Goal: Task Accomplishment & Management: Use online tool/utility

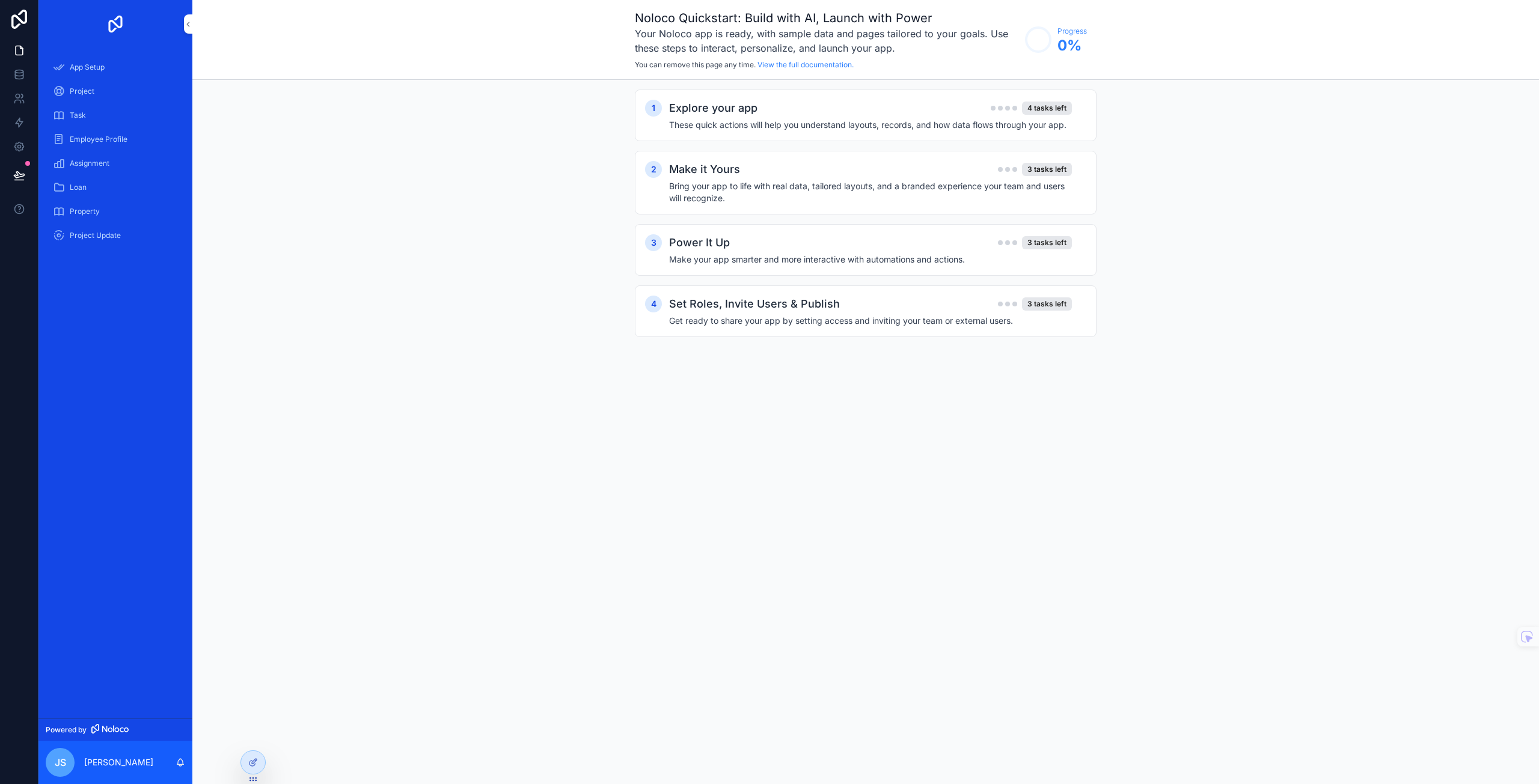
click at [752, 110] on h2 "Explore your app" at bounding box center [713, 108] width 88 height 17
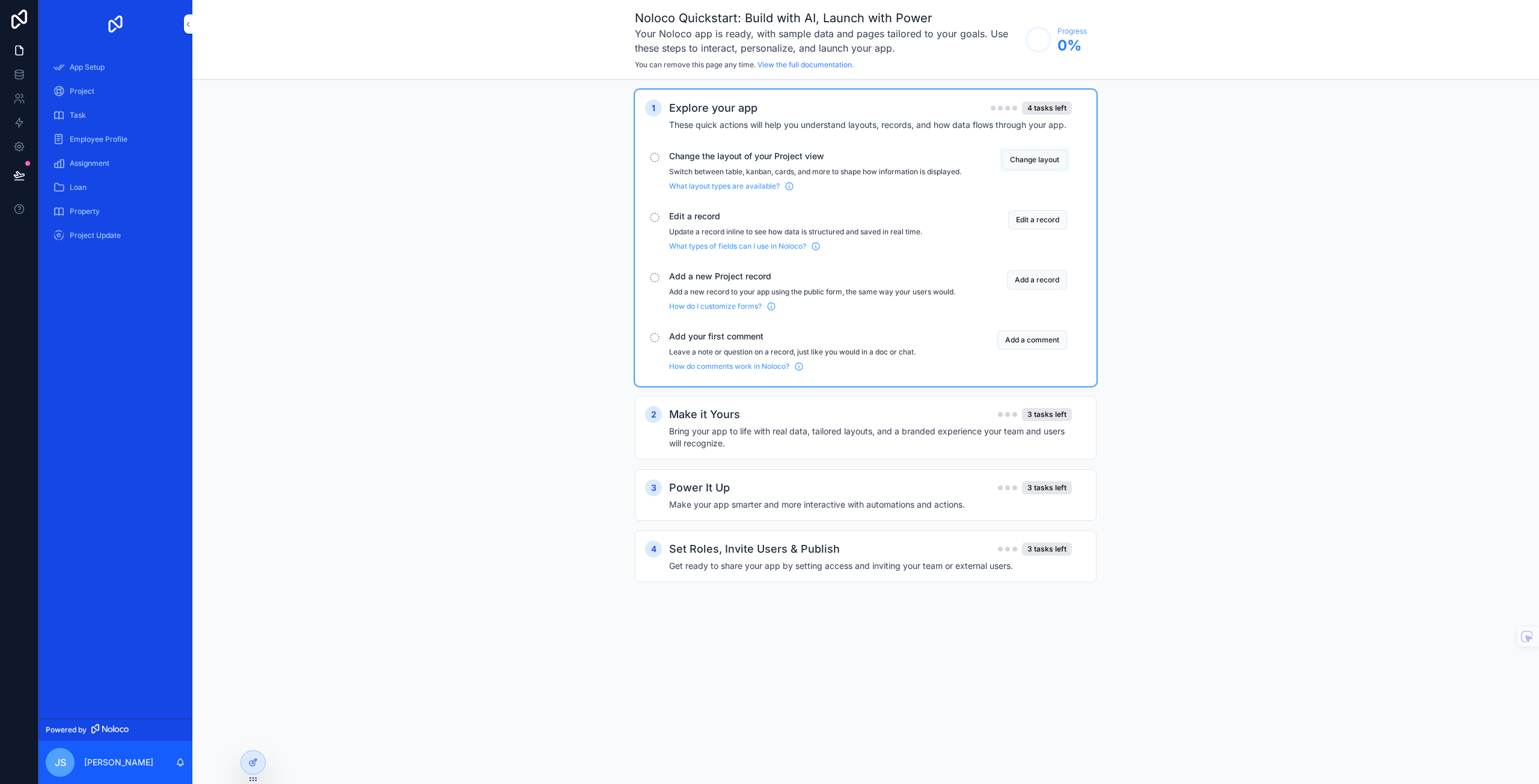
click at [1043, 158] on button "Change layout" at bounding box center [1034, 160] width 65 height 19
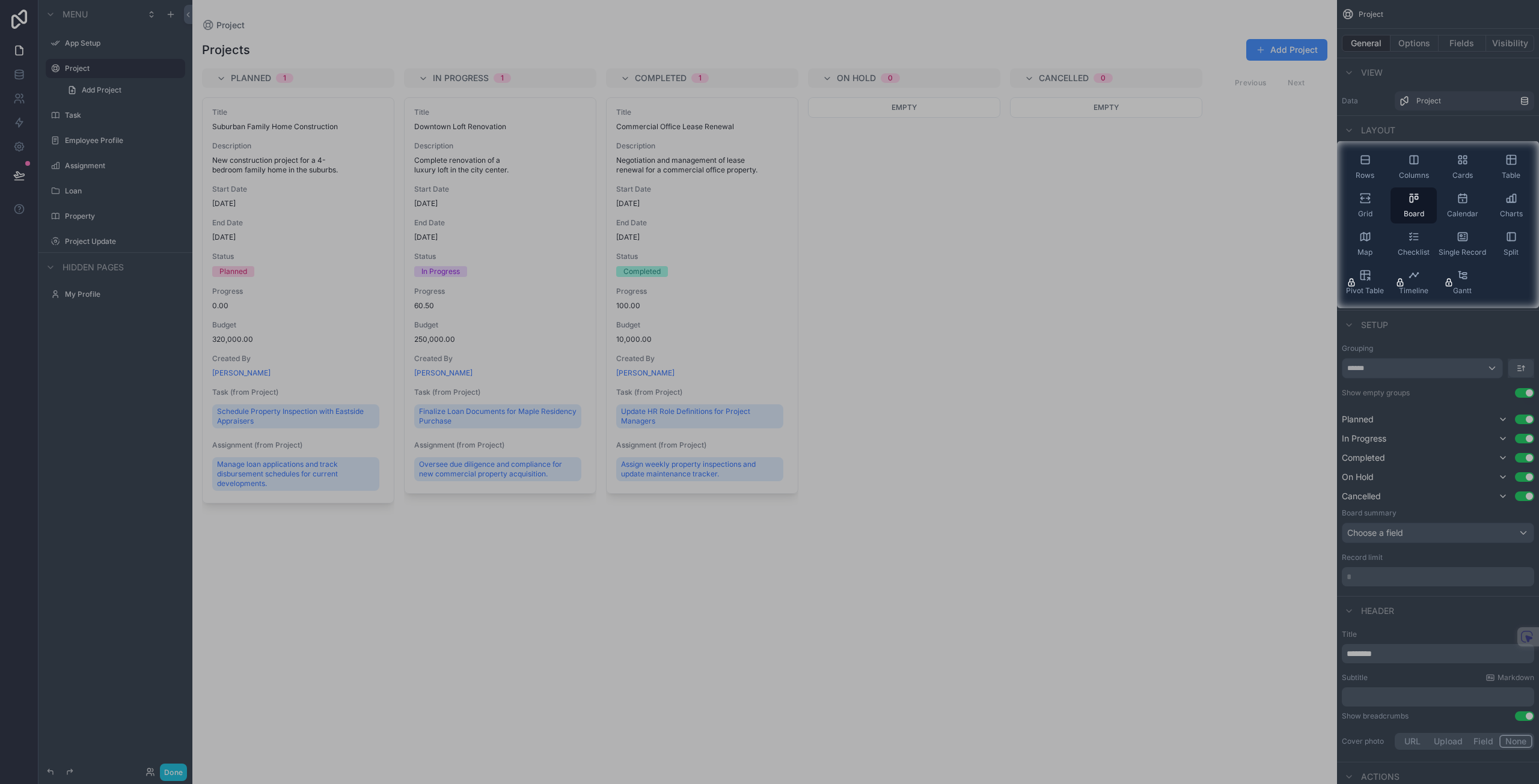
click at [1507, 161] on icon "scrollable content" at bounding box center [1510, 160] width 12 height 12
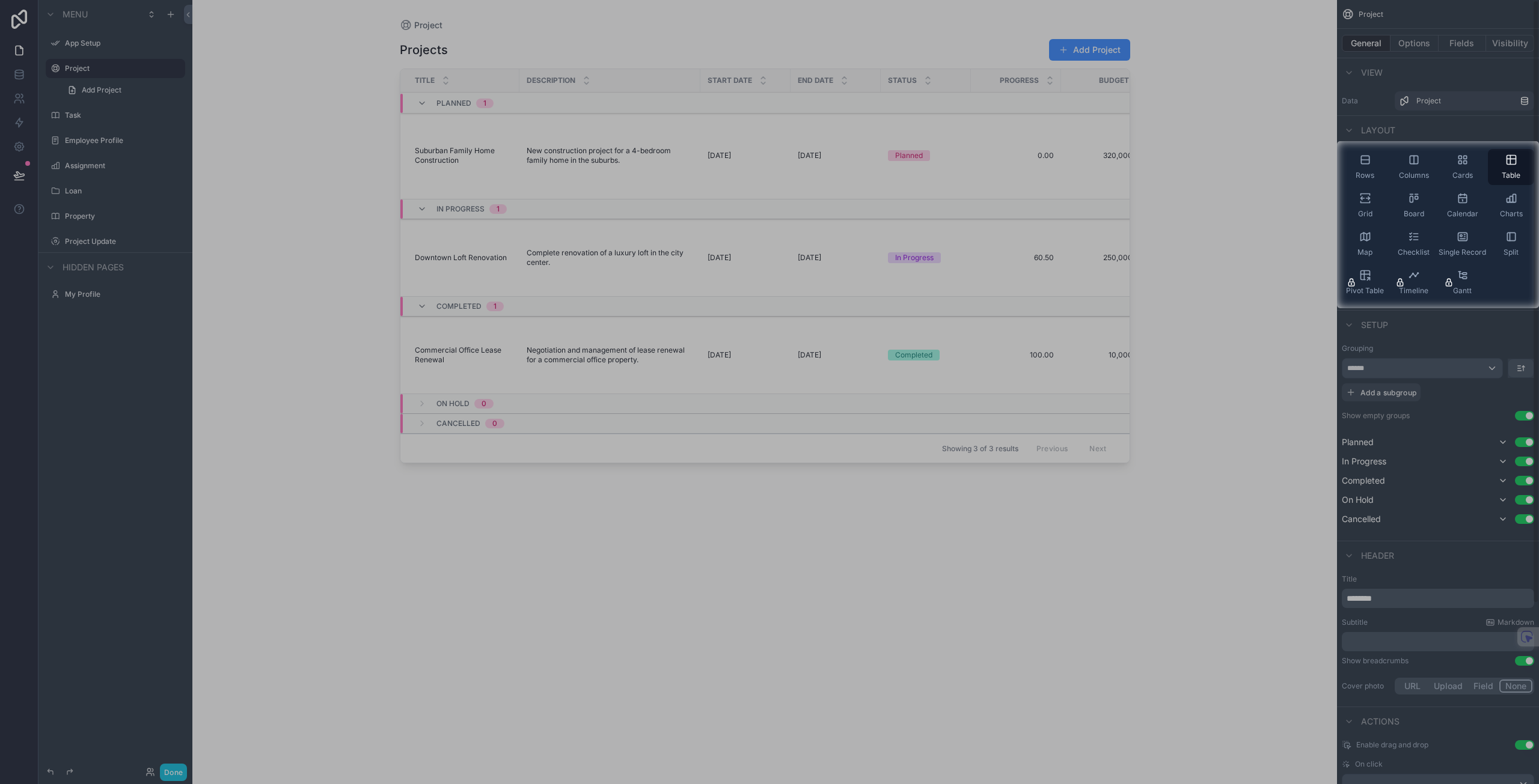
click at [1363, 177] on span "Rows" at bounding box center [1364, 175] width 19 height 9
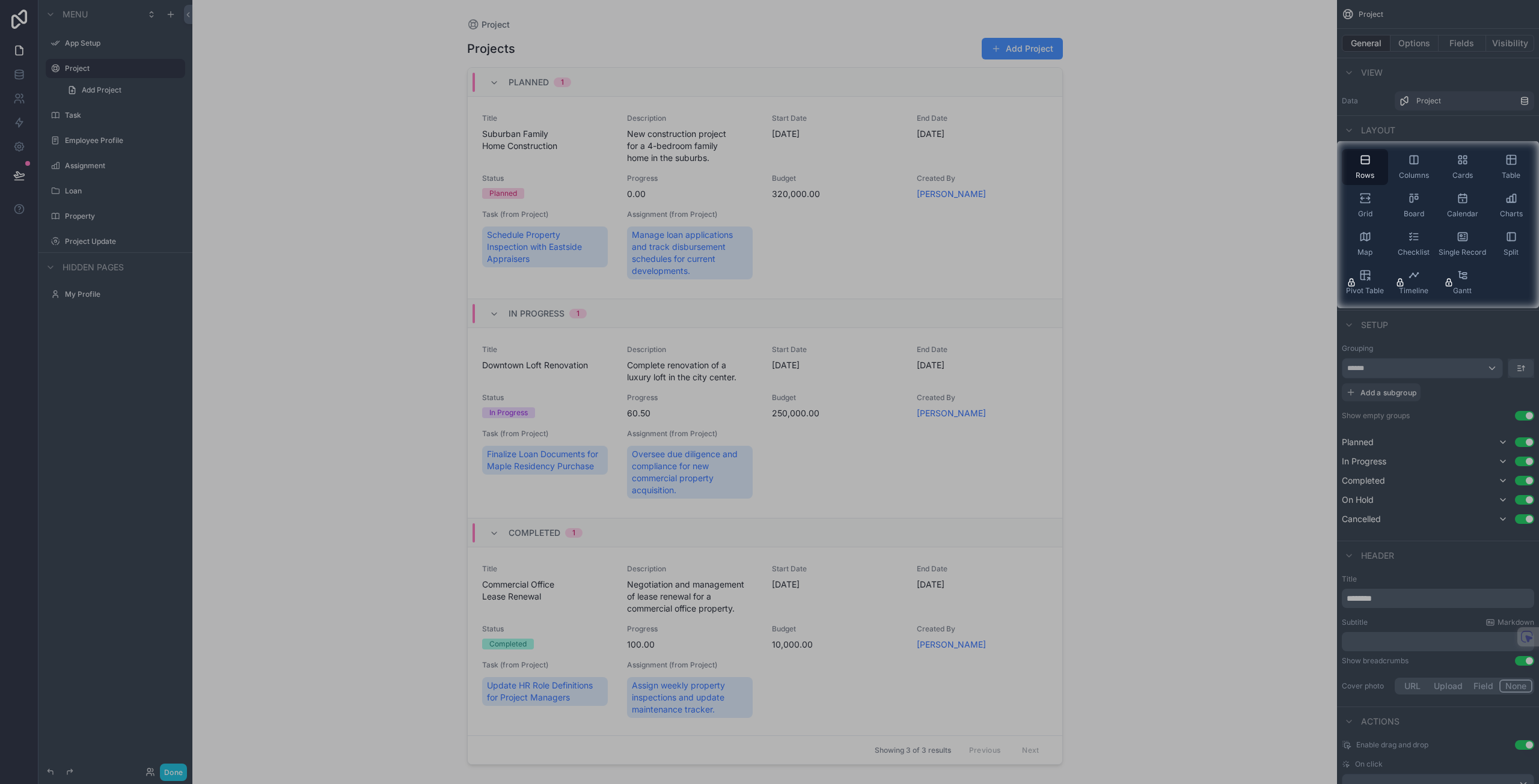
click at [1367, 204] on icon "scrollable content" at bounding box center [1364, 198] width 12 height 12
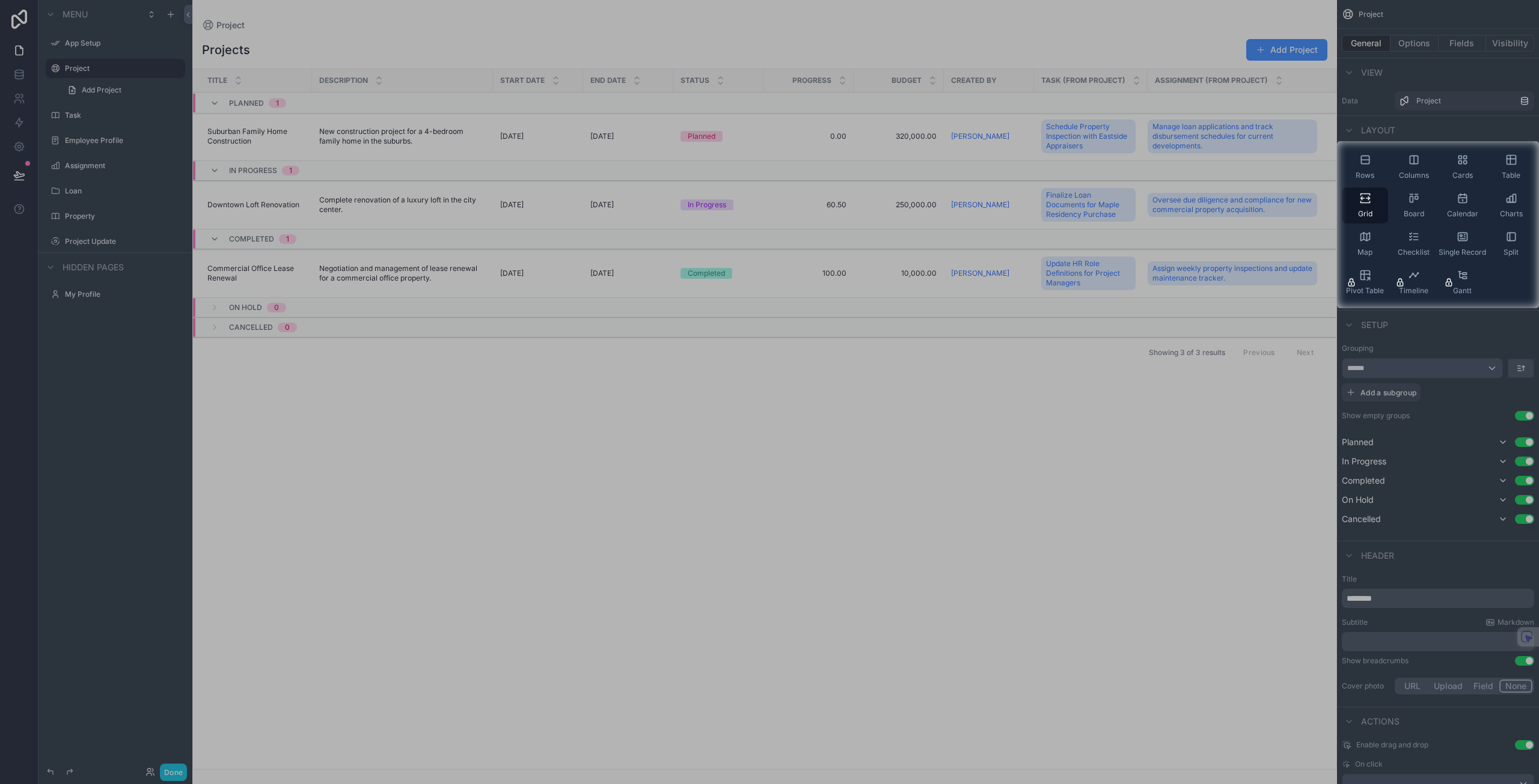
click at [1507, 167] on div "Table" at bounding box center [1510, 167] width 46 height 36
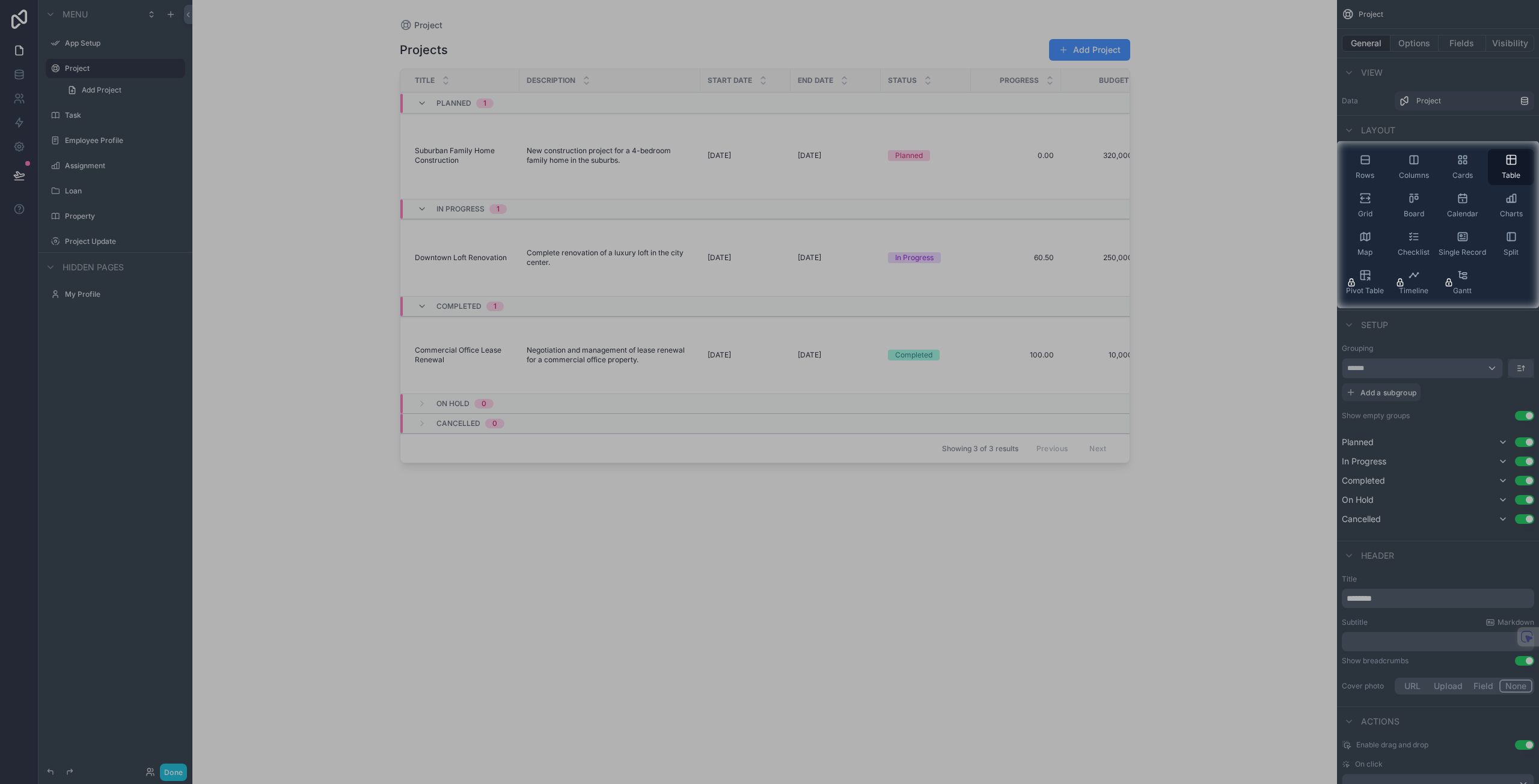
click at [1374, 198] on div "Grid" at bounding box center [1364, 206] width 46 height 36
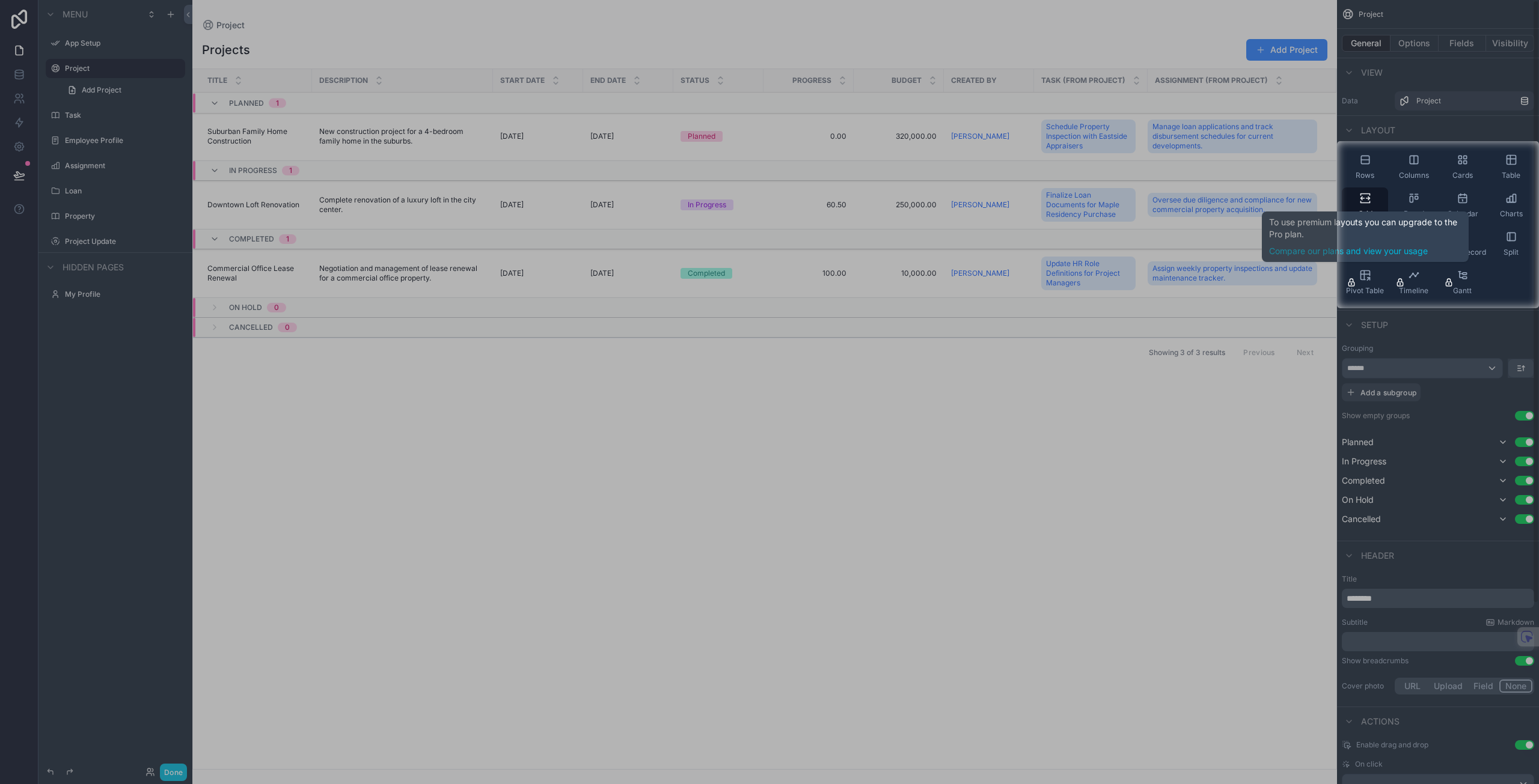
click at [1369, 286] on span "Pivot Table" at bounding box center [1364, 290] width 38 height 9
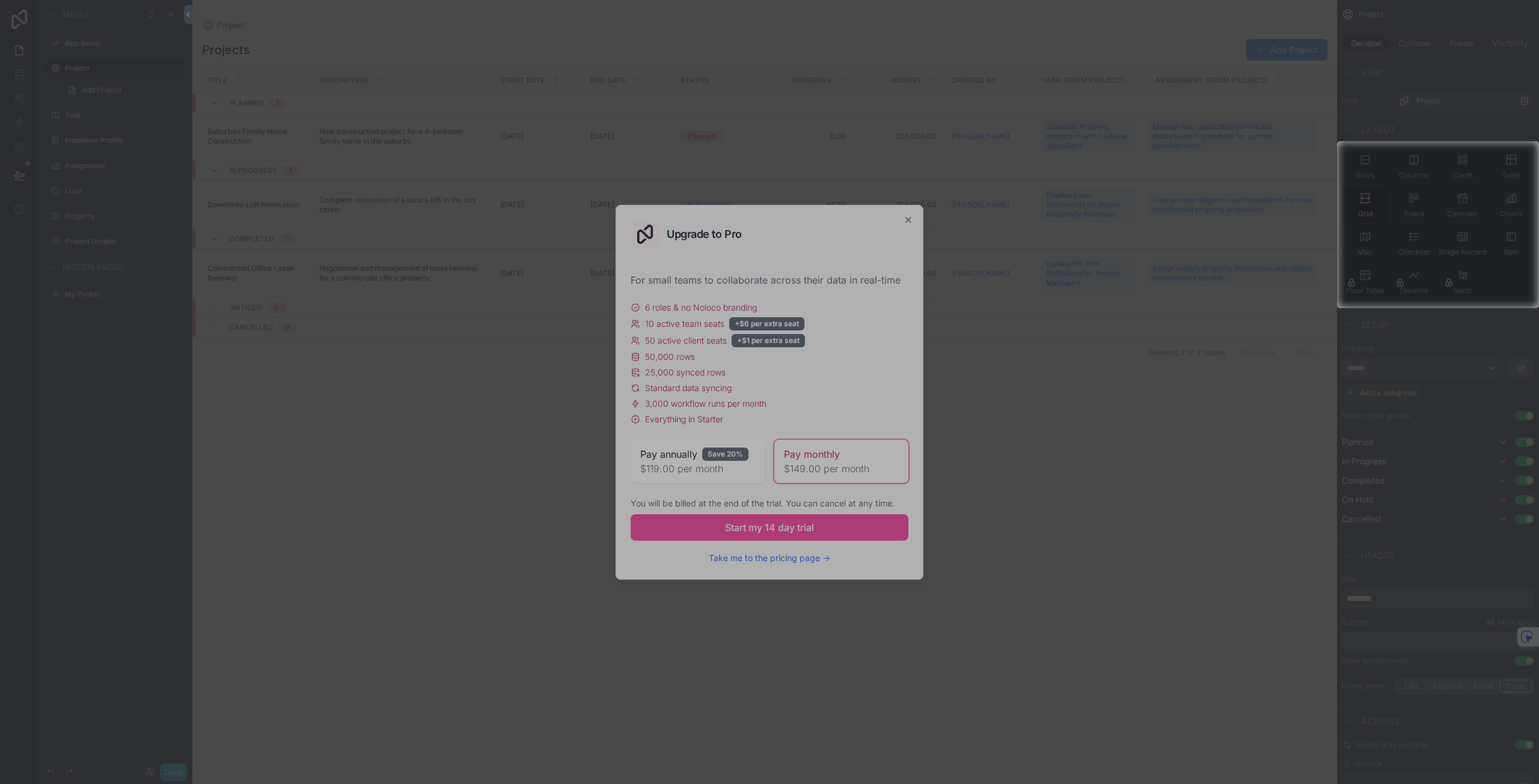
click at [908, 221] on div at bounding box center [668, 224] width 1336 height 167
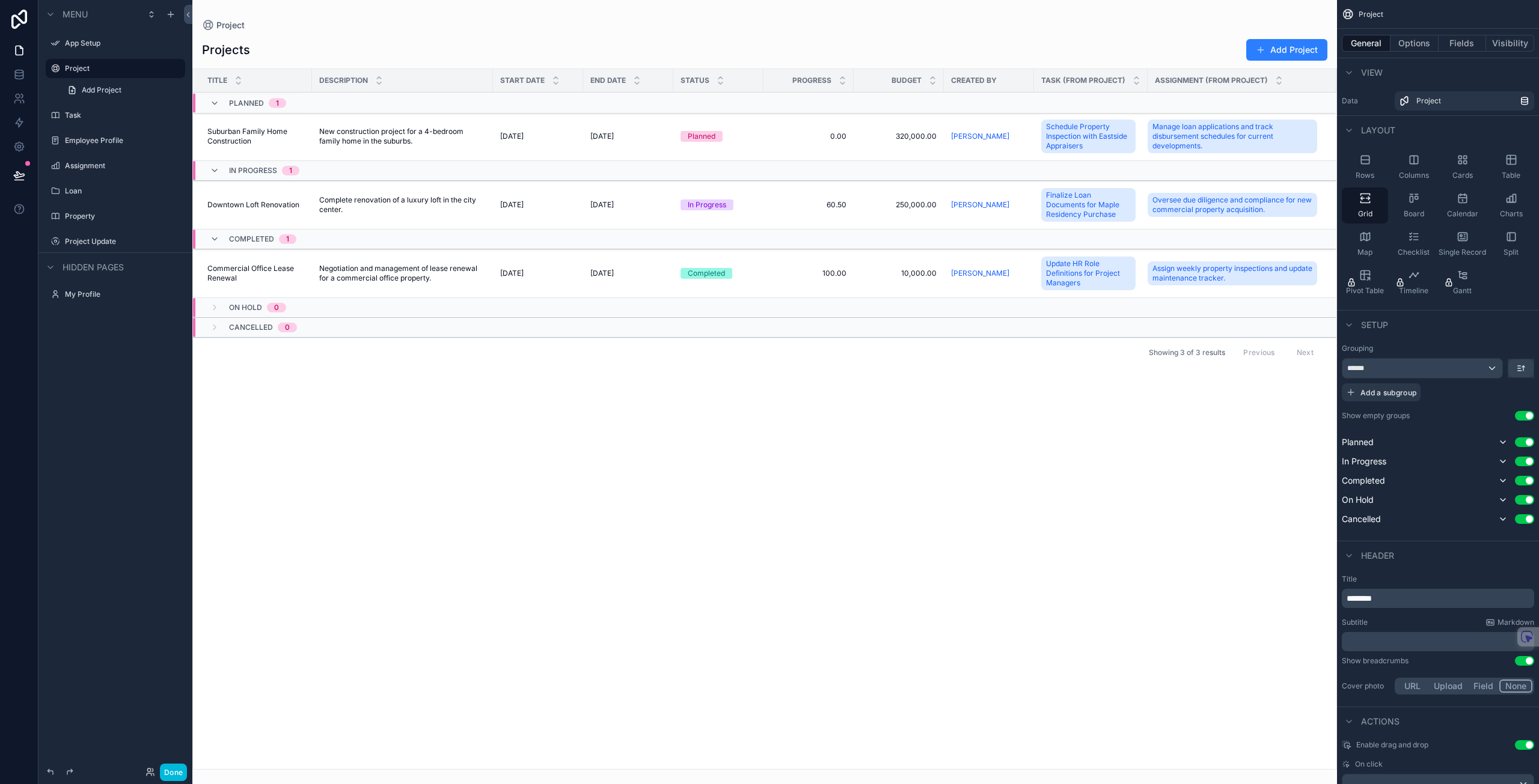
click at [233, 54] on div "scrollable content" at bounding box center [765, 392] width 1144 height 784
click at [237, 50] on h1 "Projects" at bounding box center [226, 50] width 48 height 17
click at [226, 27] on span "Project" at bounding box center [230, 25] width 28 height 12
click at [1446, 102] on div "Project" at bounding box center [1468, 101] width 103 height 9
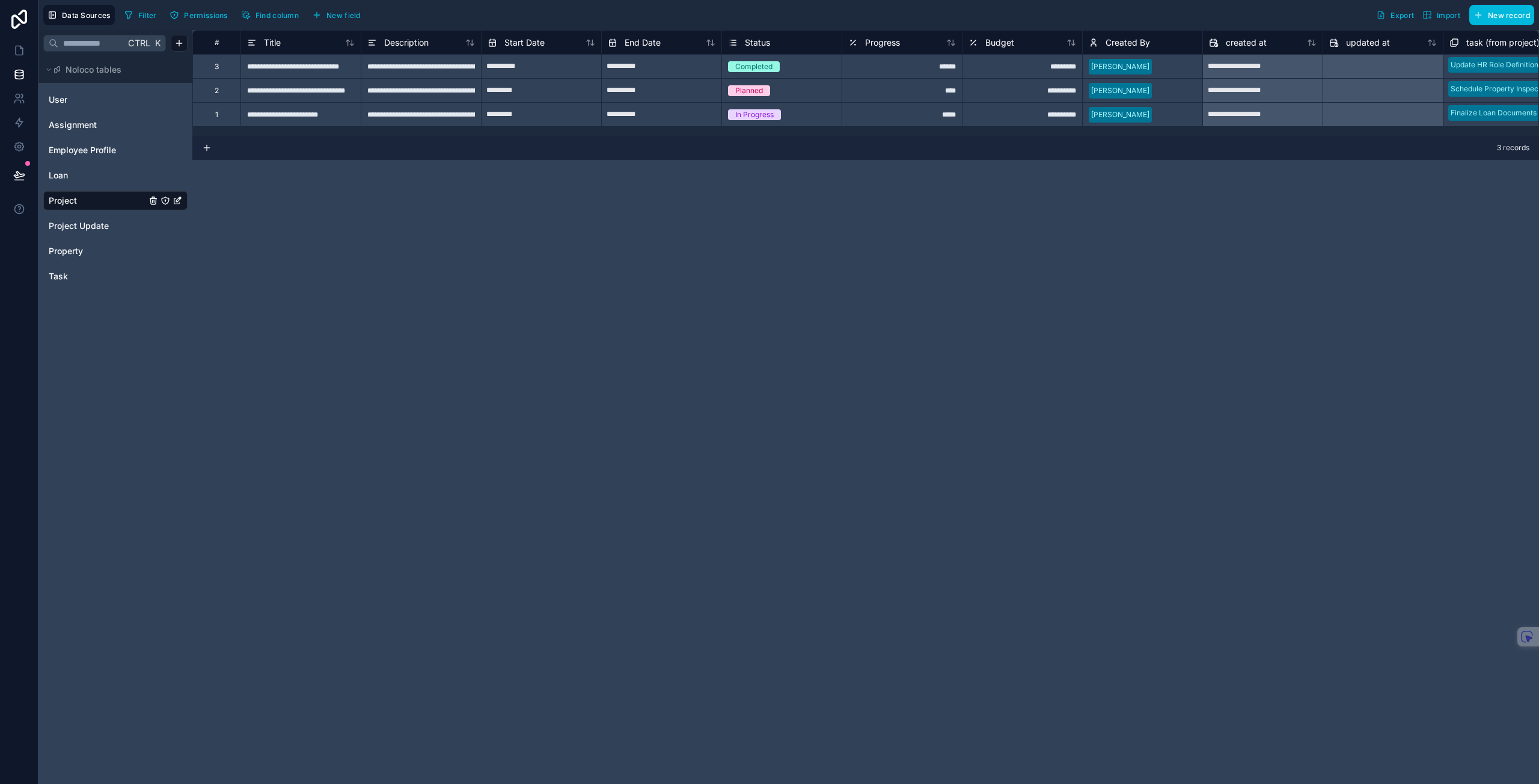
click at [575, 327] on div "**********" at bounding box center [865, 407] width 1346 height 754
click at [180, 203] on icon "Project" at bounding box center [177, 200] width 9 height 9
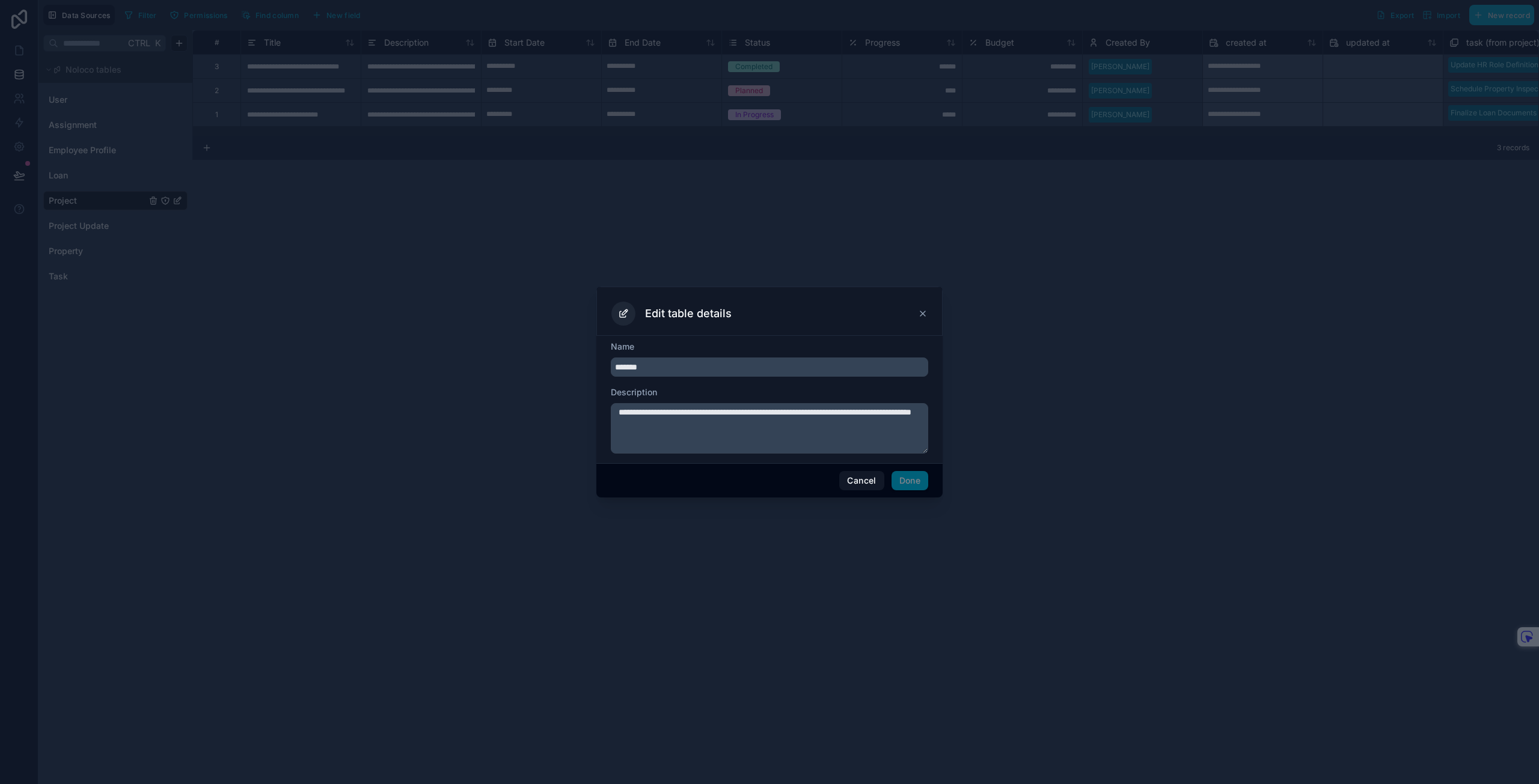
click at [674, 361] on input "*******" at bounding box center [769, 367] width 317 height 19
drag, startPoint x: 687, startPoint y: 365, endPoint x: 574, endPoint y: 354, distance: 113.5
click at [574, 354] on div "**********" at bounding box center [769, 392] width 1539 height 784
type input "**********"
click at [757, 422] on textarea "**********" at bounding box center [769, 428] width 317 height 50
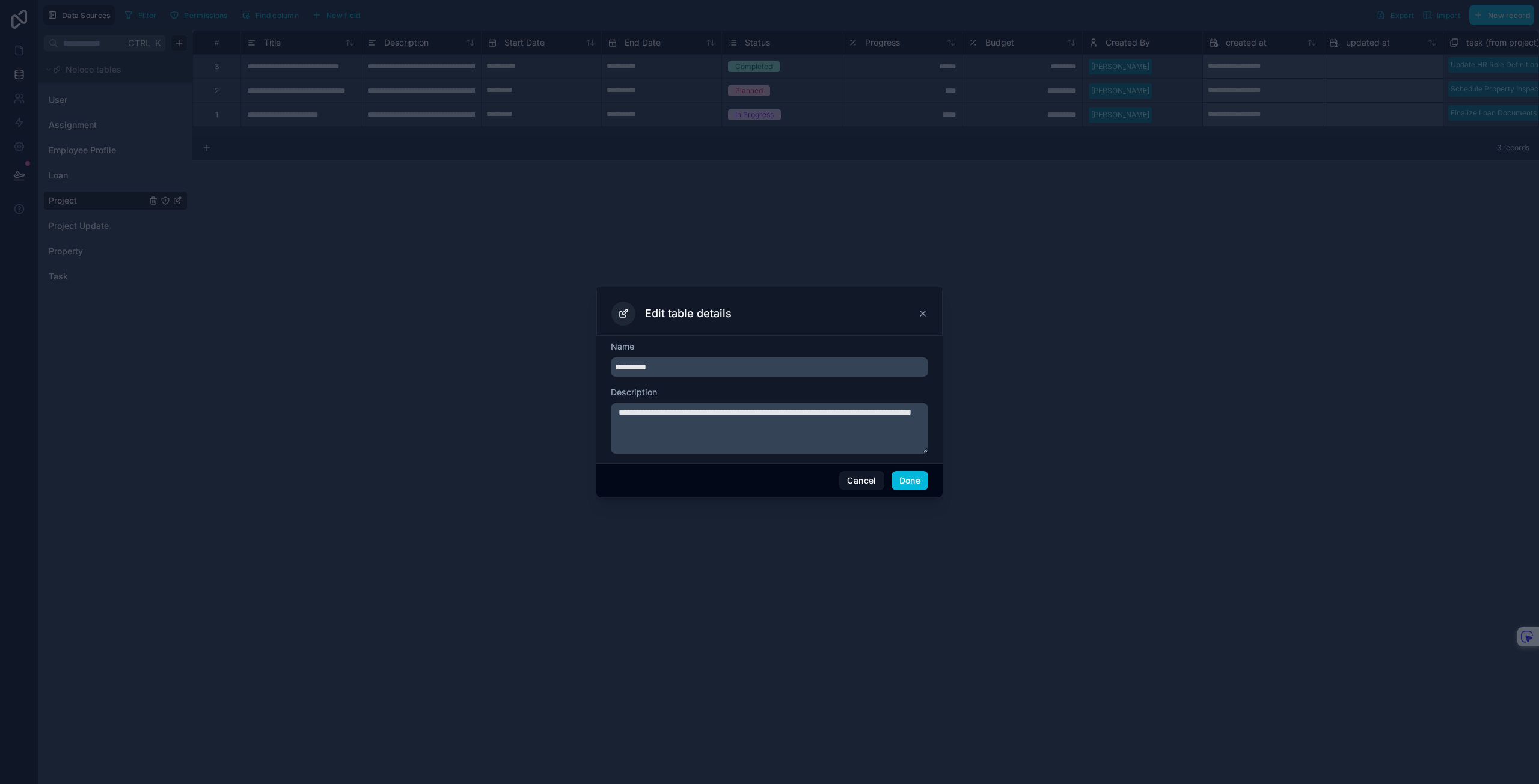
drag, startPoint x: 767, startPoint y: 422, endPoint x: 585, endPoint y: 397, distance: 183.7
click at [585, 397] on div "**********" at bounding box center [769, 392] width 1539 height 784
type textarea "*"
type textarea "**********"
click at [915, 488] on button "Done" at bounding box center [910, 480] width 37 height 19
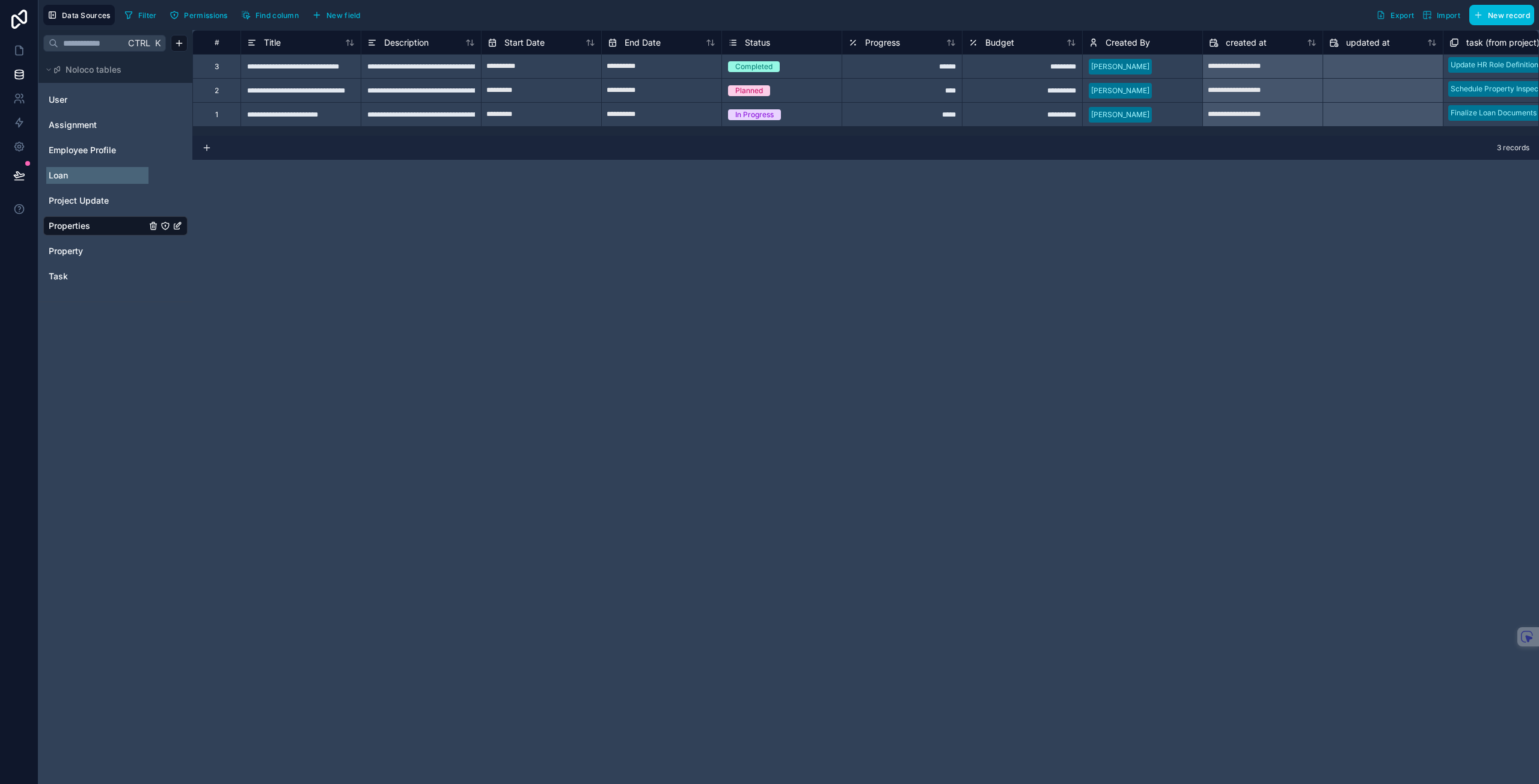
click at [67, 178] on span "Loan" at bounding box center [58, 175] width 19 height 12
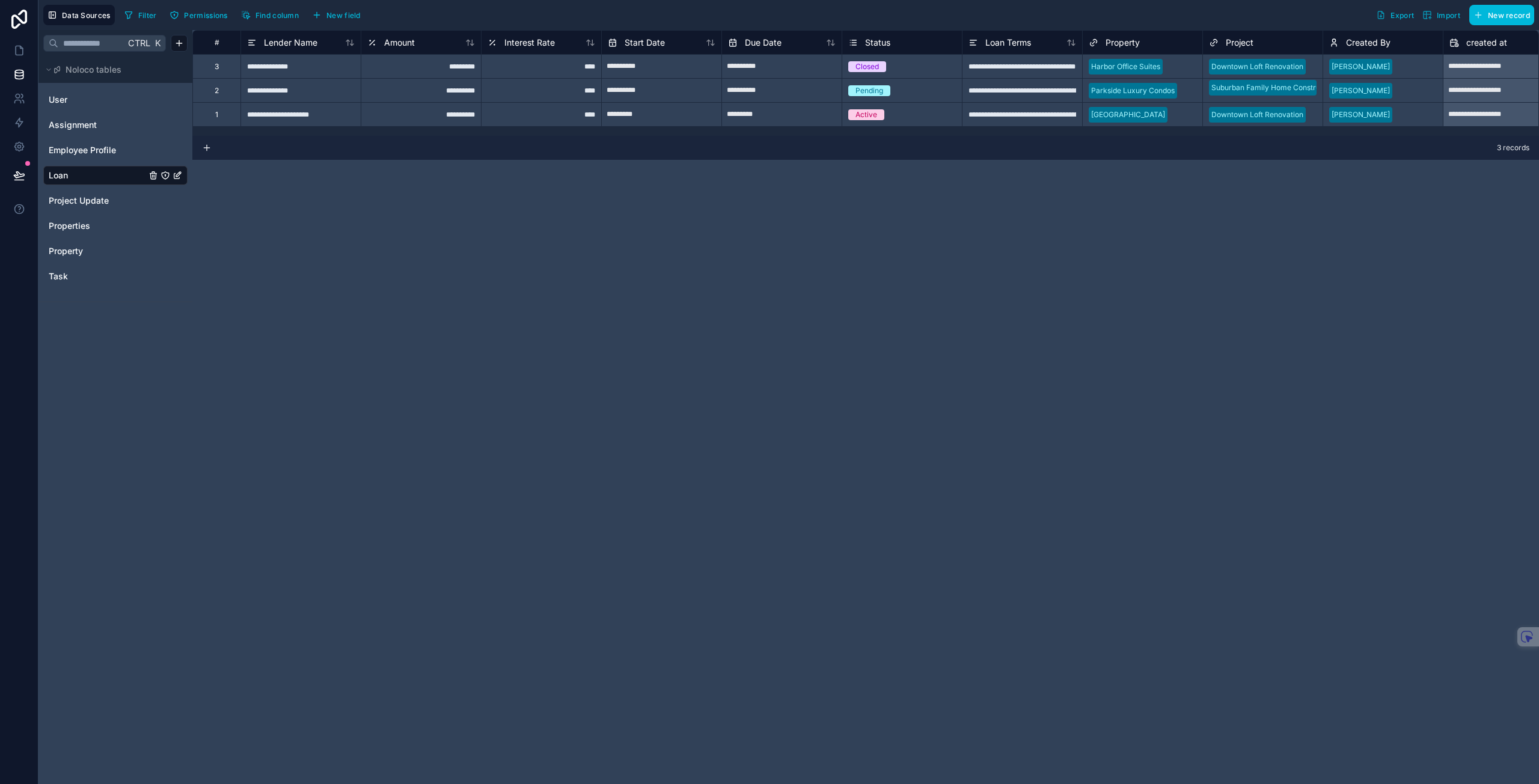
click at [447, 524] on div "**********" at bounding box center [865, 407] width 1346 height 754
click at [223, 256] on div "**********" at bounding box center [865, 407] width 1346 height 754
click at [153, 278] on icon "Task" at bounding box center [153, 277] width 0 height 2
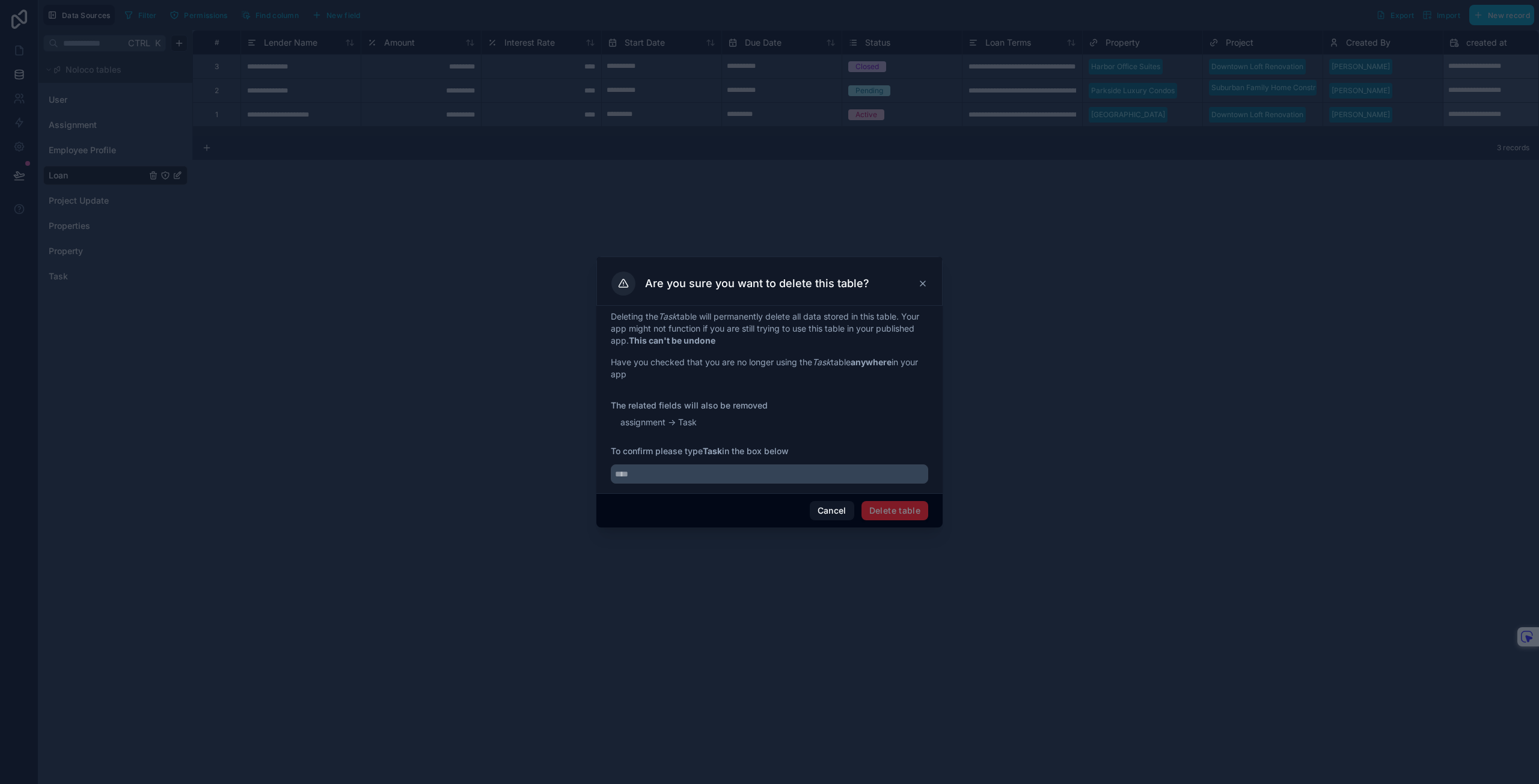
click at [904, 509] on span "Delete table" at bounding box center [894, 511] width 66 height 19
click at [842, 508] on button "Cancel" at bounding box center [832, 511] width 45 height 19
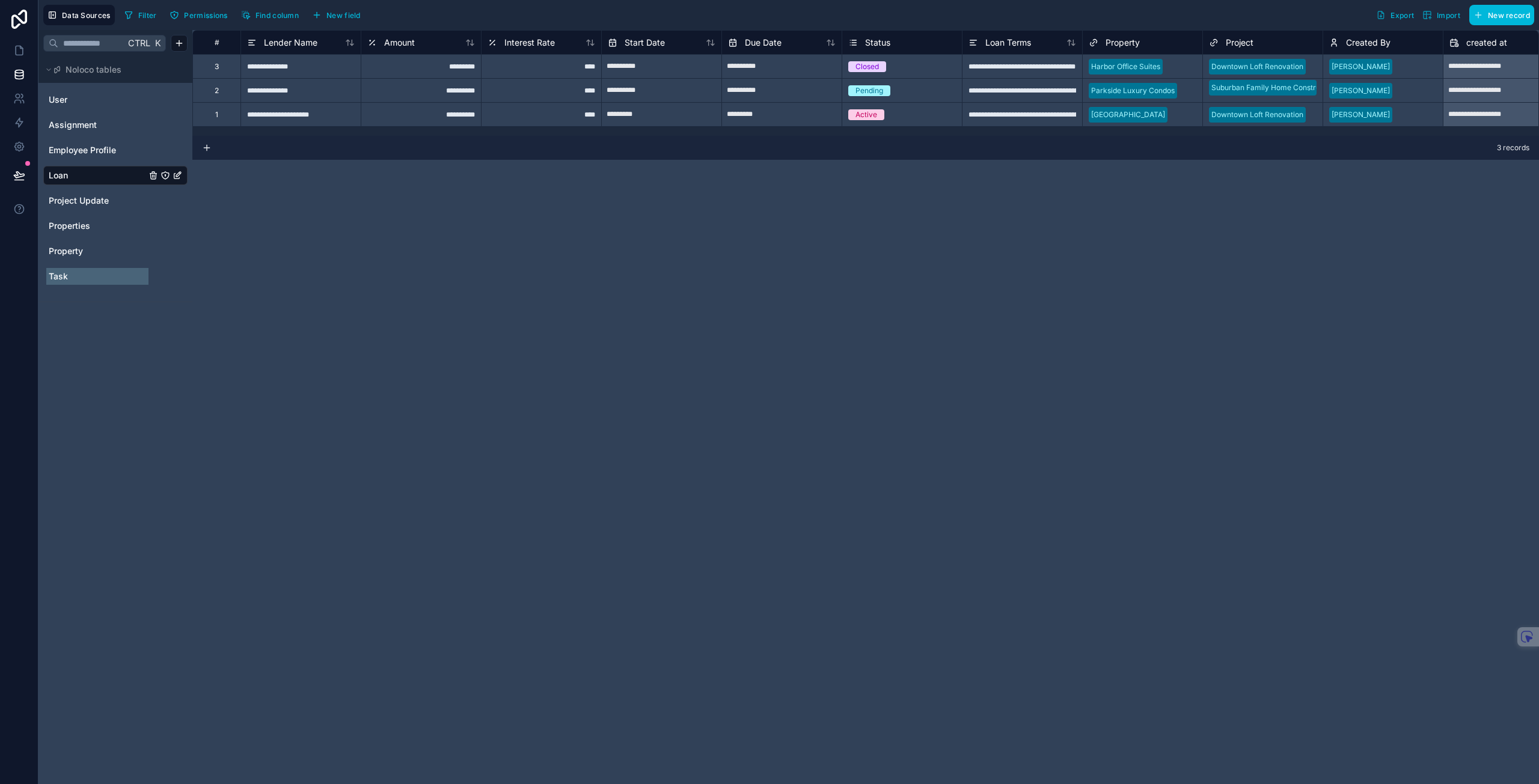
click at [63, 274] on span "Task" at bounding box center [58, 276] width 19 height 12
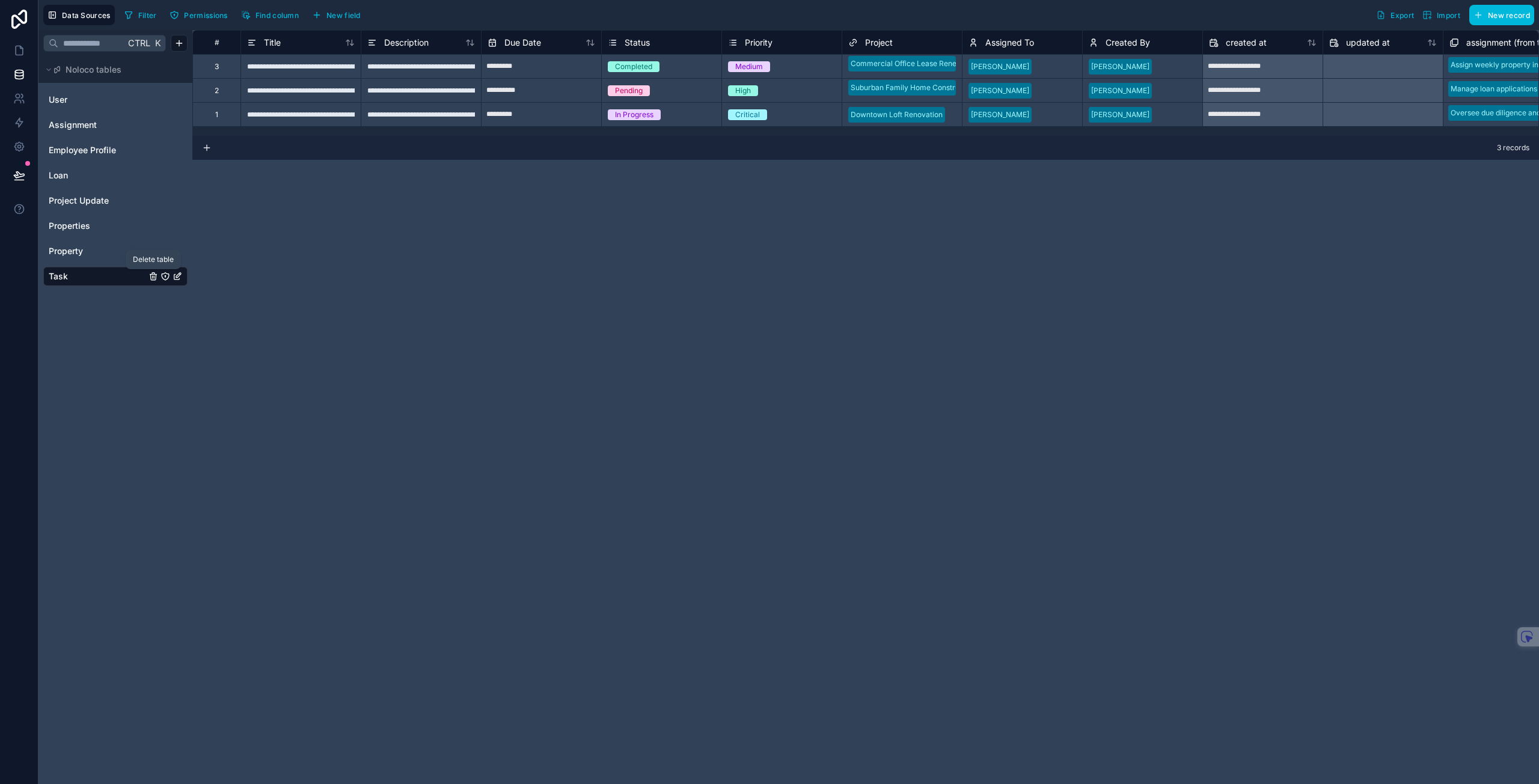
click at [153, 277] on icon "Task" at bounding box center [153, 277] width 0 height 2
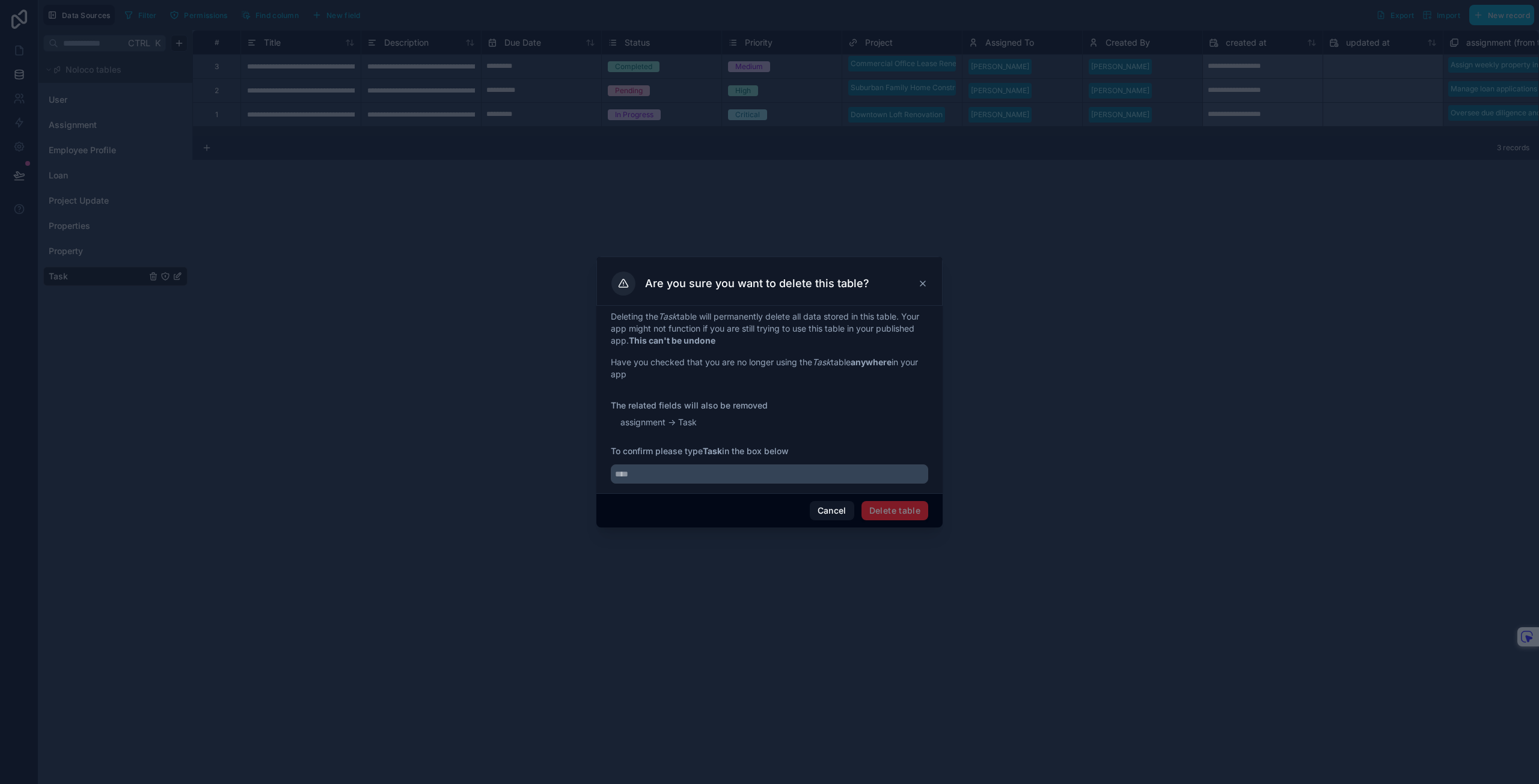
click at [888, 511] on span "Delete table" at bounding box center [894, 511] width 66 height 19
click at [769, 467] on input "text" at bounding box center [769, 474] width 317 height 19
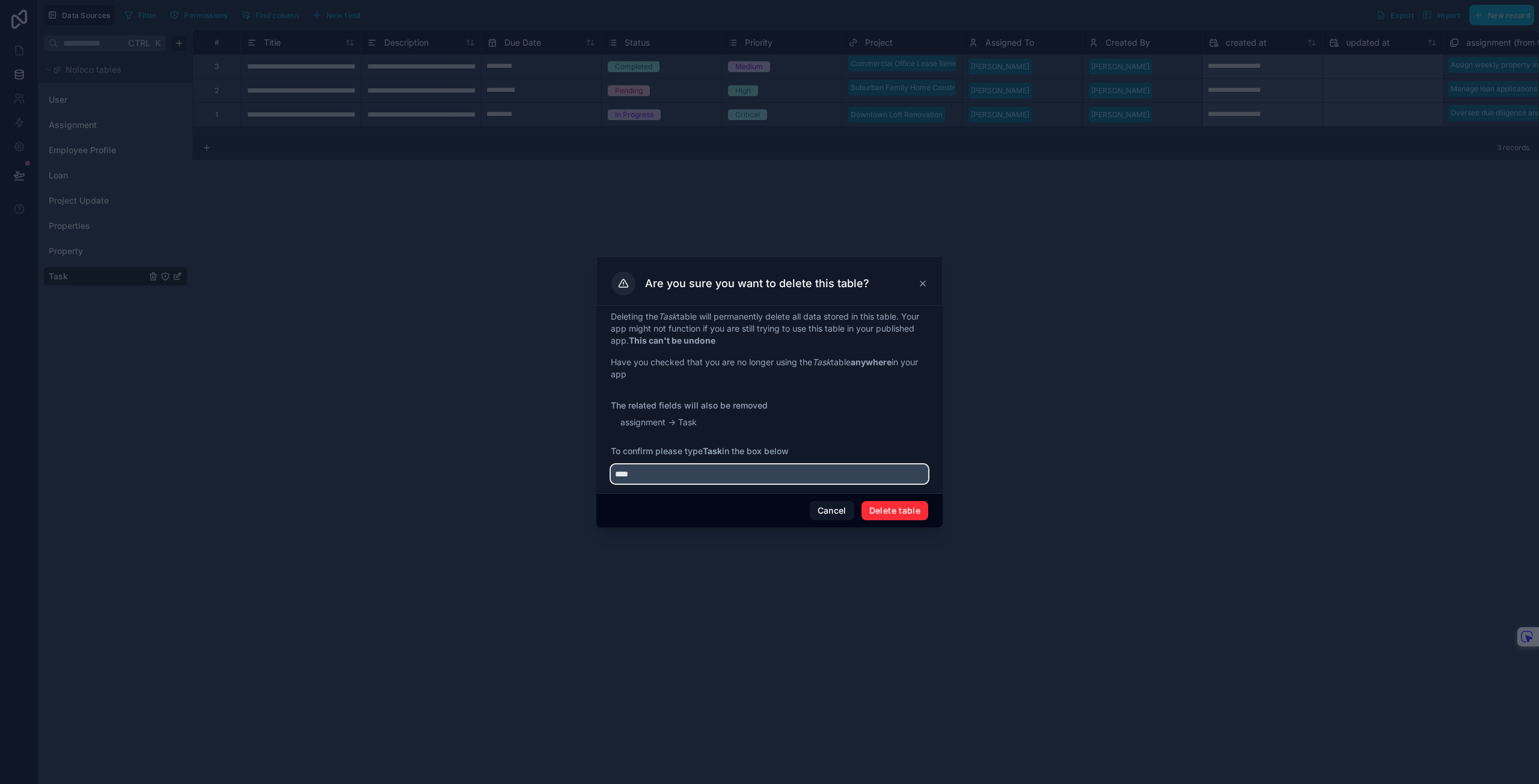
type input "****"
click at [897, 516] on button "Delete table" at bounding box center [894, 511] width 66 height 19
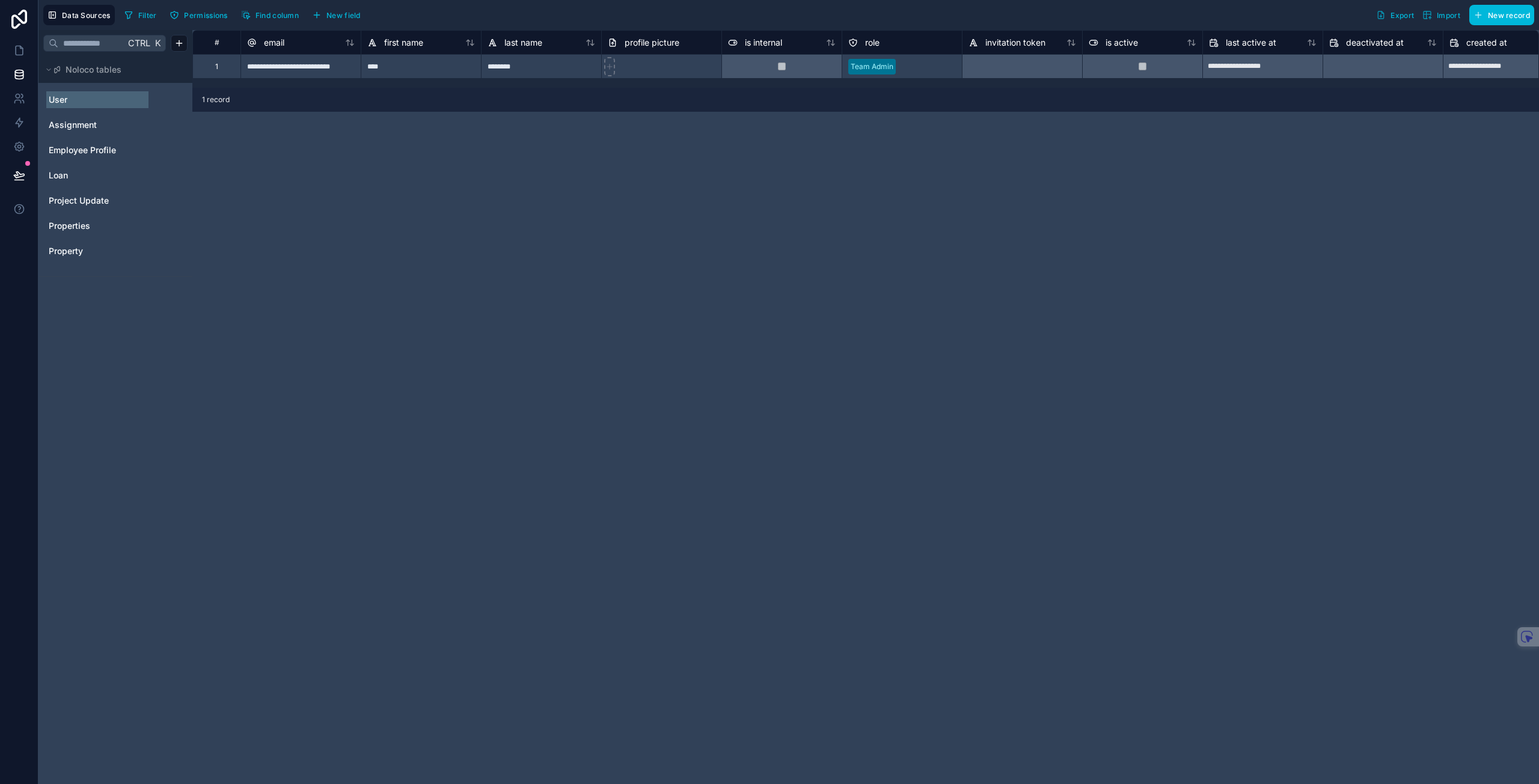
click at [68, 103] on link "User" at bounding box center [97, 99] width 98 height 12
click at [68, 117] on div "Assignment" at bounding box center [116, 125] width 144 height 19
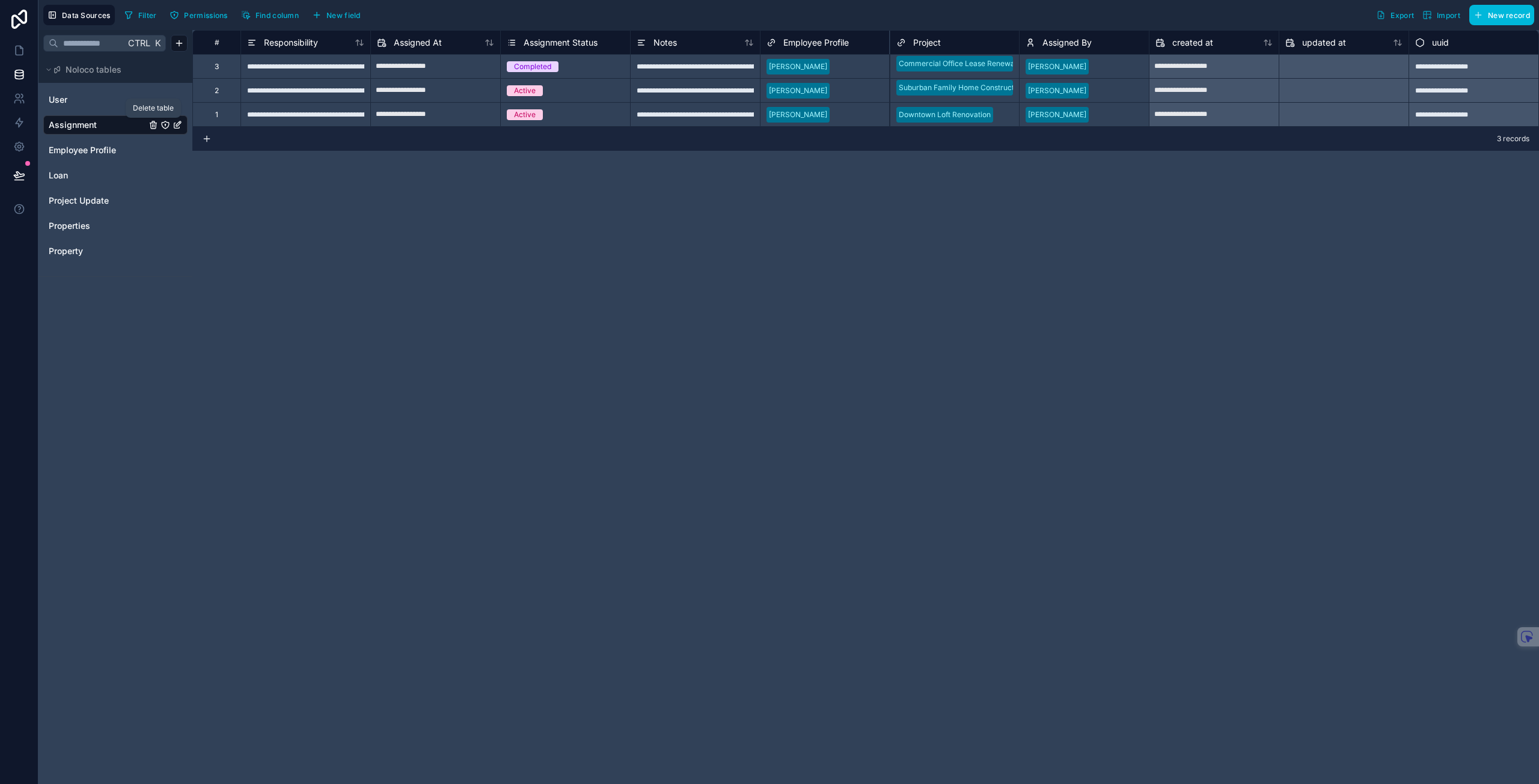
click at [154, 124] on icon "Assignment" at bounding box center [154, 125] width 0 height 2
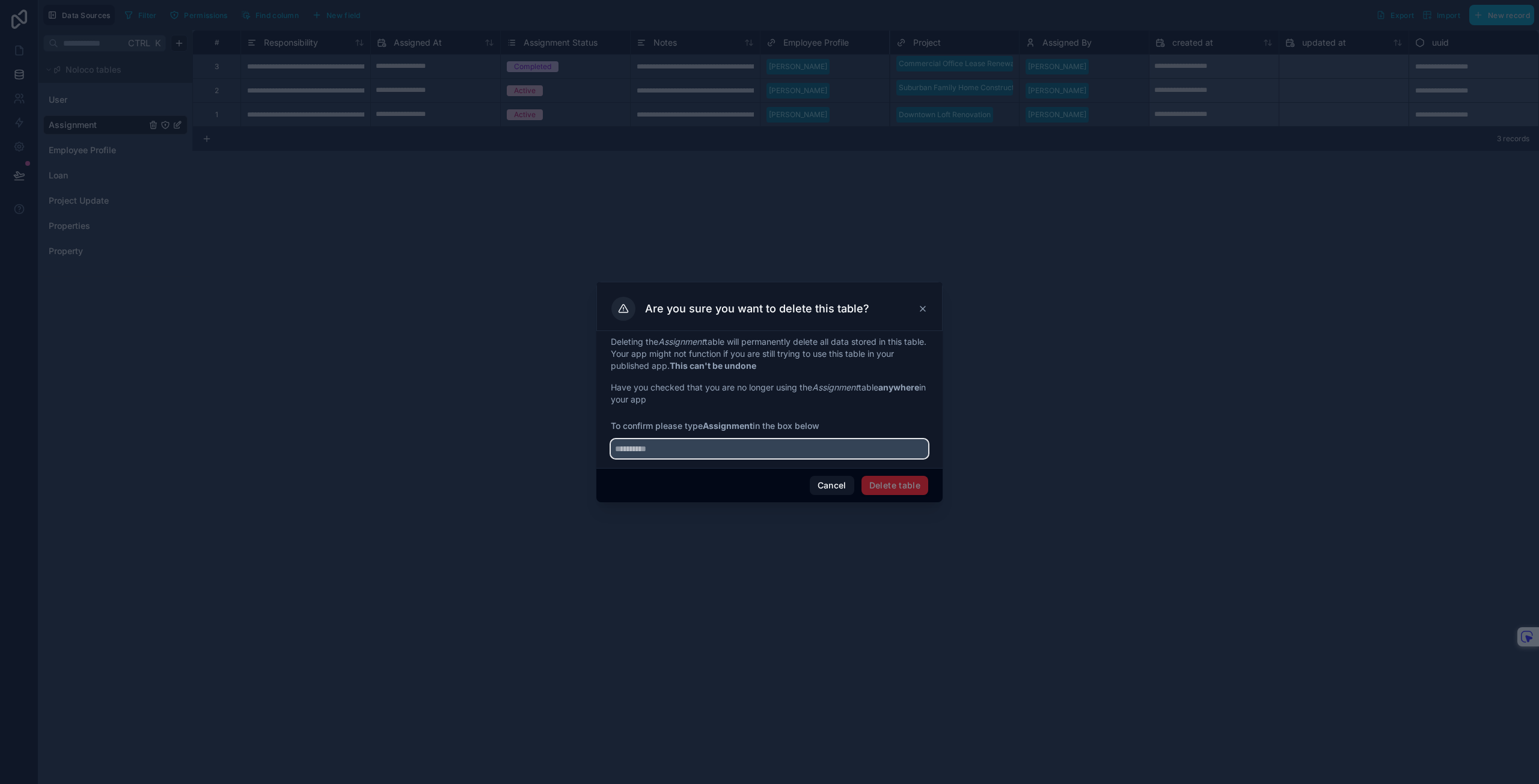
click at [685, 452] on input "text" at bounding box center [769, 449] width 317 height 19
type input "**********"
click at [905, 491] on button "Delete table" at bounding box center [894, 485] width 66 height 19
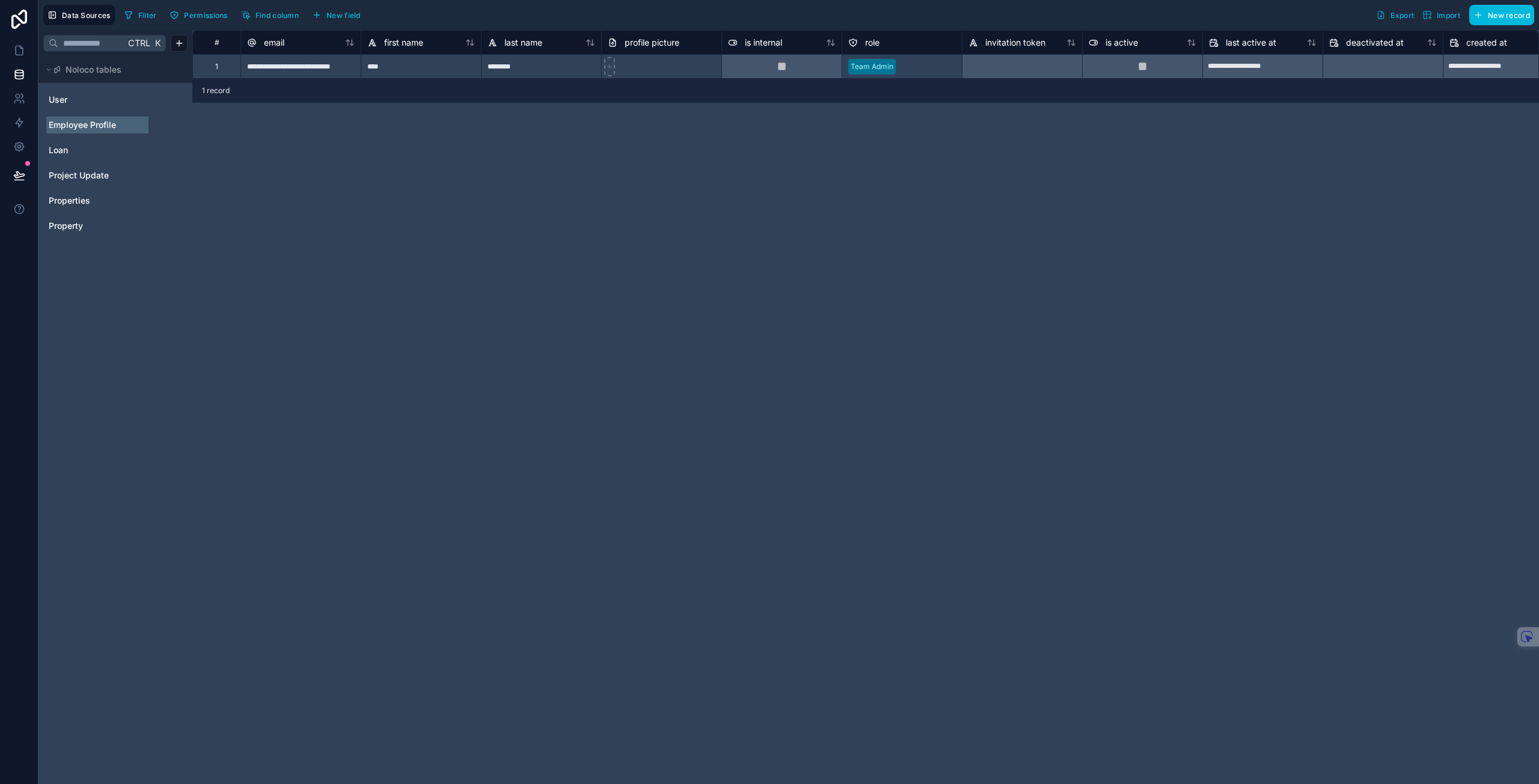
click at [91, 127] on span "Employee Profile" at bounding box center [82, 125] width 67 height 12
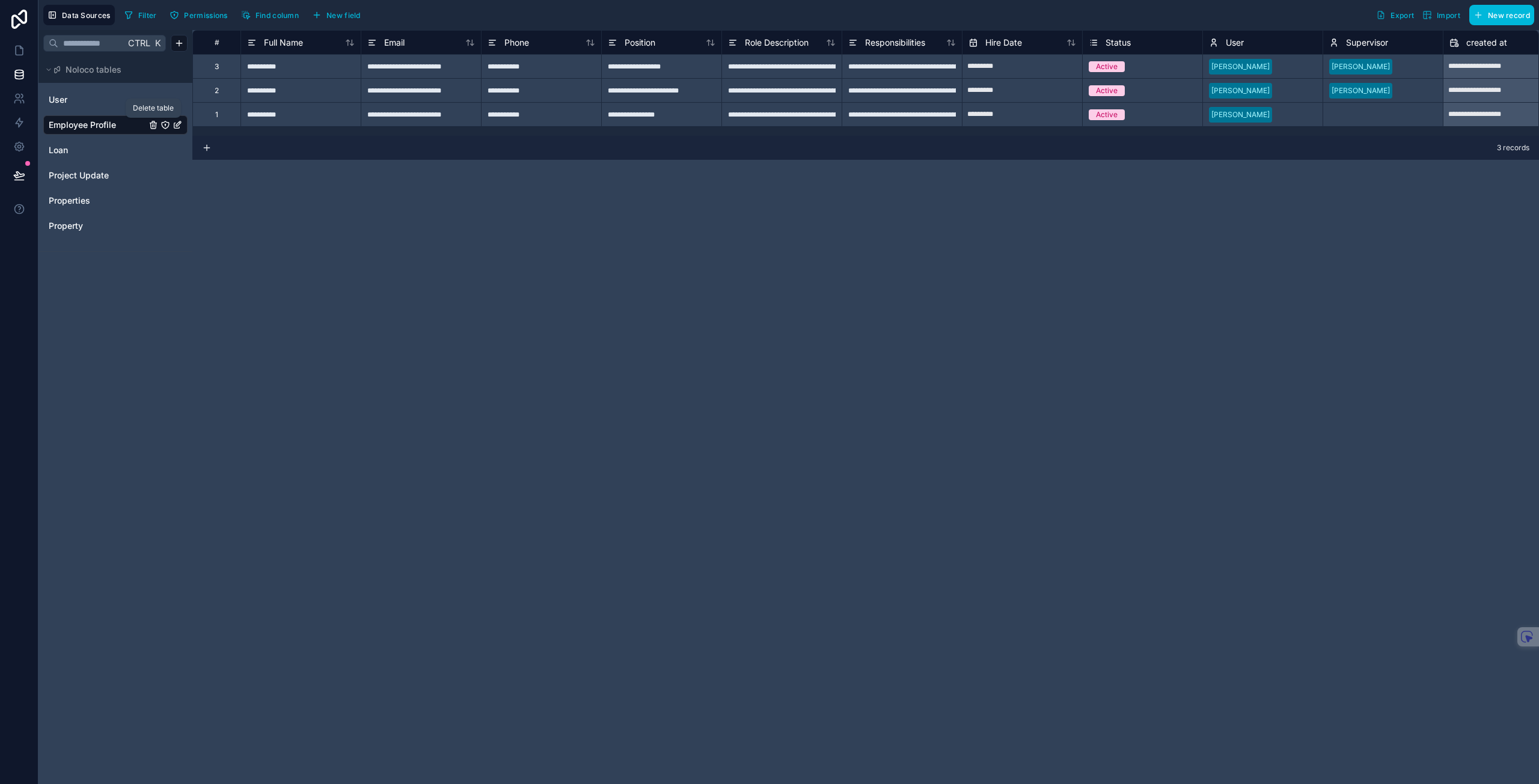
click at [153, 120] on icon "Employee Profile" at bounding box center [153, 124] width 9 height 9
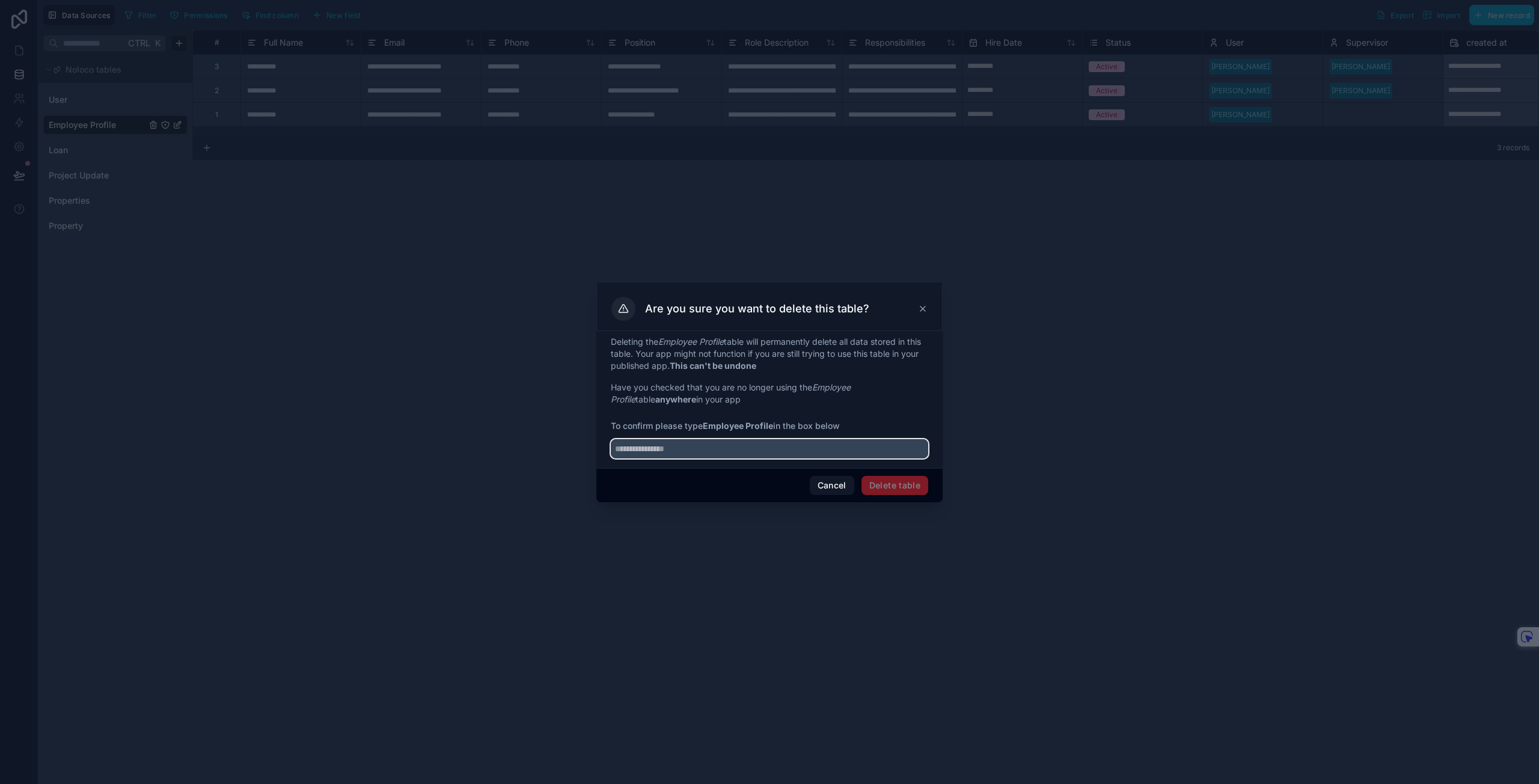
click at [787, 455] on input "text" at bounding box center [769, 449] width 317 height 19
type input "**********"
click at [896, 483] on button "Delete table" at bounding box center [894, 485] width 66 height 19
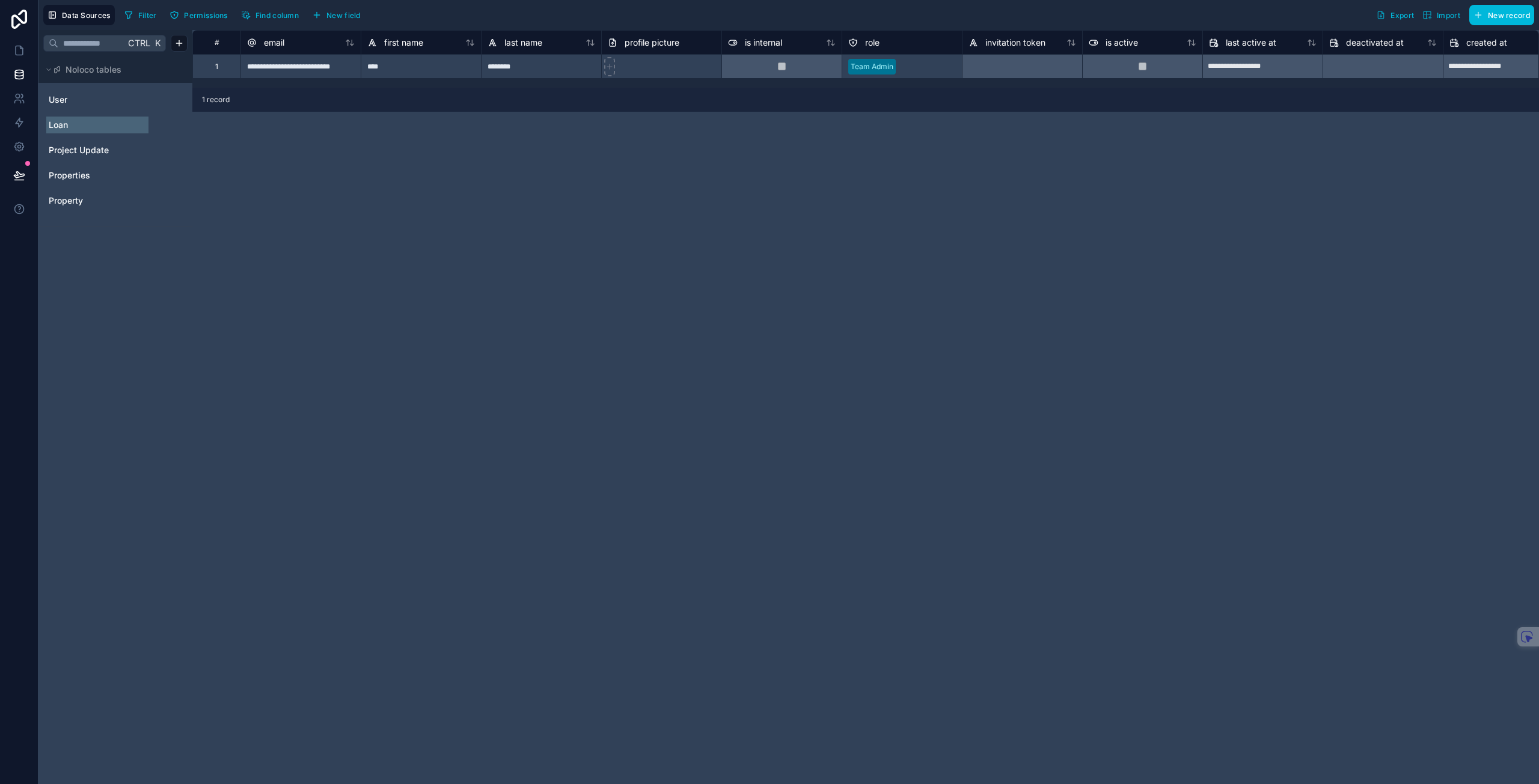
click at [72, 124] on link "Loan" at bounding box center [97, 125] width 98 height 12
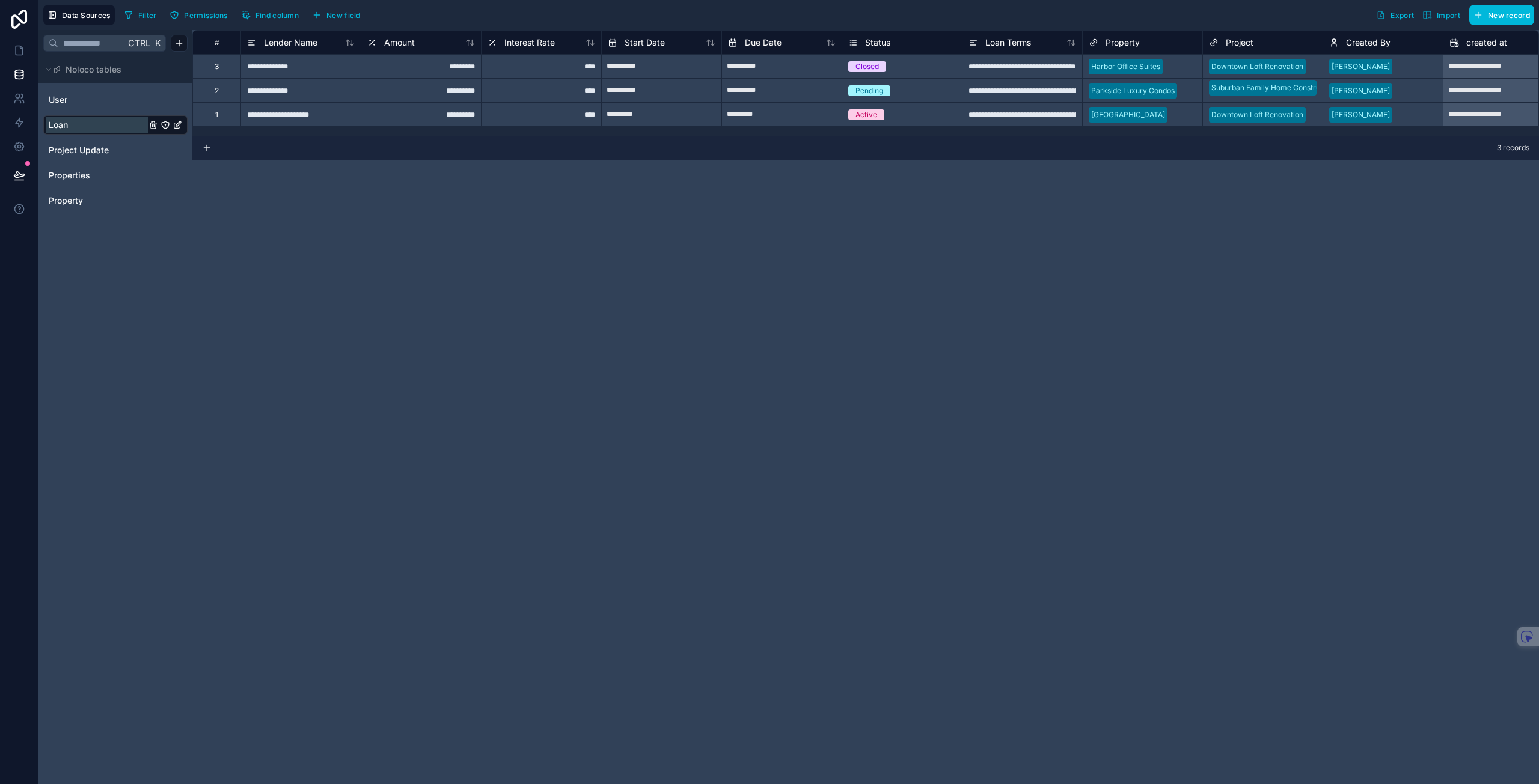
click at [61, 125] on span "Loan" at bounding box center [58, 125] width 19 height 12
drag, startPoint x: 61, startPoint y: 125, endPoint x: 119, endPoint y: 386, distance: 267.4
click at [116, 430] on div "Ctrl K Noloco tables User Loan Project Update Properties Property" at bounding box center [116, 407] width 154 height 754
click at [178, 127] on icon "Loan" at bounding box center [177, 124] width 9 height 9
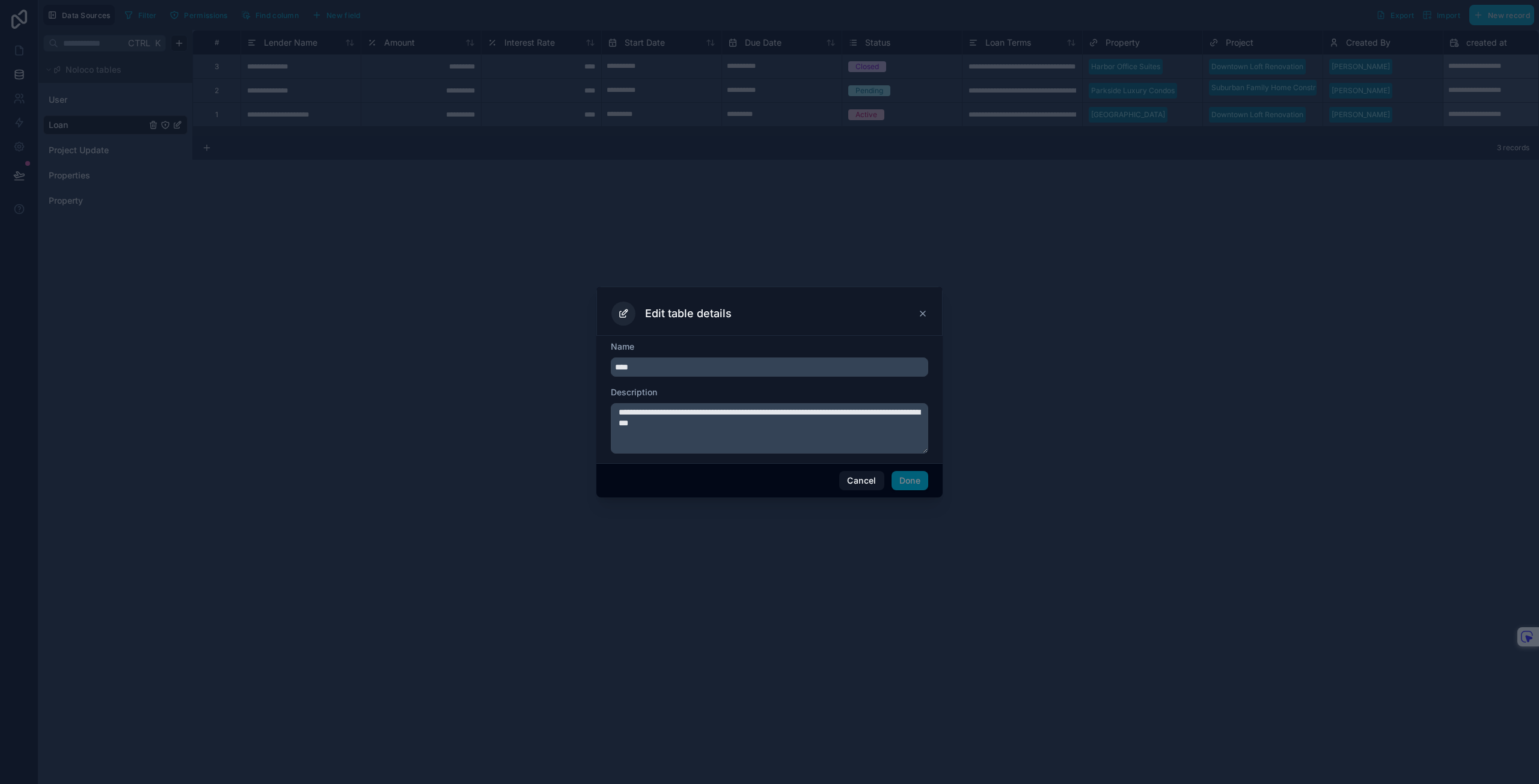
click at [673, 358] on input "****" at bounding box center [769, 367] width 317 height 19
drag, startPoint x: 673, startPoint y: 364, endPoint x: 593, endPoint y: 370, distance: 80.2
click at [593, 370] on div "**********" at bounding box center [769, 392] width 1539 height 784
type input "**********"
click at [749, 419] on textarea "**********" at bounding box center [769, 428] width 317 height 50
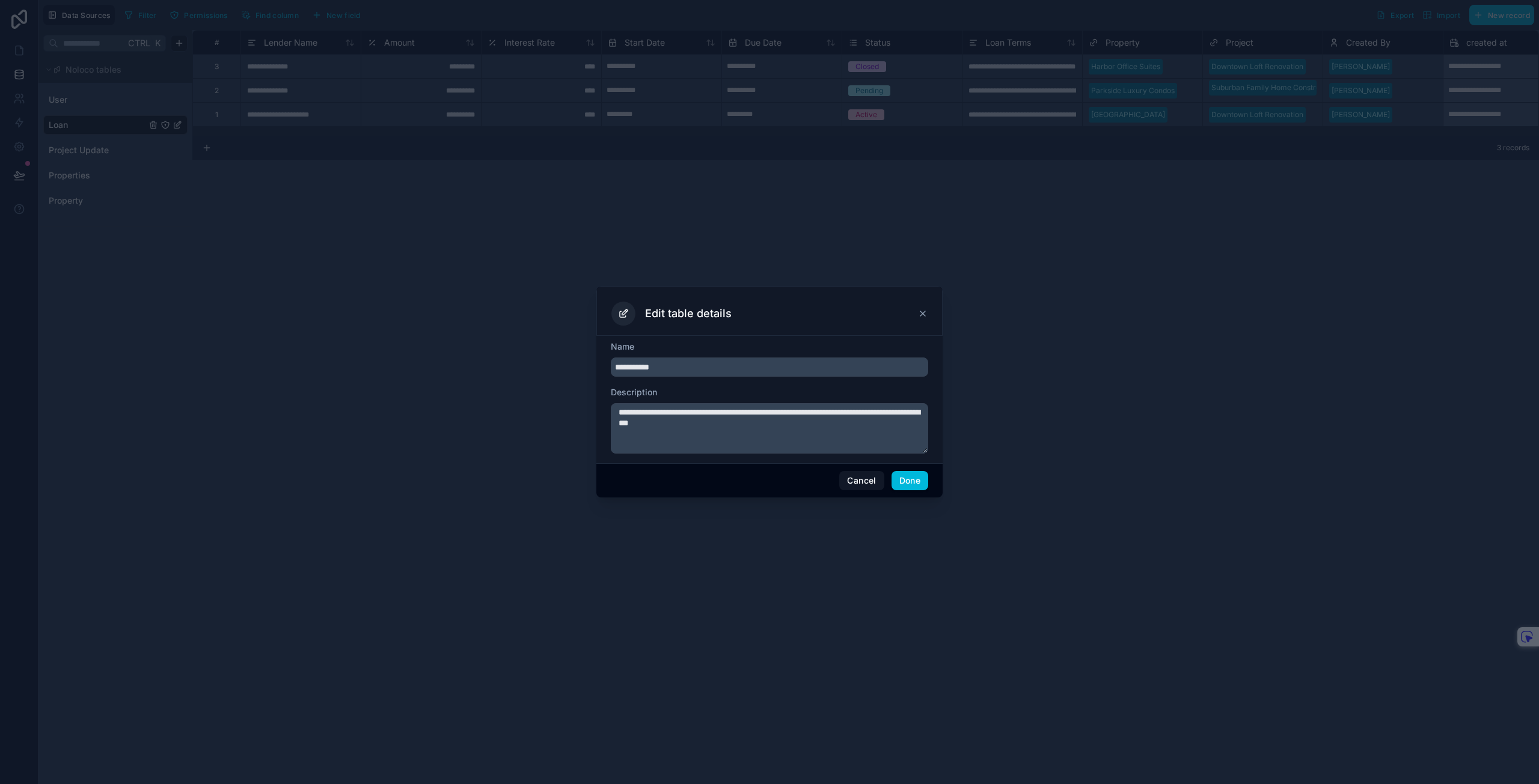
drag, startPoint x: 758, startPoint y: 419, endPoint x: 614, endPoint y: 414, distance: 144.1
click at [614, 414] on textarea "**********" at bounding box center [769, 428] width 317 height 50
click at [644, 416] on textarea "**********" at bounding box center [769, 428] width 317 height 50
drag, startPoint x: 648, startPoint y: 414, endPoint x: 744, endPoint y: 426, distance: 96.7
click at [744, 426] on textarea "**********" at bounding box center [769, 428] width 317 height 50
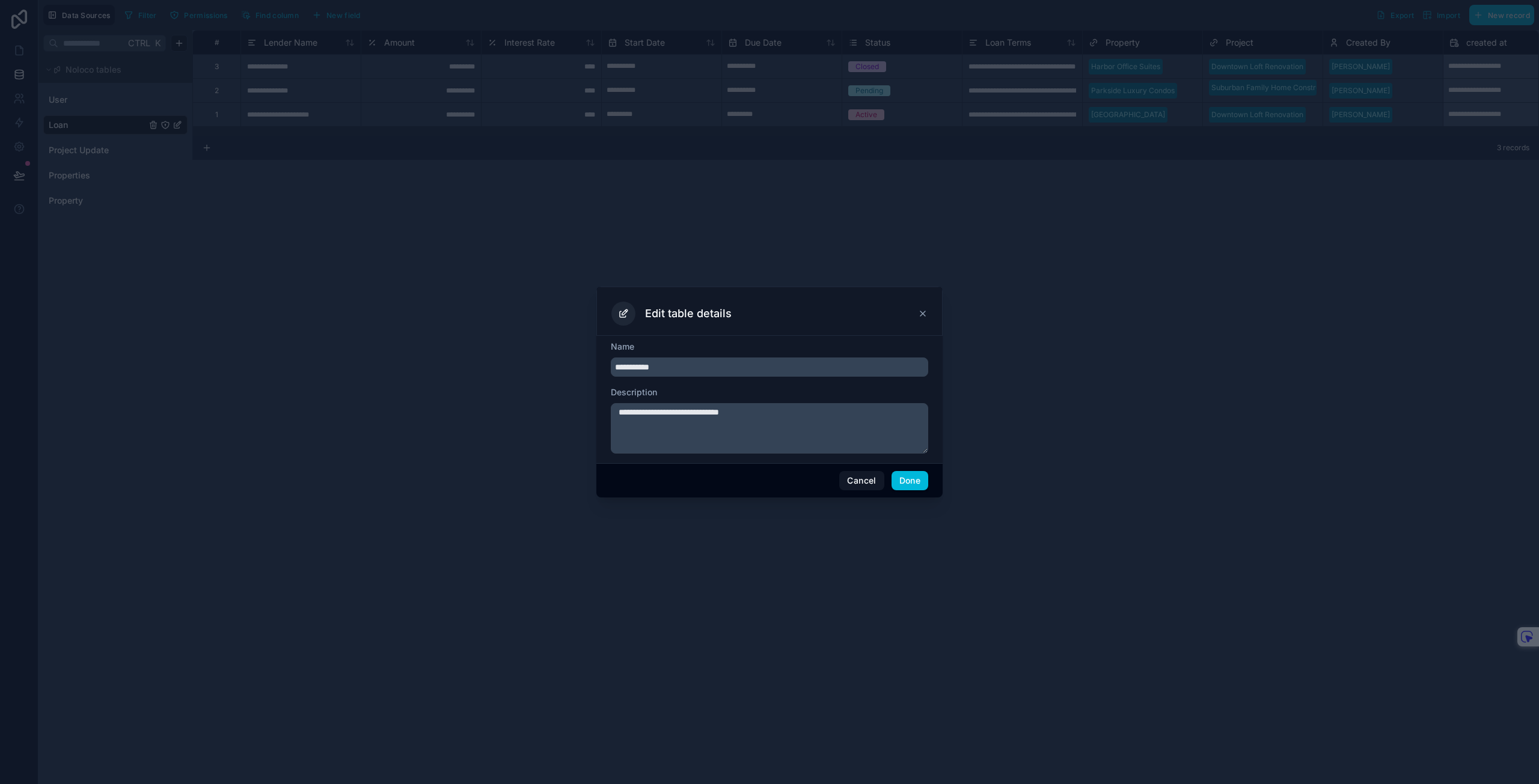
type textarea "**********"
click at [916, 486] on button "Done" at bounding box center [910, 480] width 37 height 19
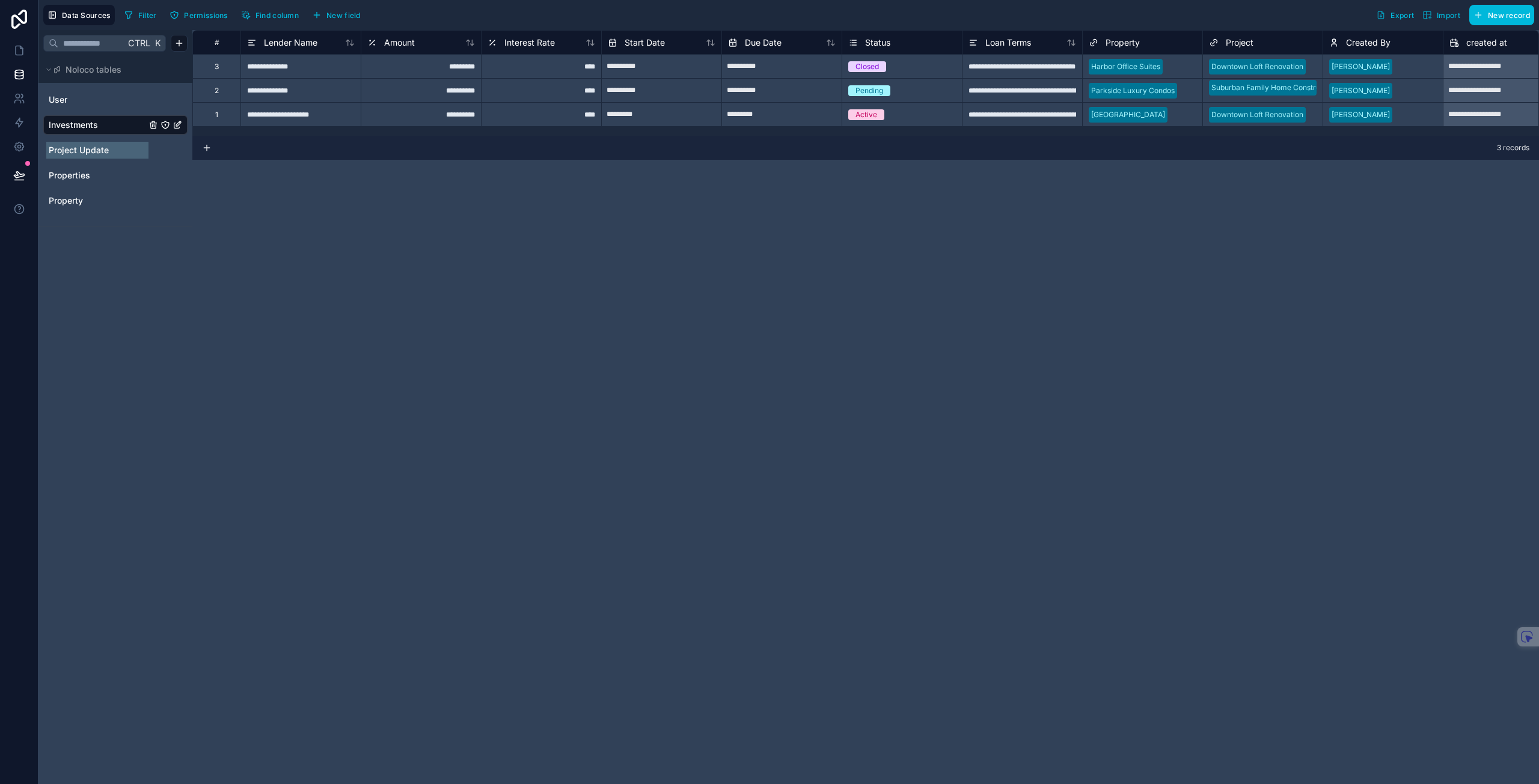
click at [103, 152] on span "Project Update" at bounding box center [78, 150] width 60 height 12
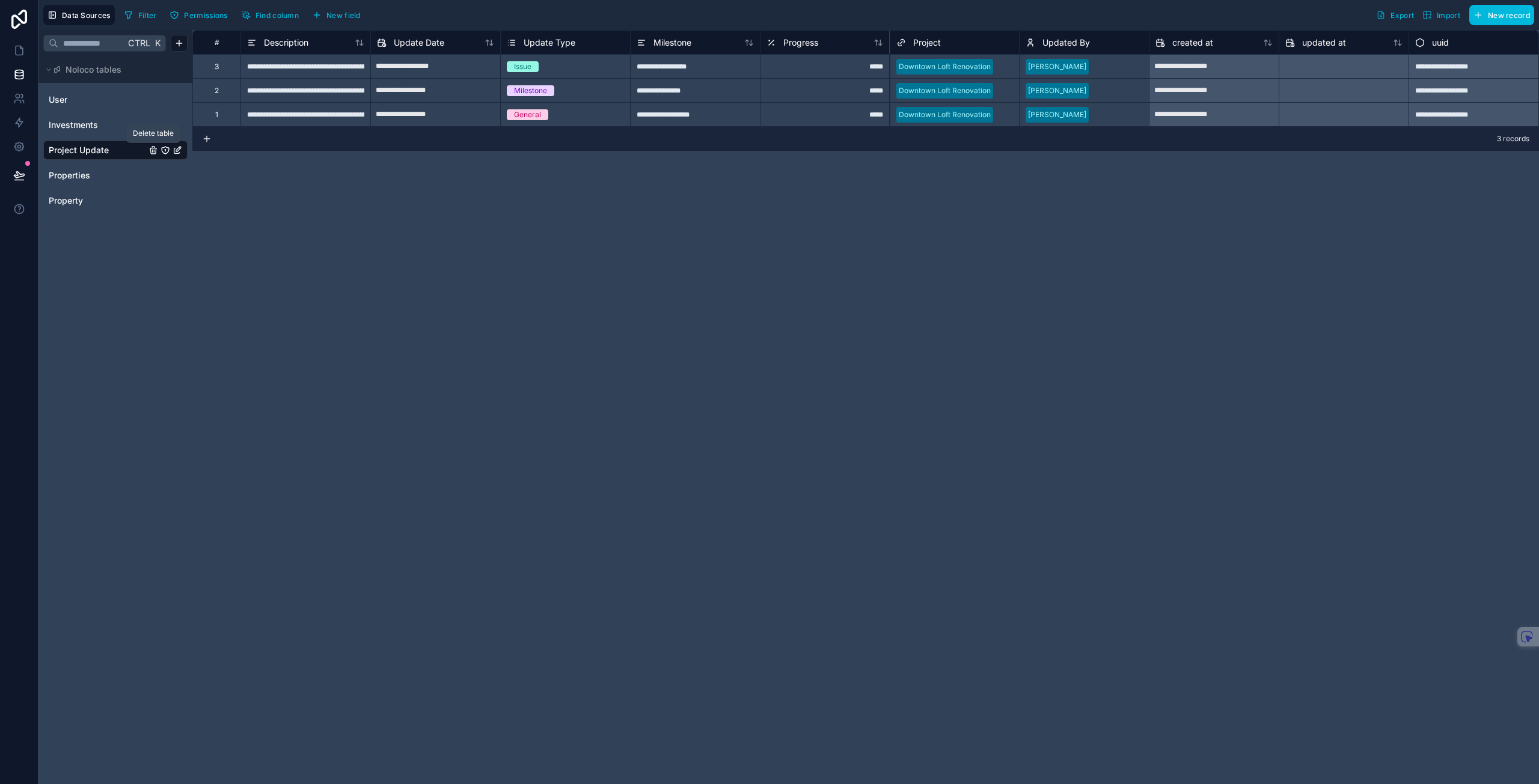
click at [150, 148] on icon "Project Update" at bounding box center [153, 148] width 7 height 0
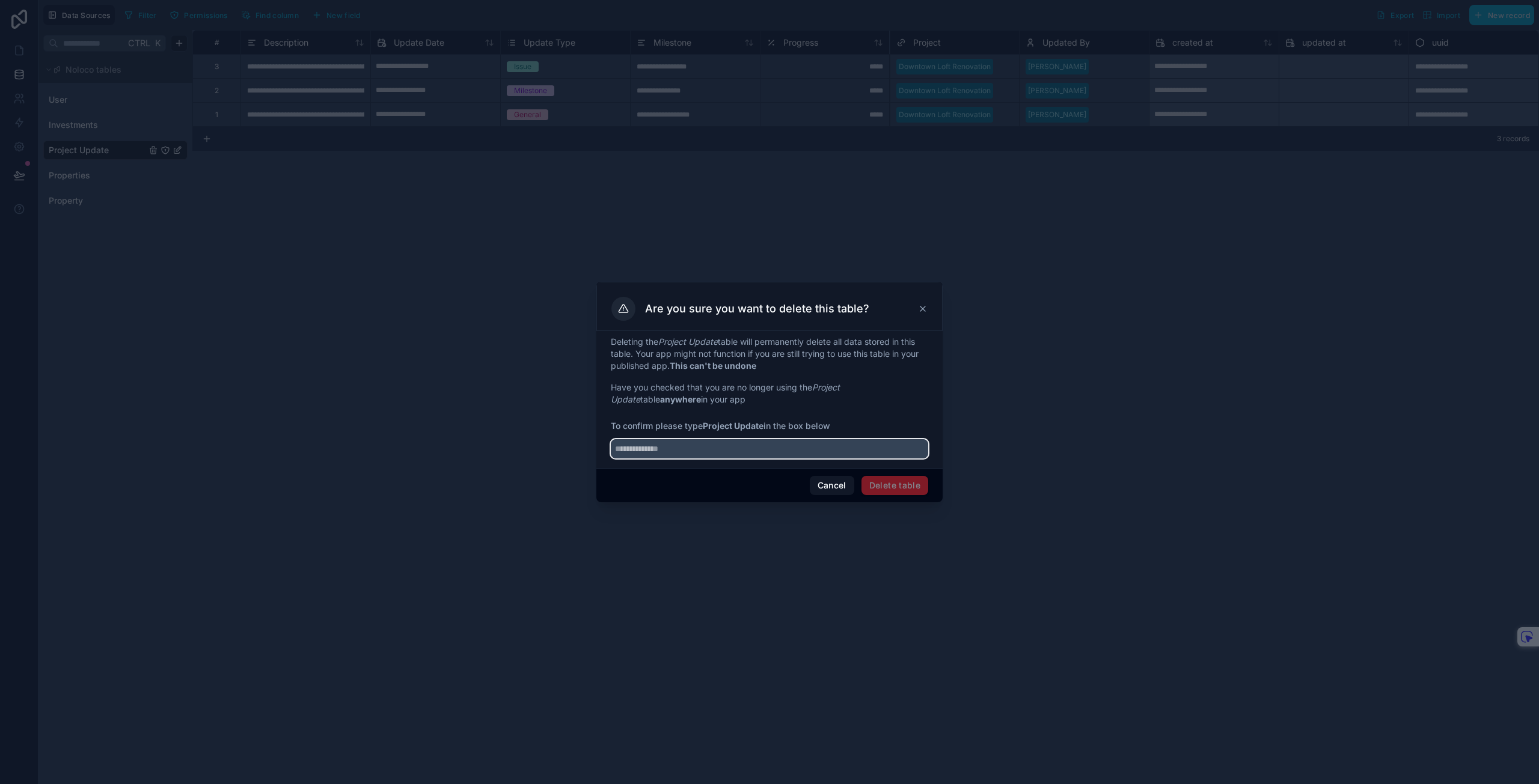
click at [749, 451] on input "text" at bounding box center [769, 449] width 317 height 19
type input "**********"
click at [913, 493] on button "Delete table" at bounding box center [894, 485] width 66 height 19
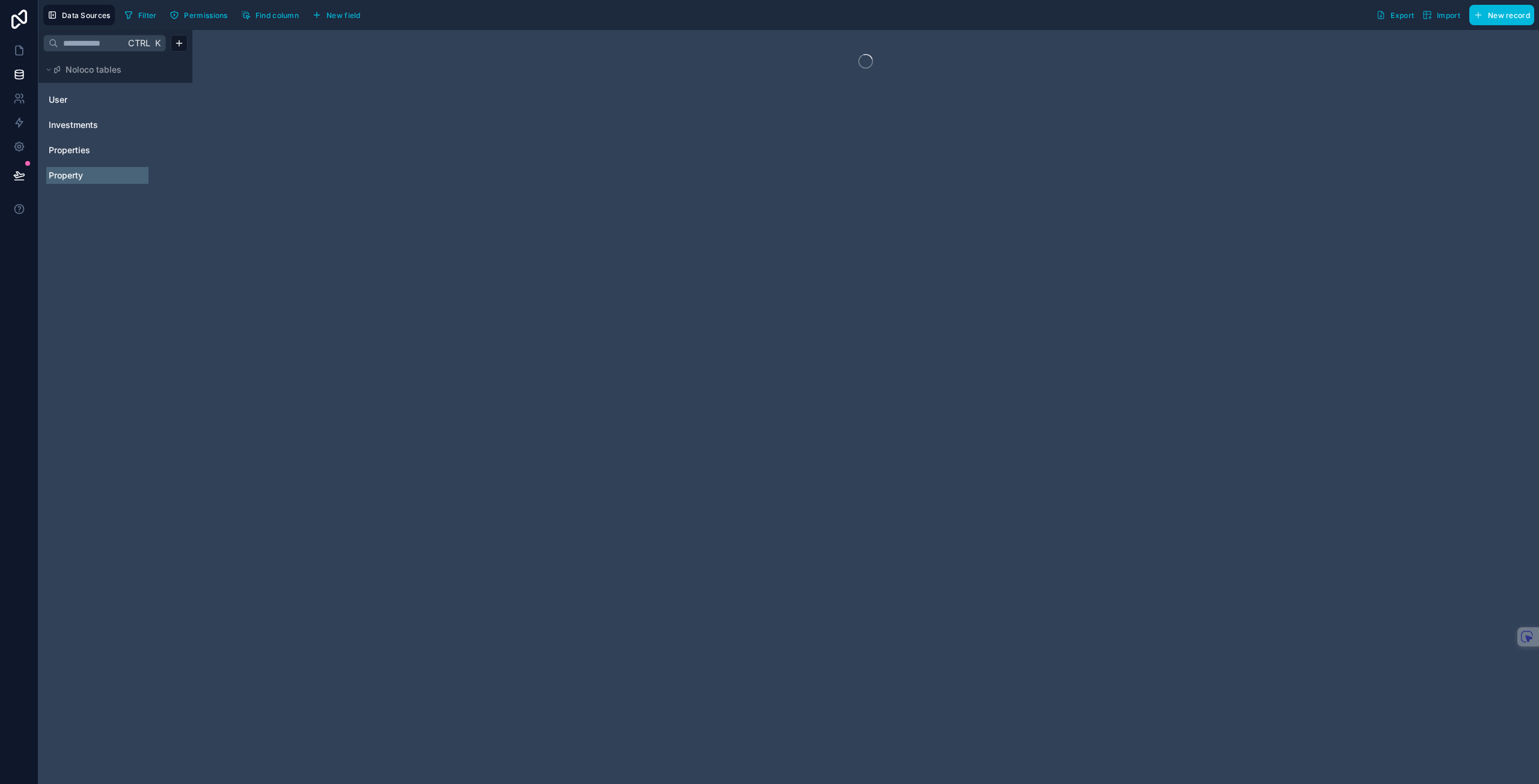
click at [82, 175] on span "Property" at bounding box center [65, 175] width 34 height 12
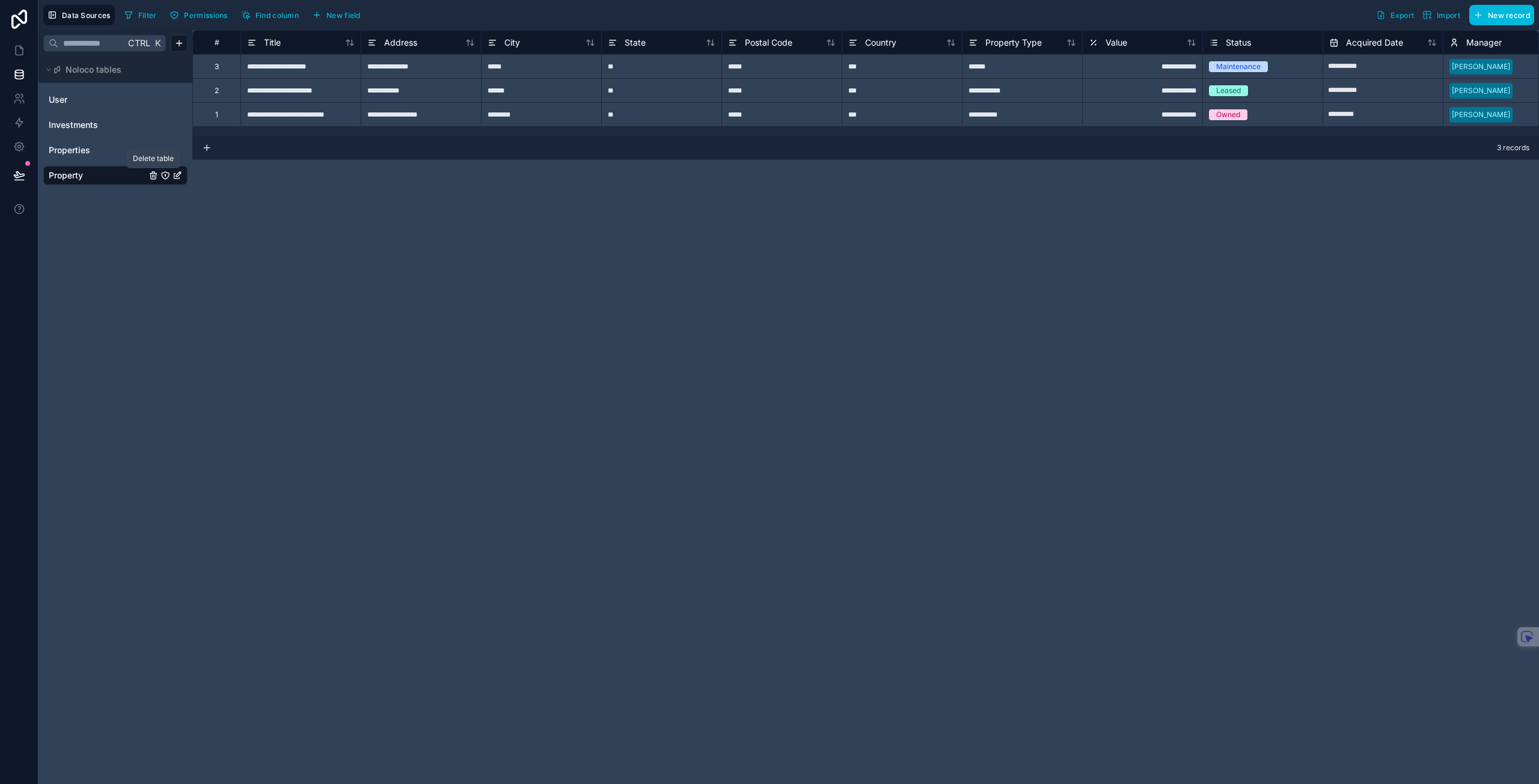
click at [150, 172] on icon "Property" at bounding box center [153, 175] width 9 height 9
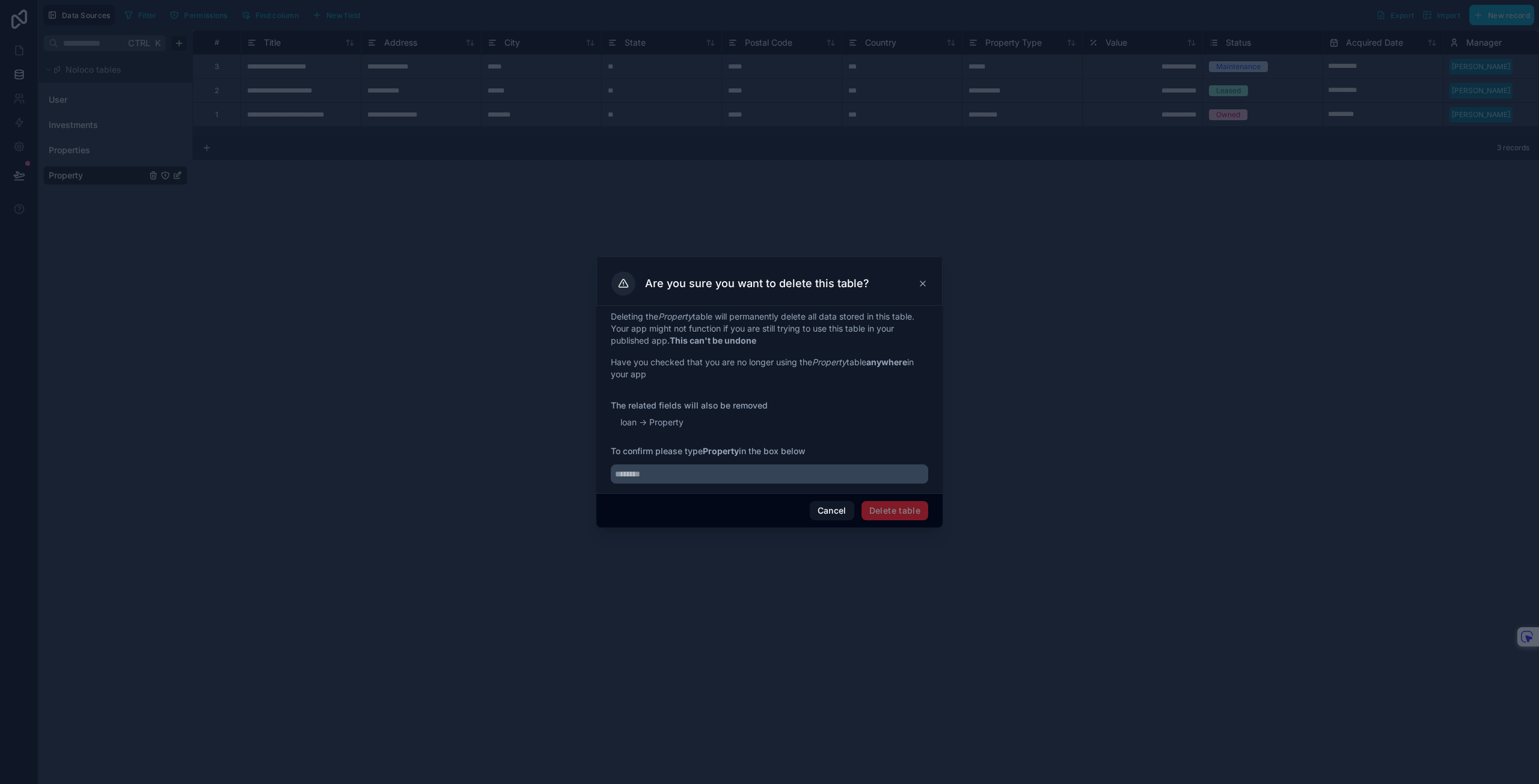
click at [928, 280] on div "Are you sure you want to delete this table?" at bounding box center [769, 281] width 346 height 49
click at [921, 285] on icon at bounding box center [922, 283] width 9 height 9
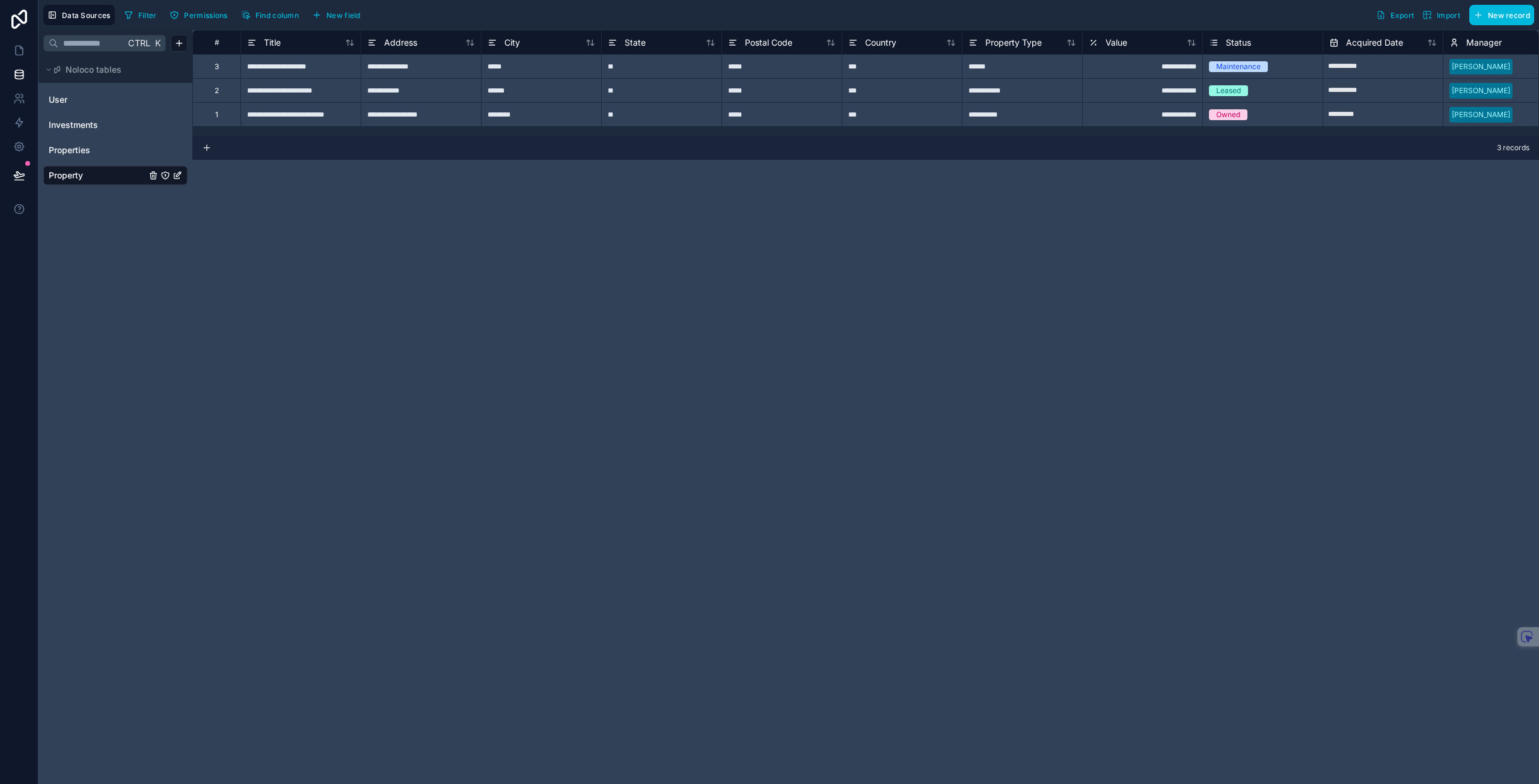
click at [375, 267] on div "**********" at bounding box center [865, 407] width 1346 height 754
click at [116, 148] on link "Properties" at bounding box center [97, 150] width 98 height 12
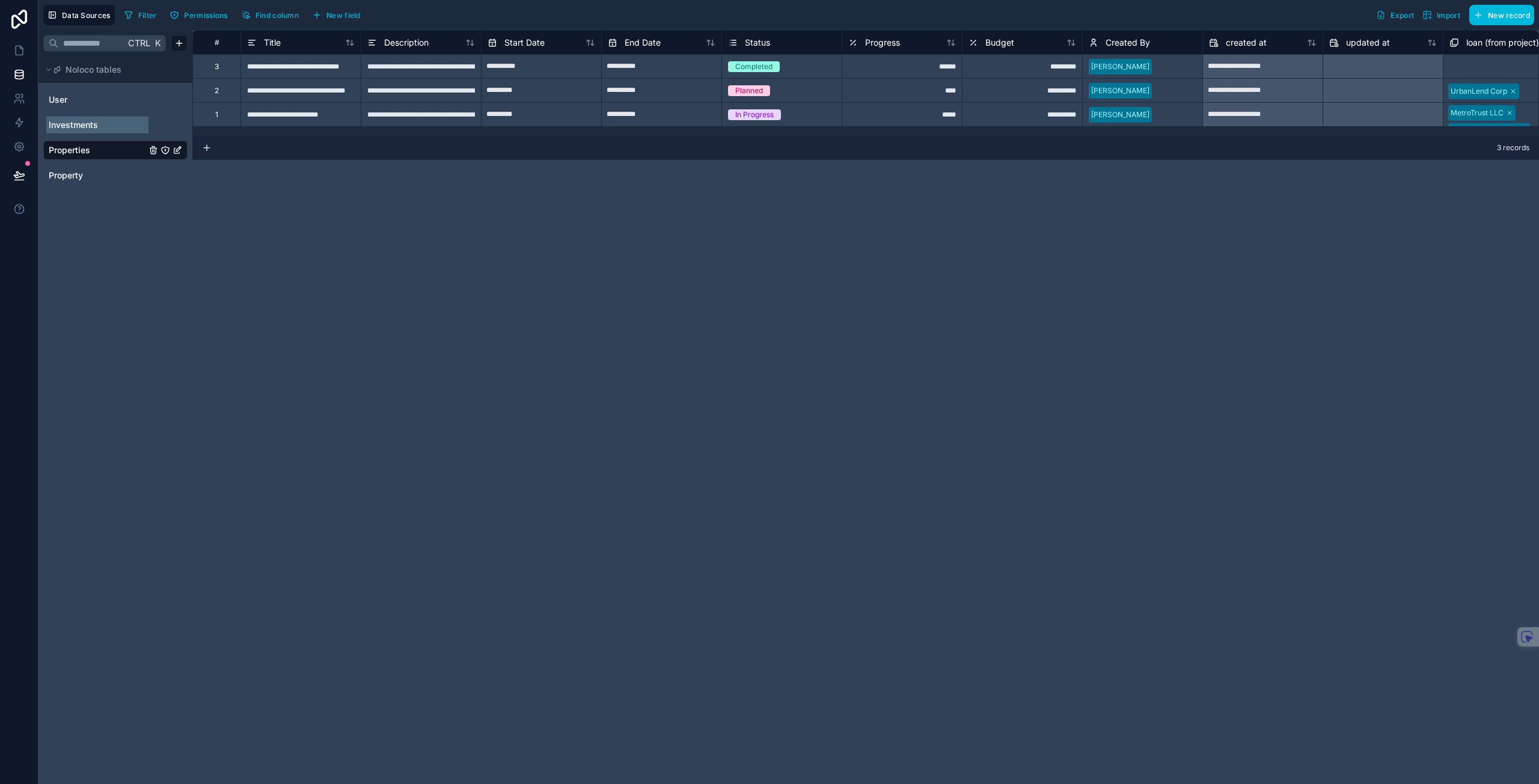
click at [104, 127] on link "Investments" at bounding box center [97, 125] width 98 height 12
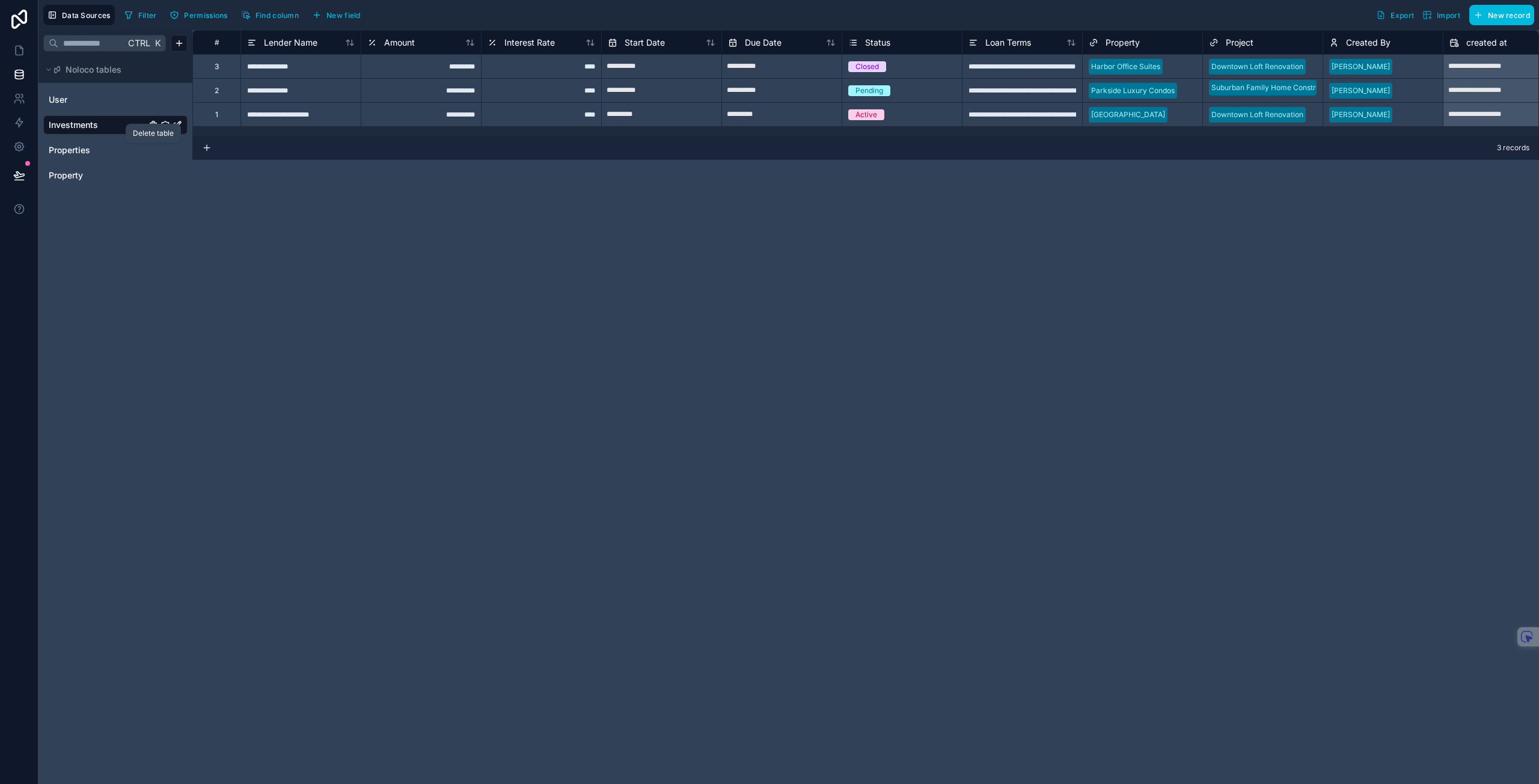
click at [153, 150] on icon "Properties" at bounding box center [153, 151] width 0 height 2
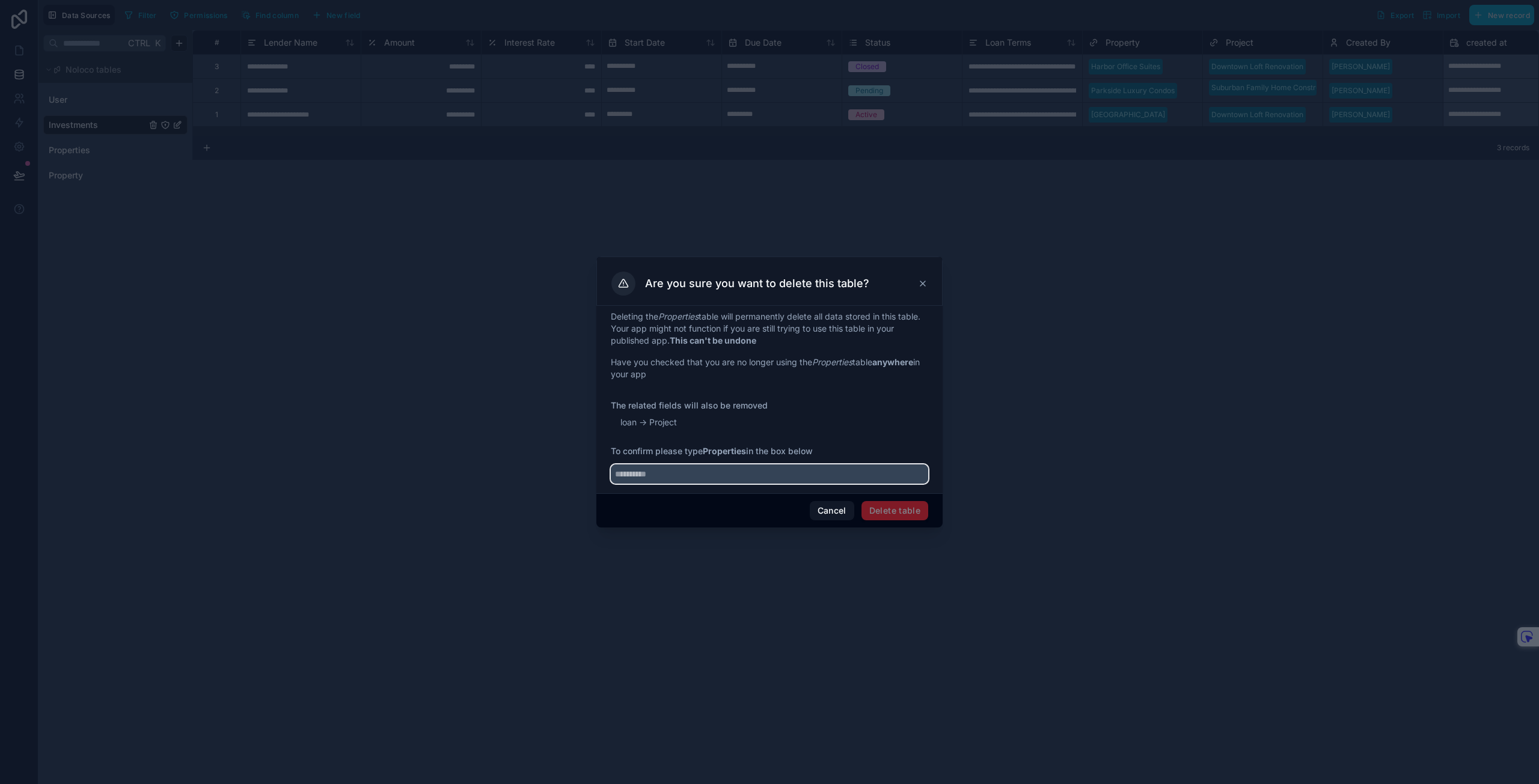
click at [694, 475] on input "text" at bounding box center [769, 474] width 317 height 19
type input "**********"
click at [905, 509] on button "Delete table" at bounding box center [894, 511] width 66 height 19
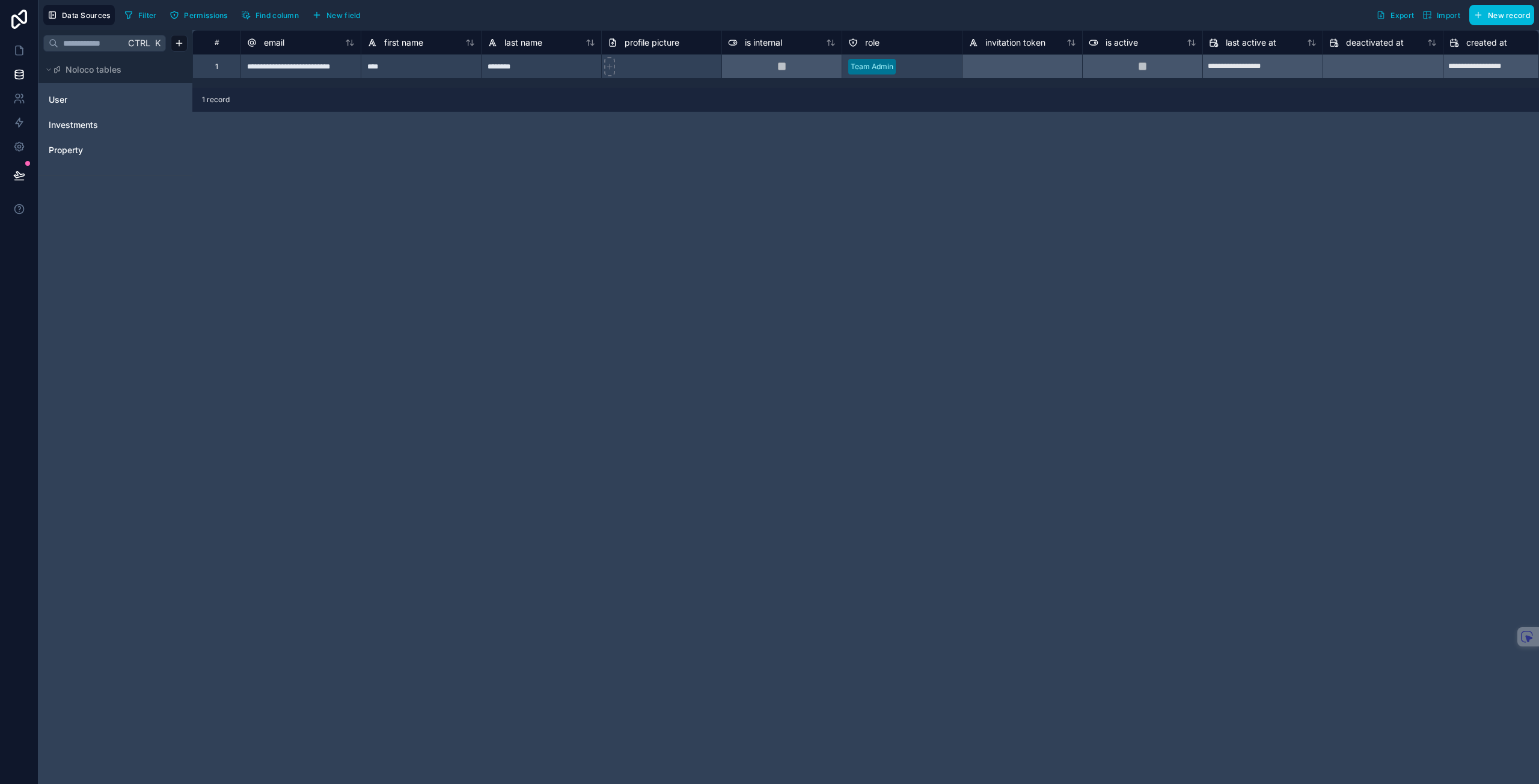
click at [134, 267] on div "Ctrl K Noloco tables User Investments Property" at bounding box center [116, 407] width 154 height 754
click at [81, 152] on span "Property" at bounding box center [65, 150] width 34 height 12
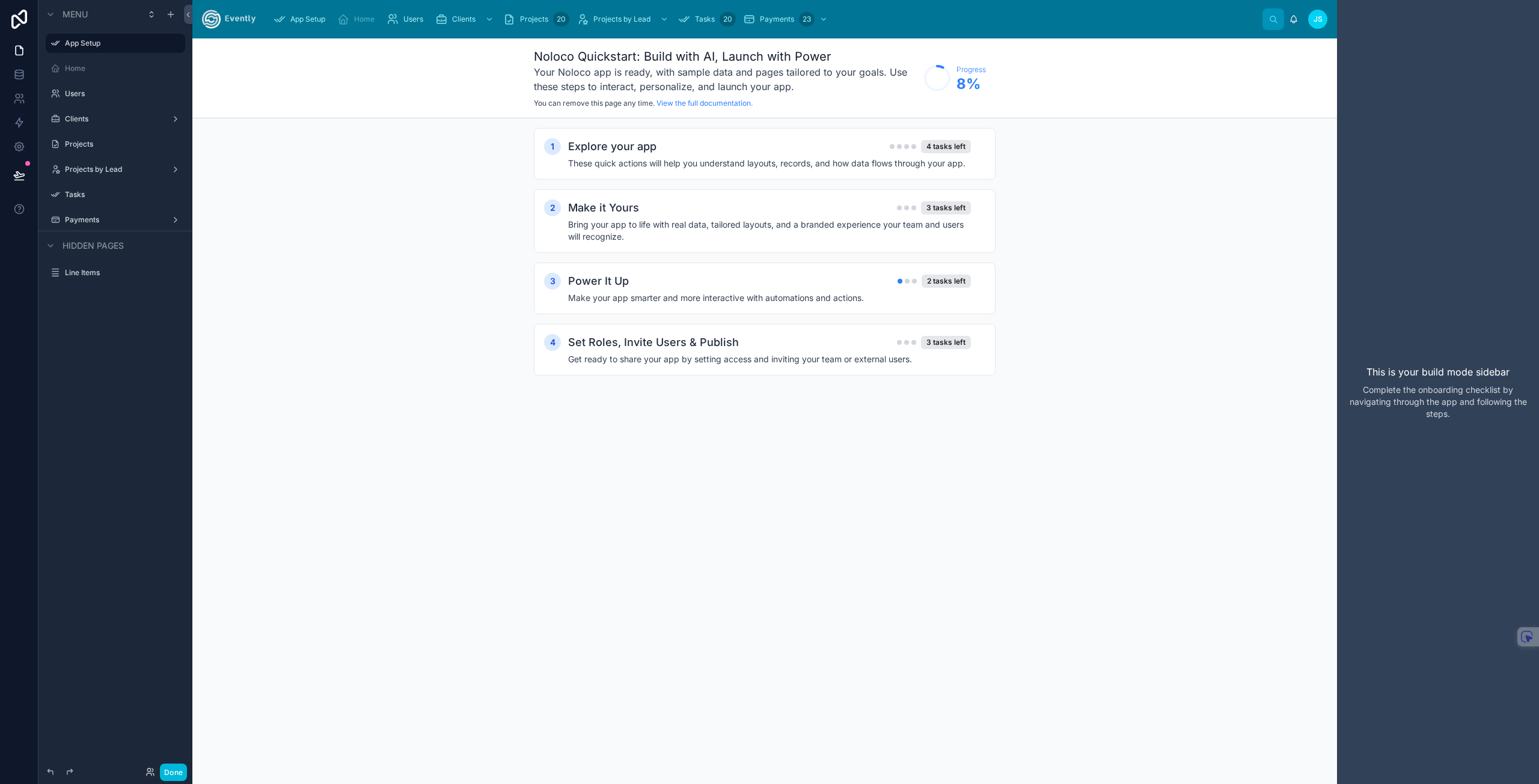
click at [808, 439] on div "Noloco Quickstart: Build with AI, Launch with Power Your Noloco app is ready, w…" at bounding box center [765, 411] width 1144 height 746
click at [550, 541] on div "Noloco Quickstart: Build with AI, Launch with Power Your Noloco app is ready, w…" at bounding box center [765, 411] width 1144 height 746
click at [944, 18] on div "App Setup Home Users Clients Projects 20 Projects by Lead Tasks 20 Payments 23" at bounding box center [764, 19] width 997 height 27
click at [961, 152] on div "4 tasks left" at bounding box center [946, 146] width 50 height 13
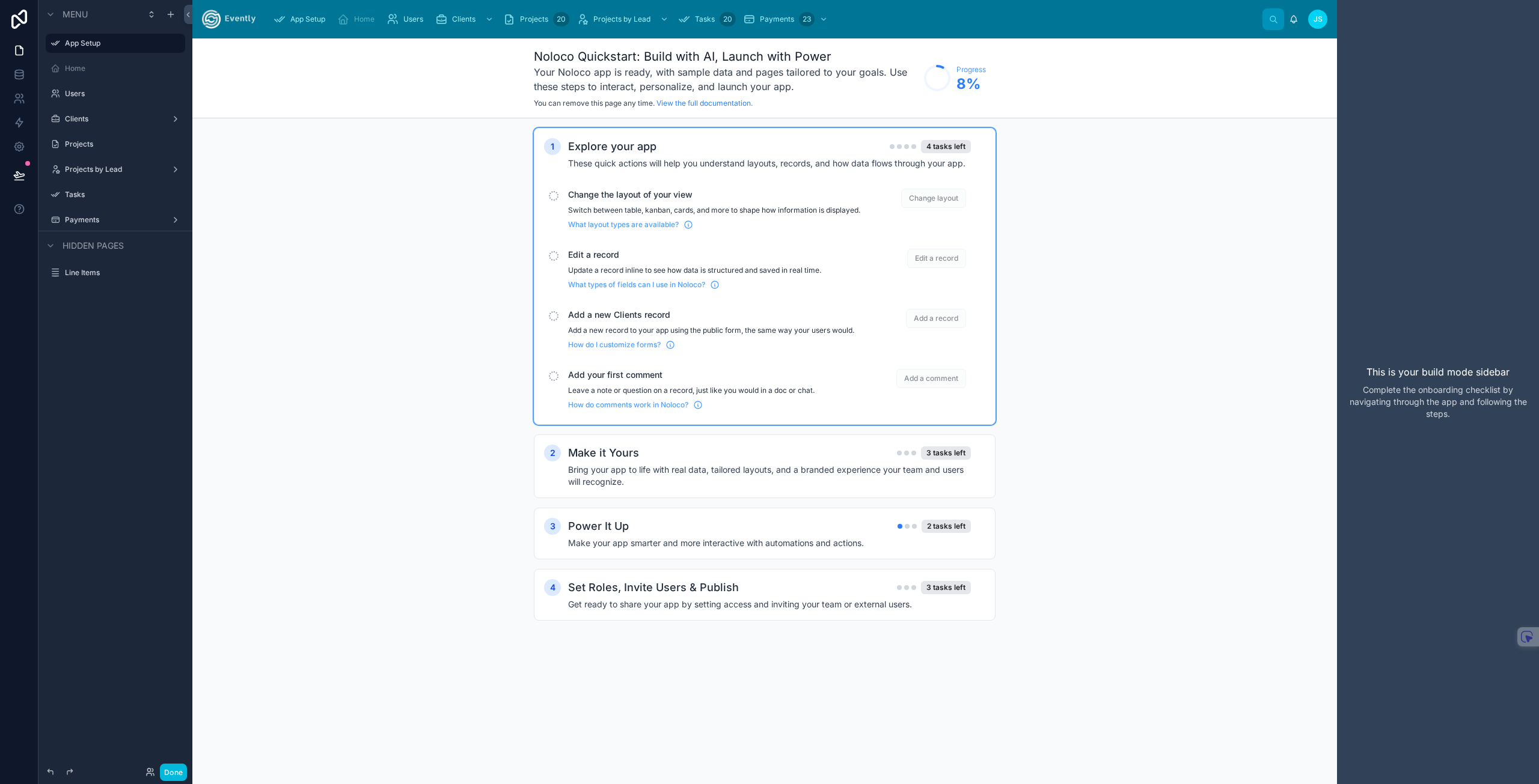
click at [661, 332] on div "Add a new Clients record Add a new record to your app using the public form, th…" at bounding box center [714, 329] width 292 height 41
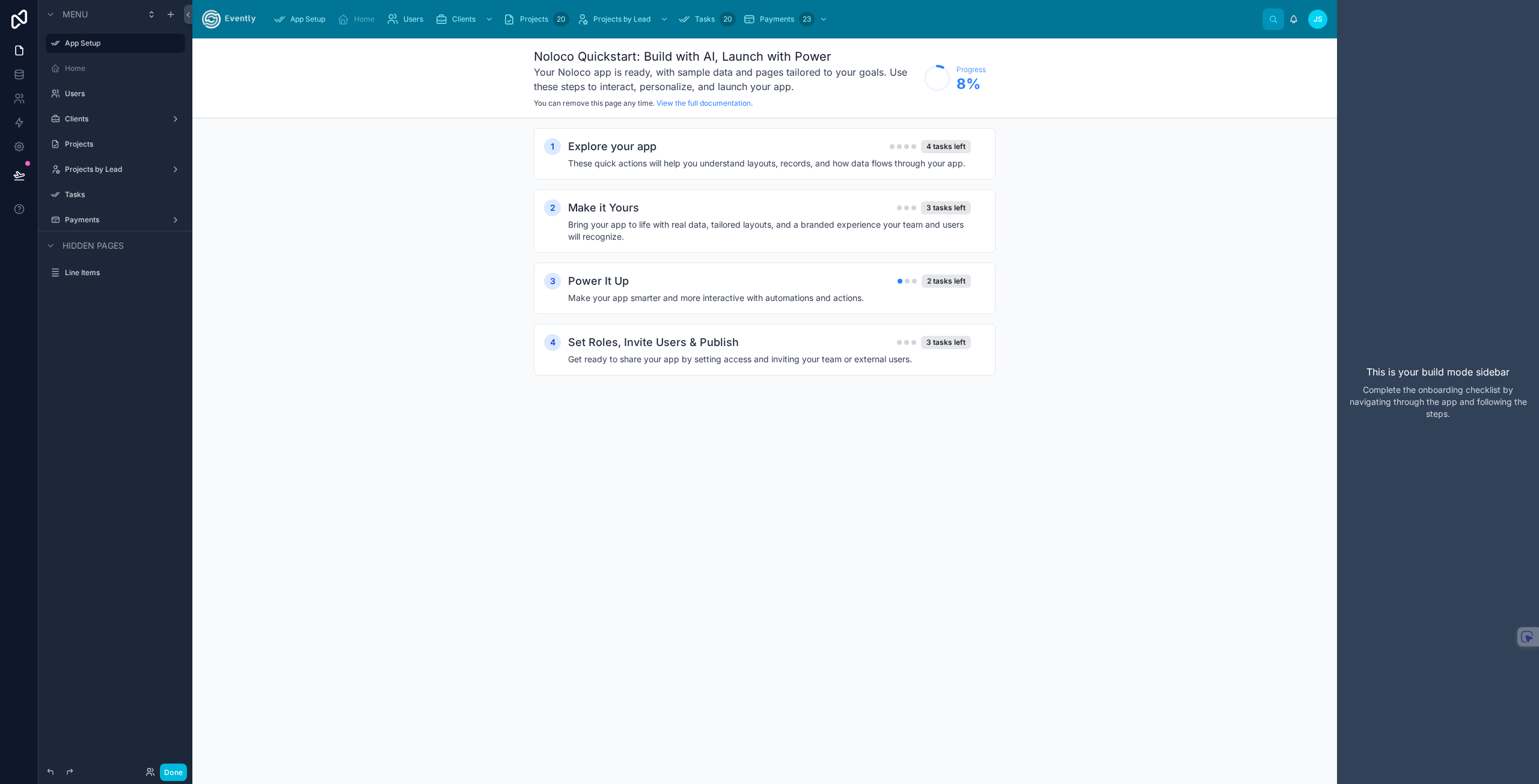
click at [693, 160] on h4 "These quick actions will help you understand layouts, records, and how data flo…" at bounding box center [769, 163] width 403 height 12
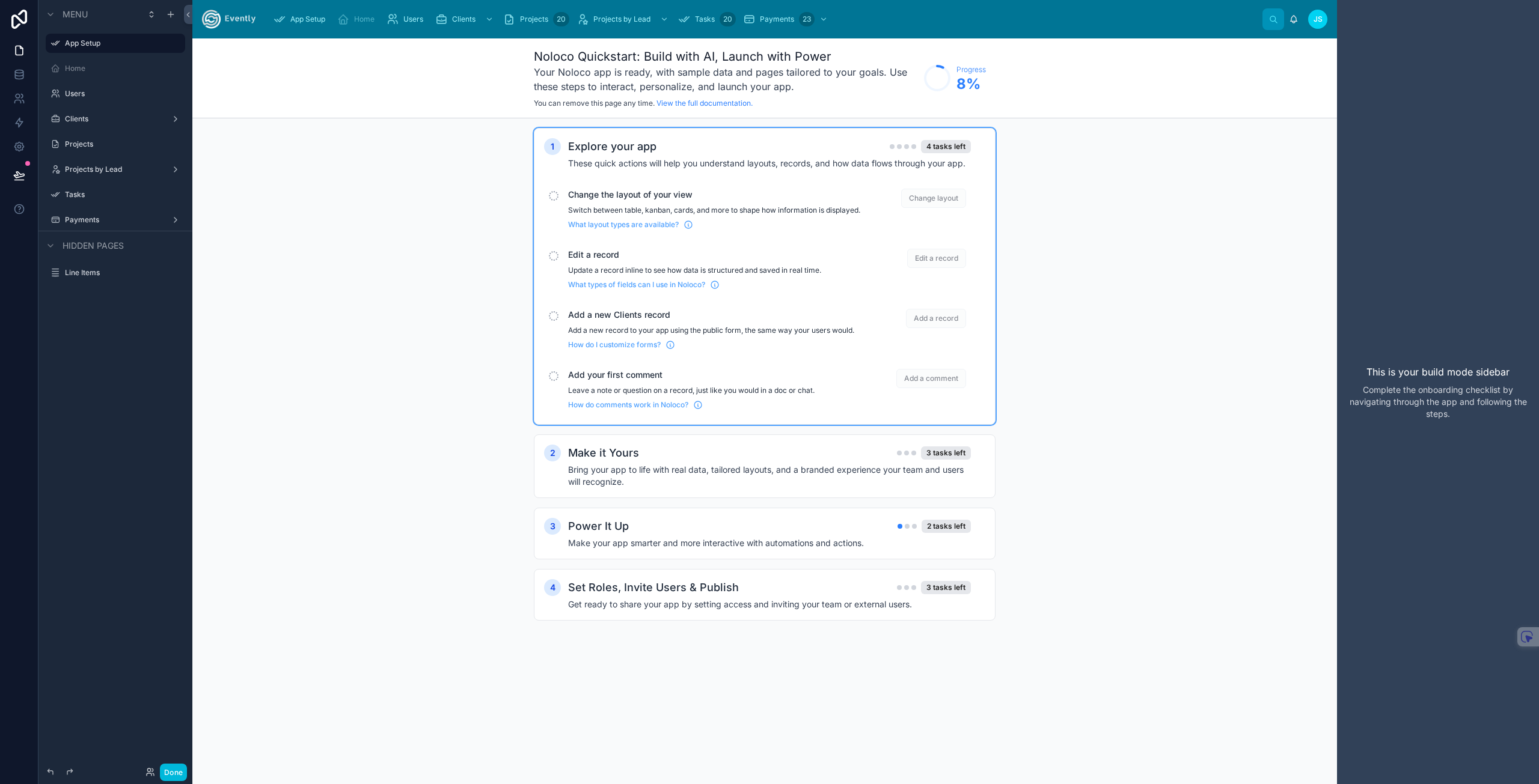
click at [552, 321] on div "scrollable content" at bounding box center [553, 316] width 9 height 9
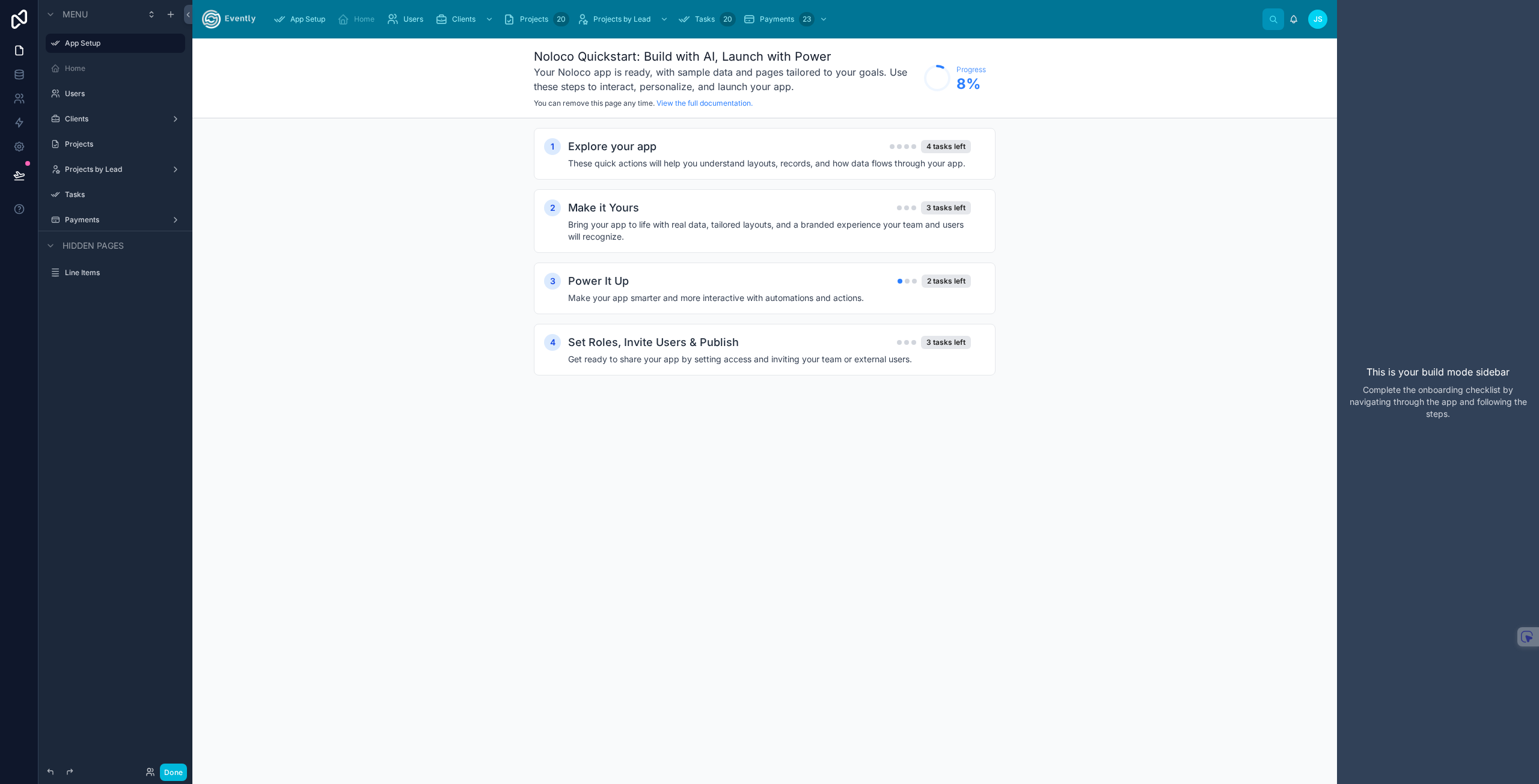
click at [774, 161] on h4 "These quick actions will help you understand layouts, records, and how data flo…" at bounding box center [769, 163] width 403 height 12
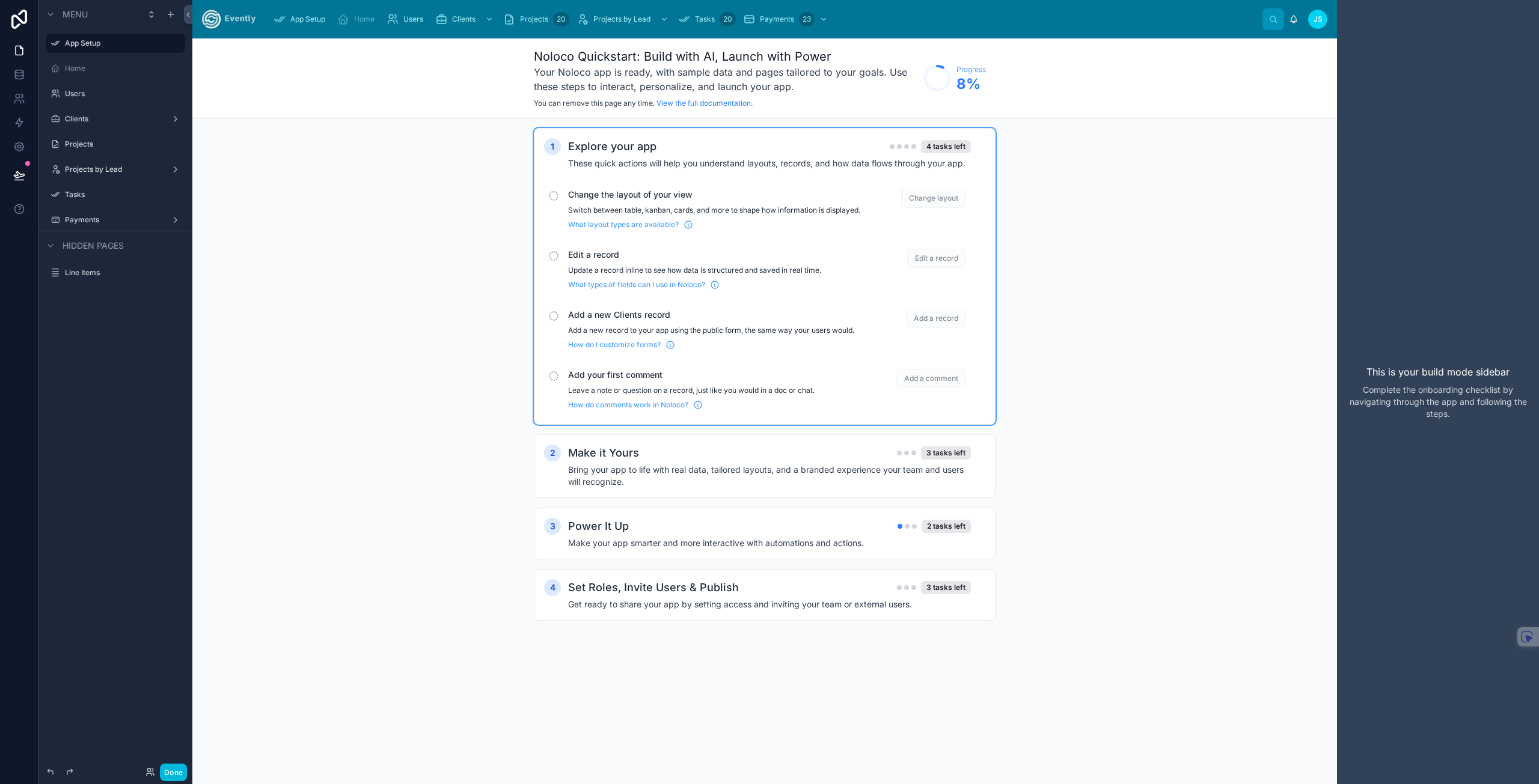
click at [946, 268] on span "Edit a record" at bounding box center [936, 258] width 59 height 19
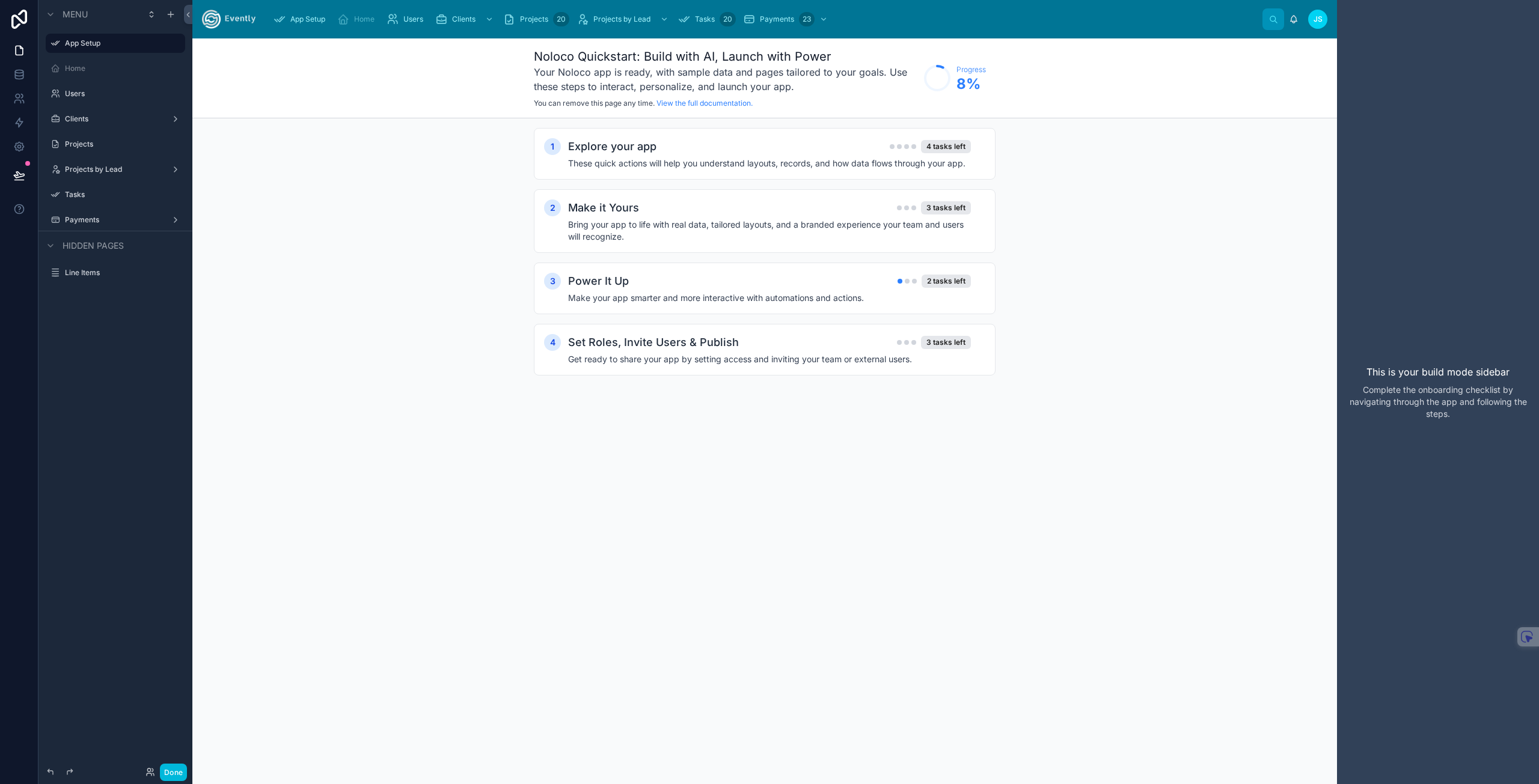
click at [655, 154] on h2 "Explore your app" at bounding box center [612, 146] width 88 height 17
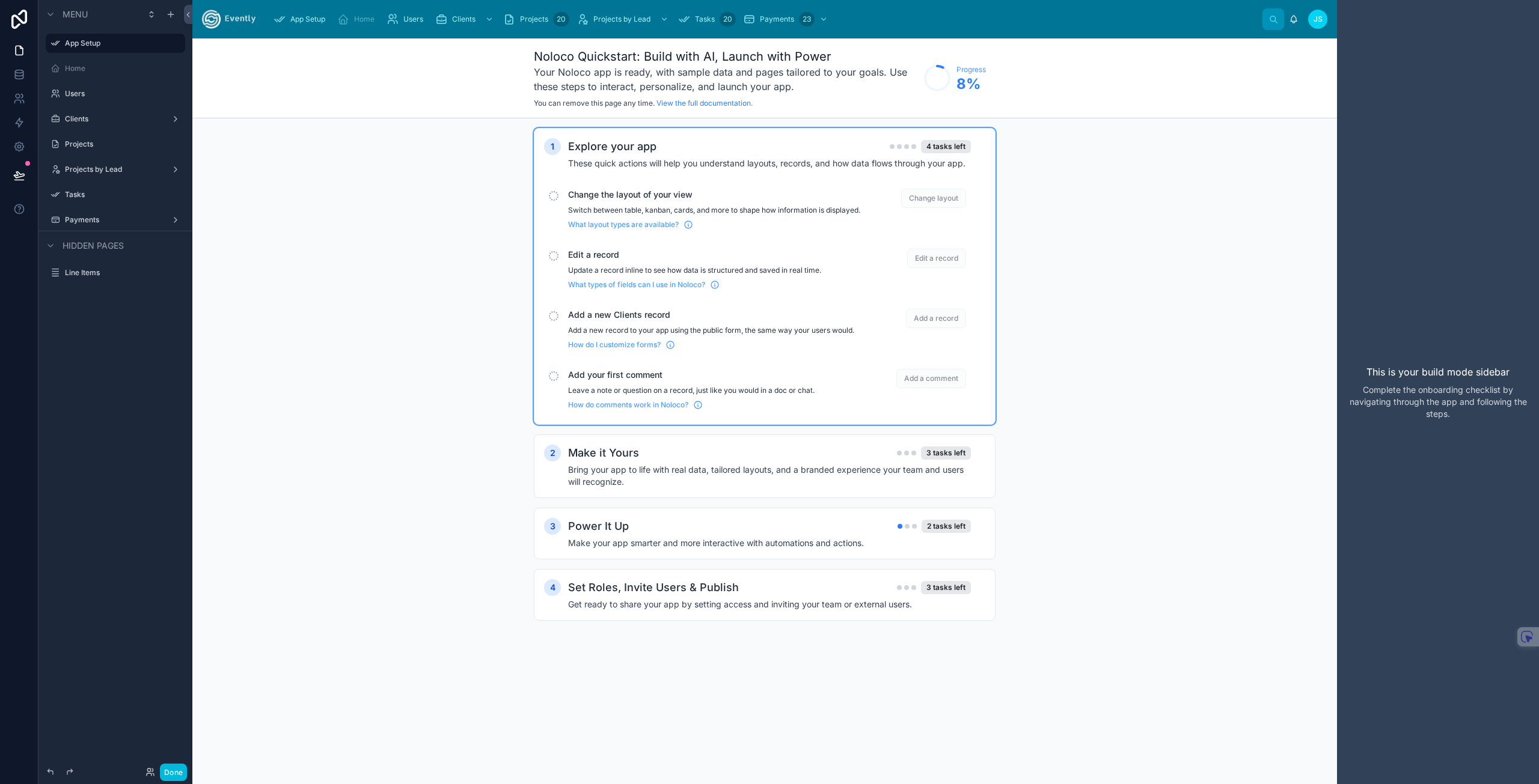
click at [544, 198] on div "Change the layout of your view Switch between table, kanban, cards, and more to…" at bounding box center [764, 209] width 441 height 50
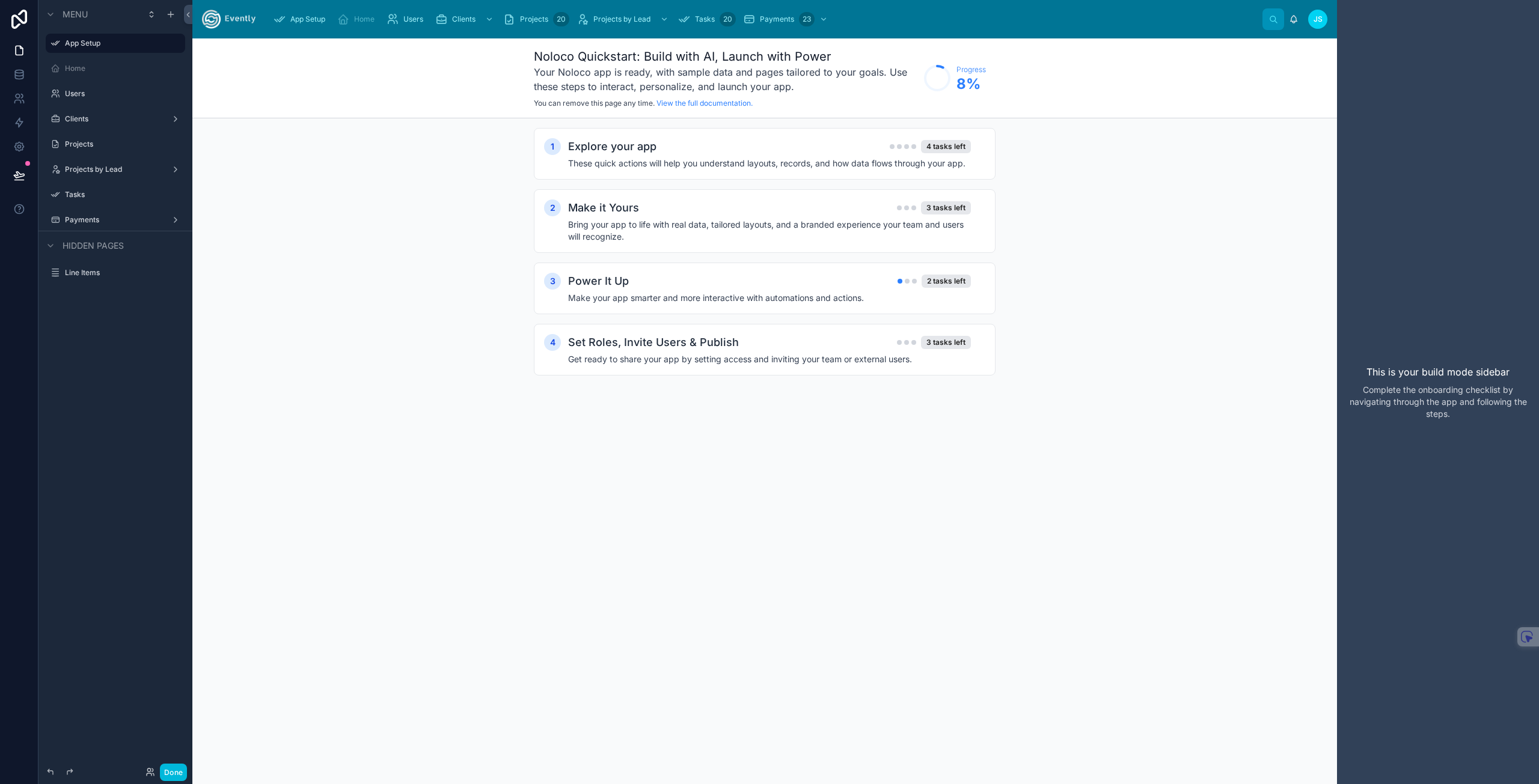
click at [613, 154] on h2 "Explore your app" at bounding box center [612, 146] width 88 height 17
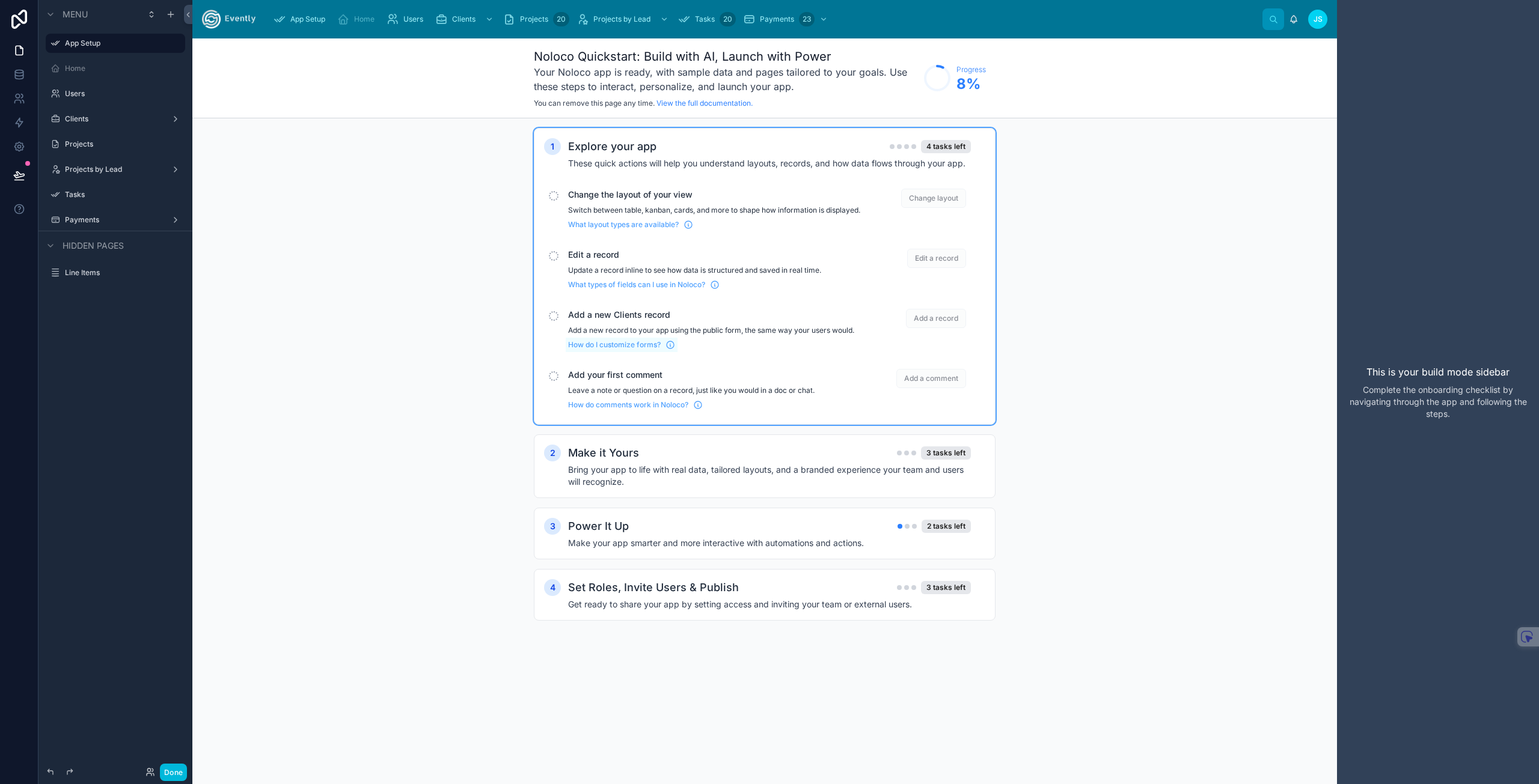
click at [636, 355] on div "Add a new Clients record Add a new record to your app using the public form, th…" at bounding box center [764, 329] width 441 height 50
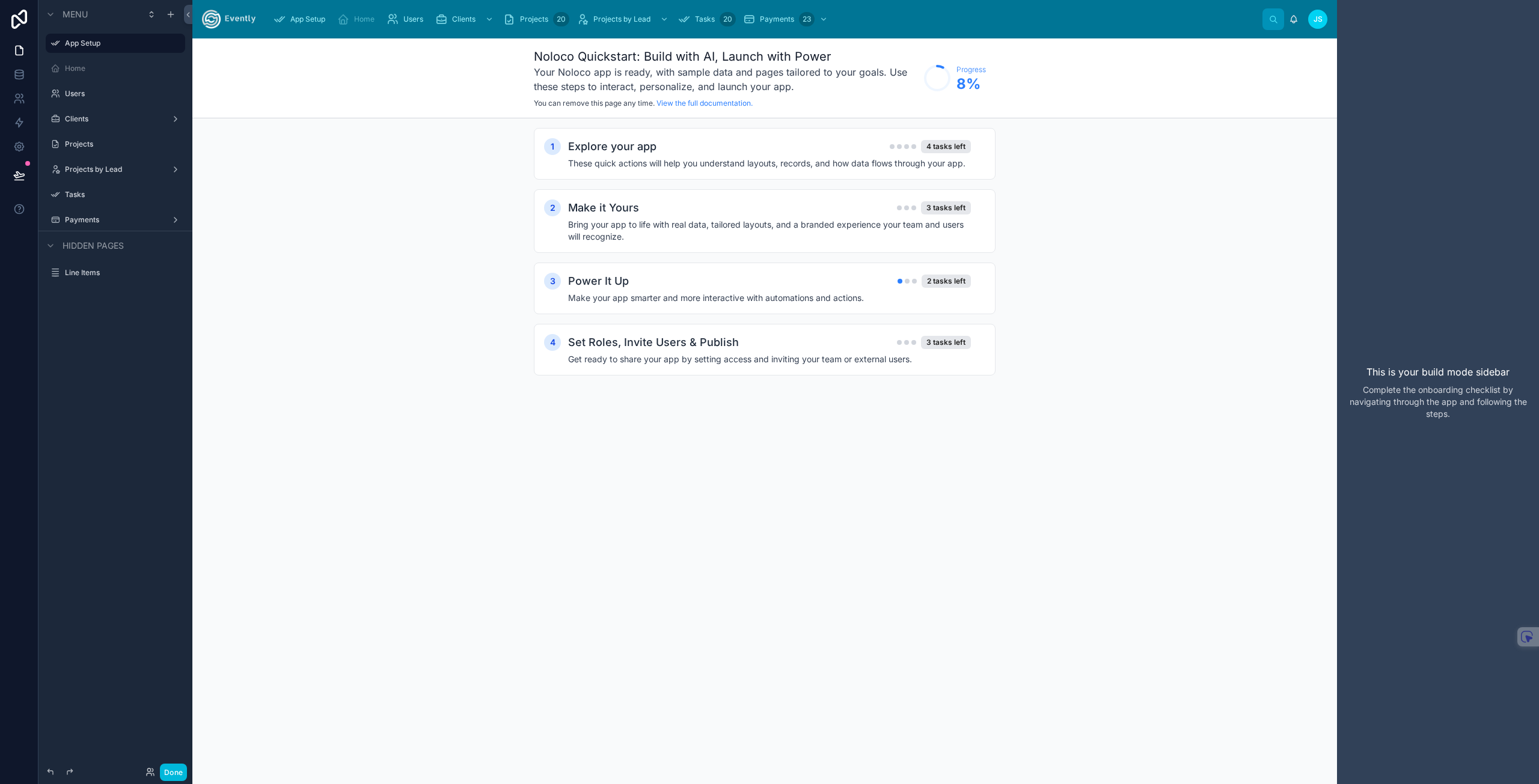
click at [403, 164] on div "1 Explore your app 4 tasks left These quick actions will help you understand la…" at bounding box center [765, 264] width 1144 height 291
click at [334, 180] on div "1 Explore your app 4 tasks left These quick actions will help you understand la…" at bounding box center [765, 264] width 1144 height 291
click at [73, 96] on label "Users" at bounding box center [121, 93] width 113 height 9
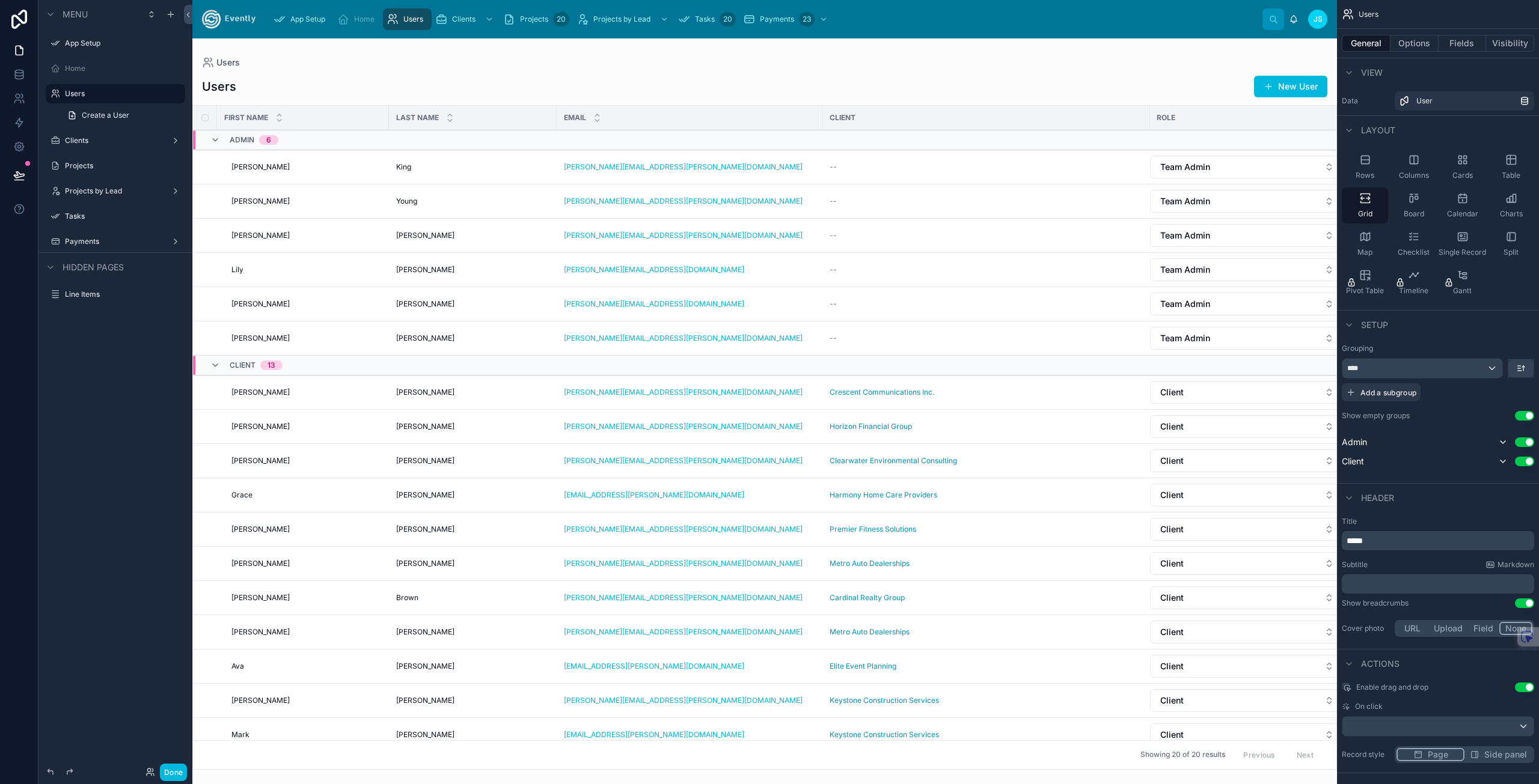
click at [1197, 168] on div at bounding box center [765, 411] width 1144 height 746
click at [1208, 167] on span "Team Admin" at bounding box center [1185, 166] width 50 height 12
click at [1007, 82] on div "Users New User" at bounding box center [764, 86] width 1125 height 23
click at [95, 139] on label "Clients" at bounding box center [112, 140] width 96 height 9
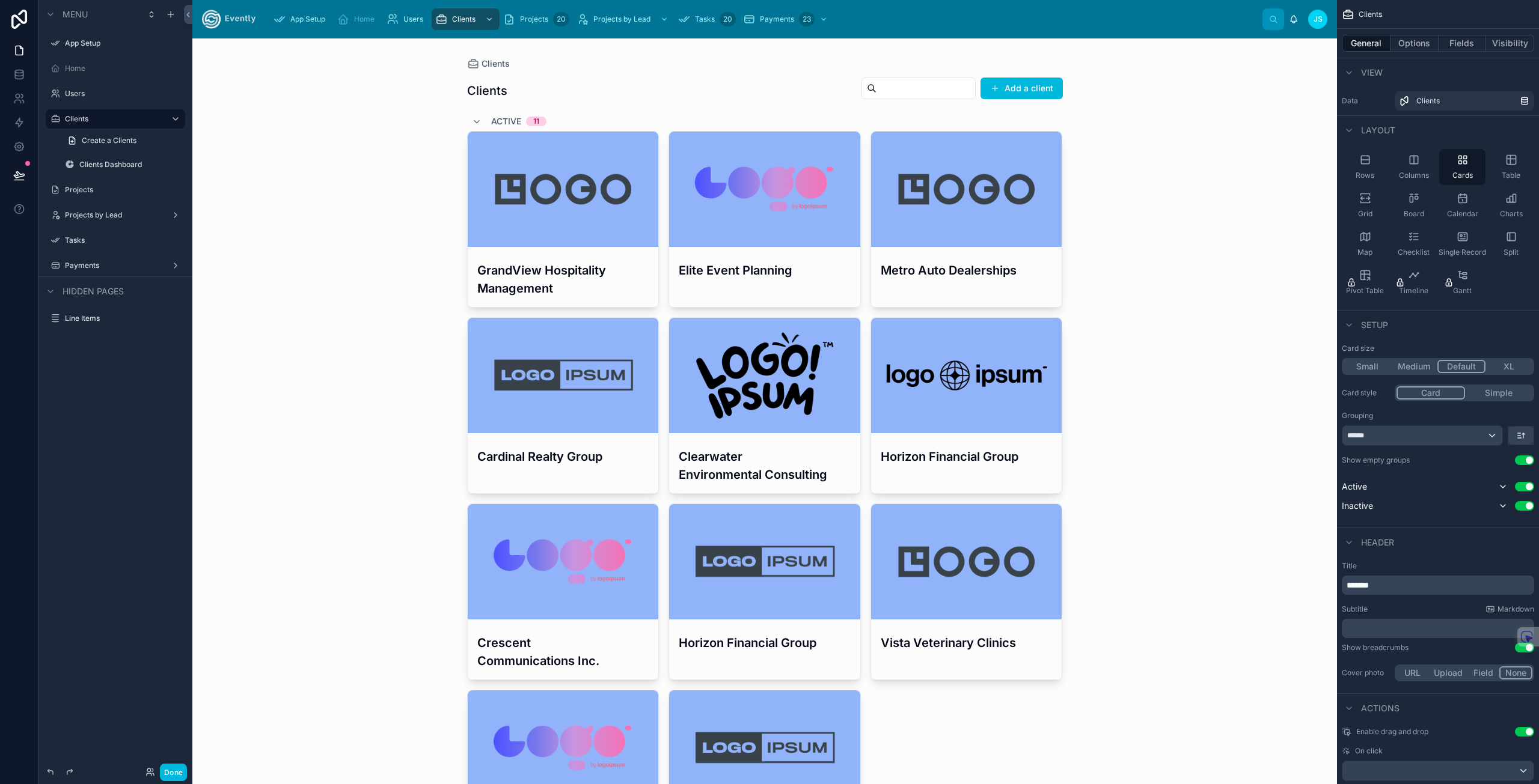
click at [519, 262] on div at bounding box center [765, 762] width 615 height 1446
click at [554, 271] on h3 "GrandView Hospitality Management" at bounding box center [563, 280] width 172 height 36
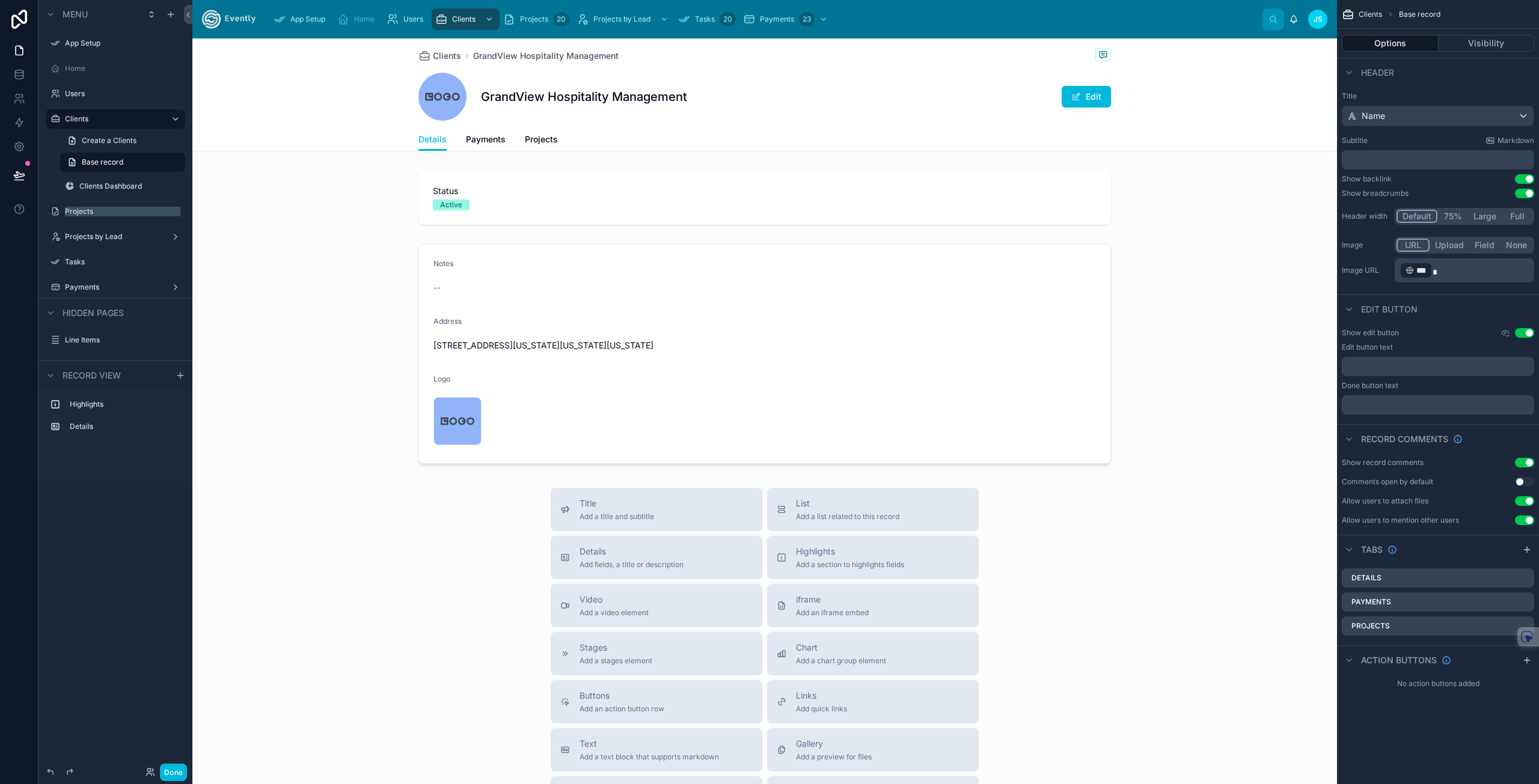
click at [88, 214] on label "Projects" at bounding box center [121, 211] width 113 height 9
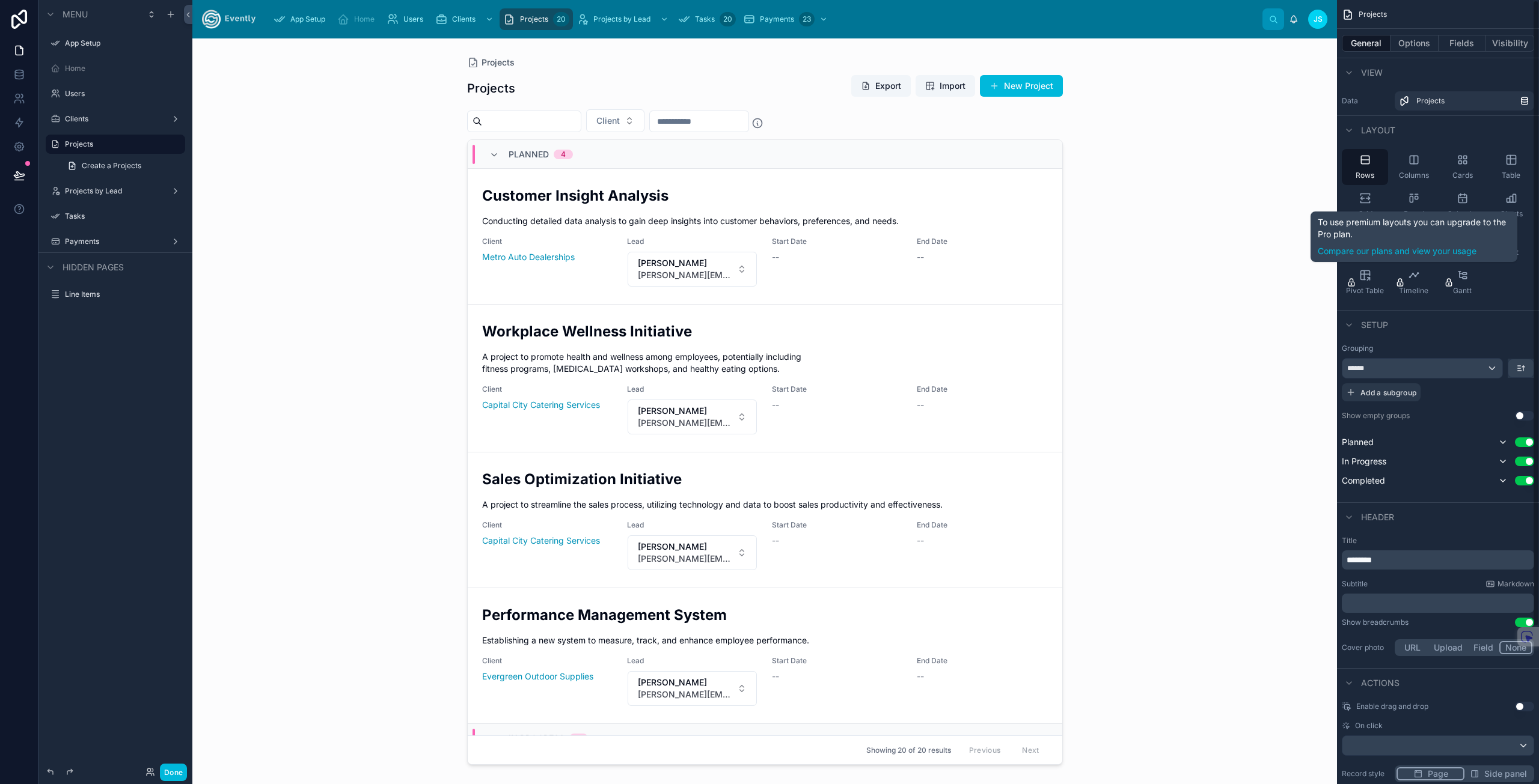
click at [1363, 200] on icon "scrollable content" at bounding box center [1364, 198] width 12 height 12
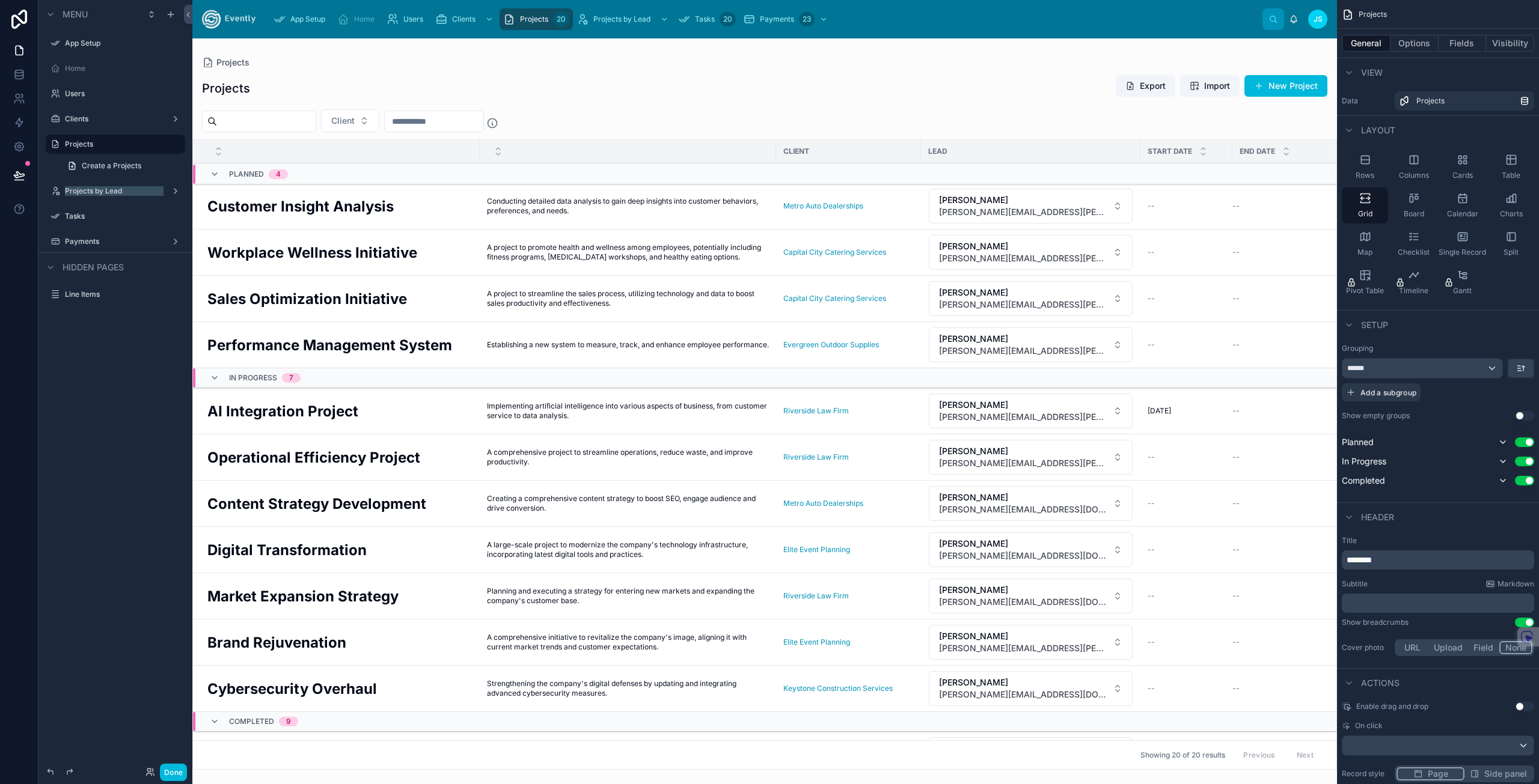
click at [109, 191] on label "Projects by Lead" at bounding box center [112, 191] width 96 height 9
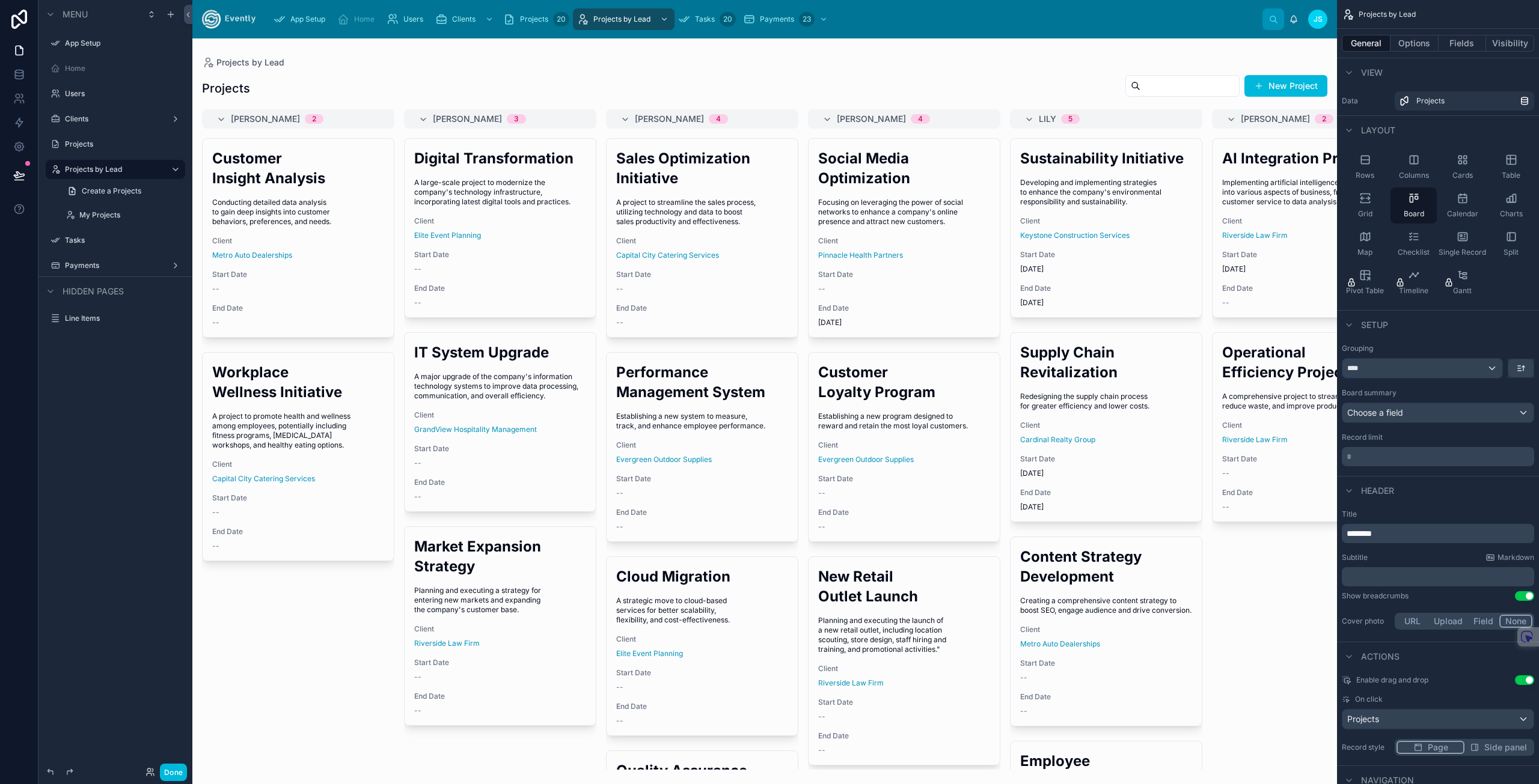
click at [79, 245] on div "Tasks" at bounding box center [124, 240] width 118 height 9
click at [80, 237] on label "Tasks" at bounding box center [121, 240] width 113 height 9
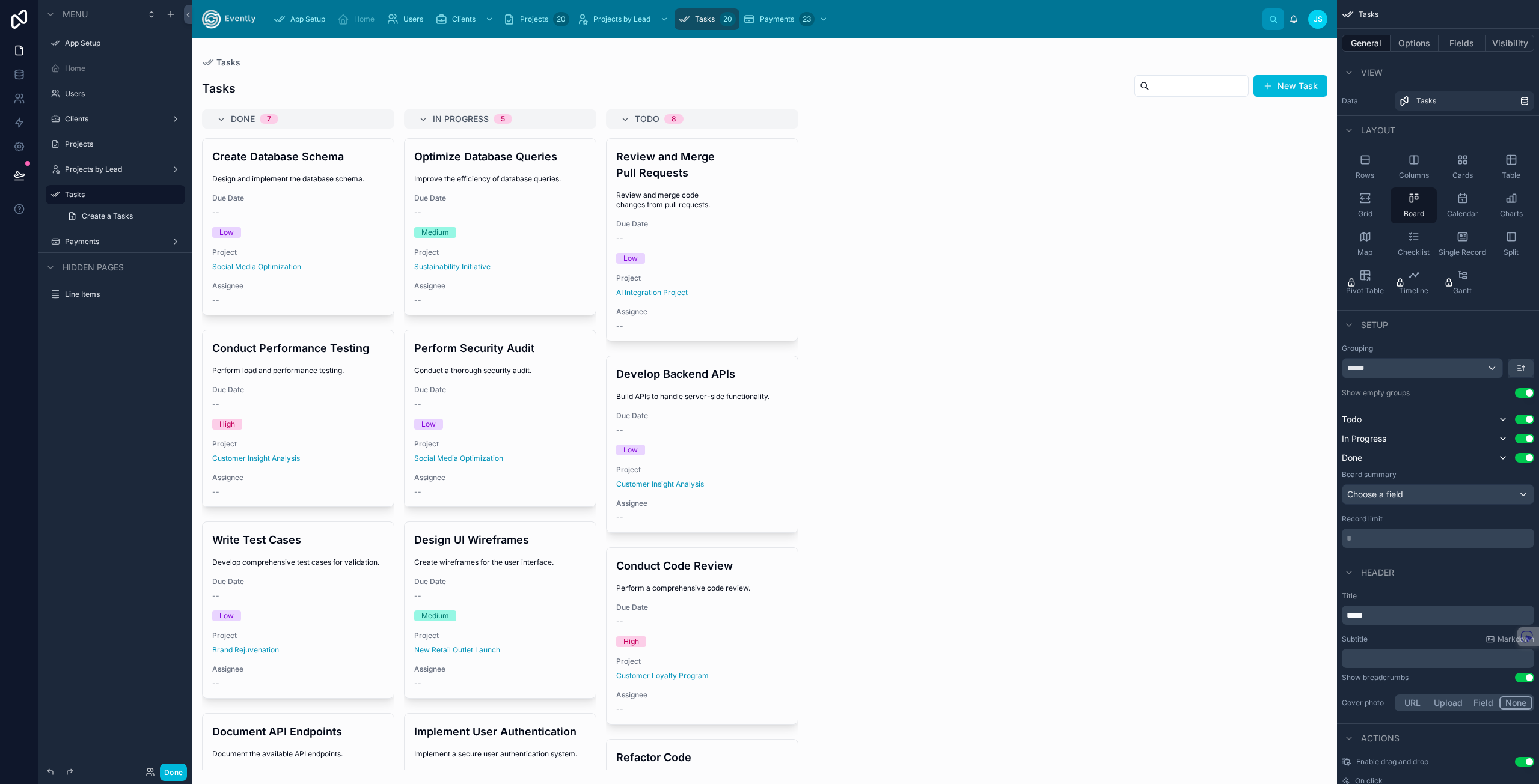
click at [196, 431] on div at bounding box center [765, 411] width 1144 height 746
click at [19, 79] on icon at bounding box center [19, 77] width 8 height 5
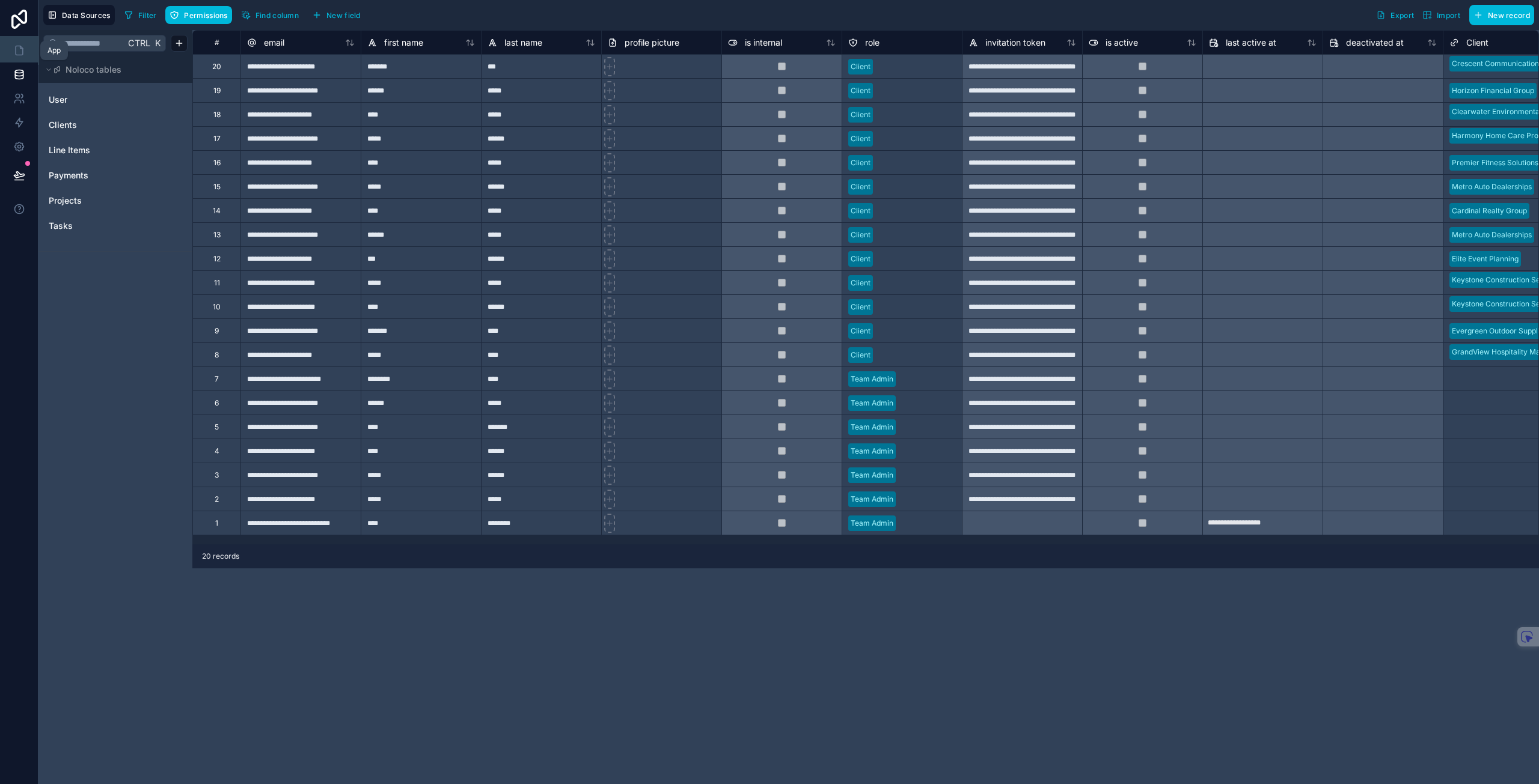
click at [21, 52] on icon at bounding box center [19, 50] width 12 height 12
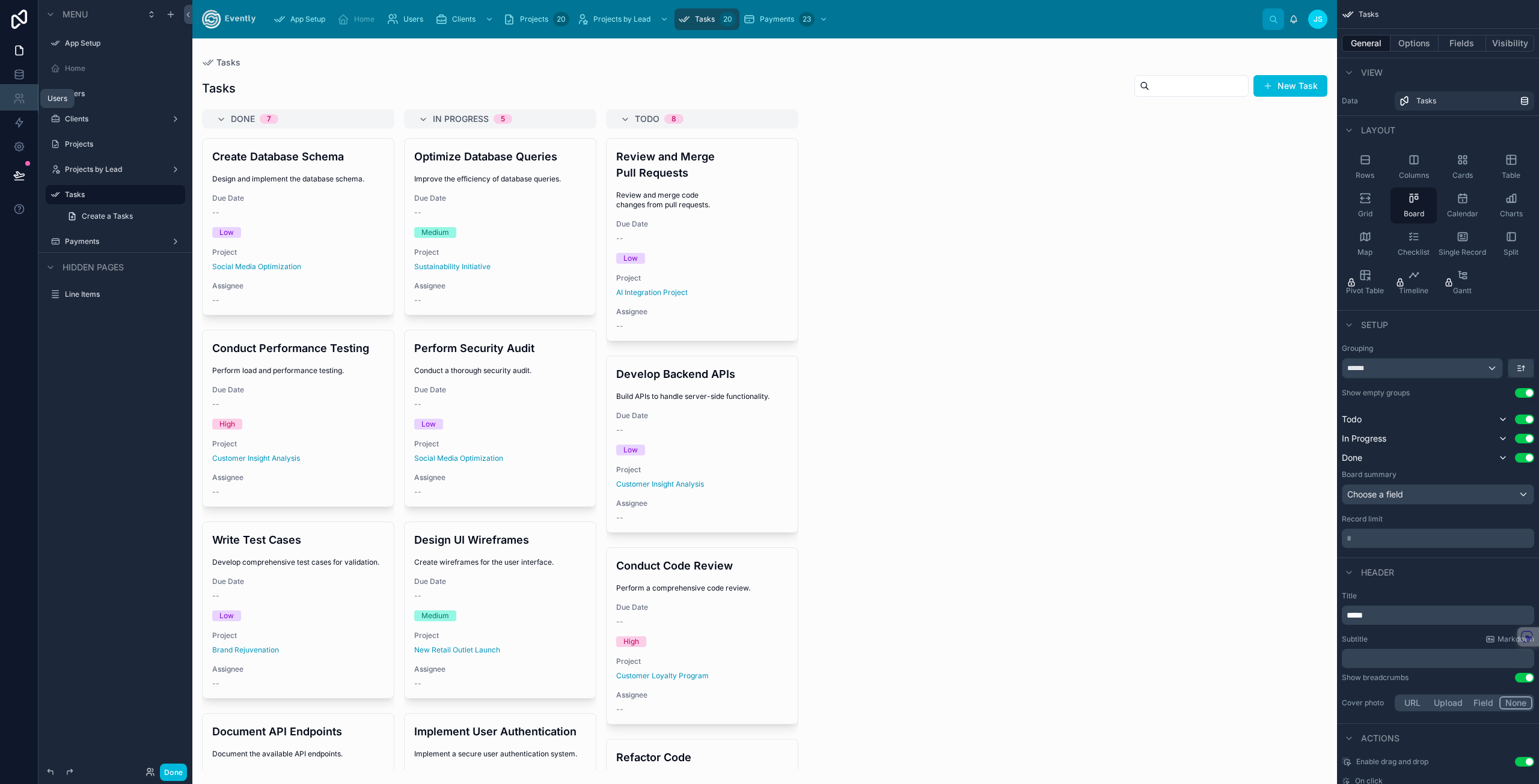
click at [25, 93] on icon at bounding box center [19, 98] width 12 height 12
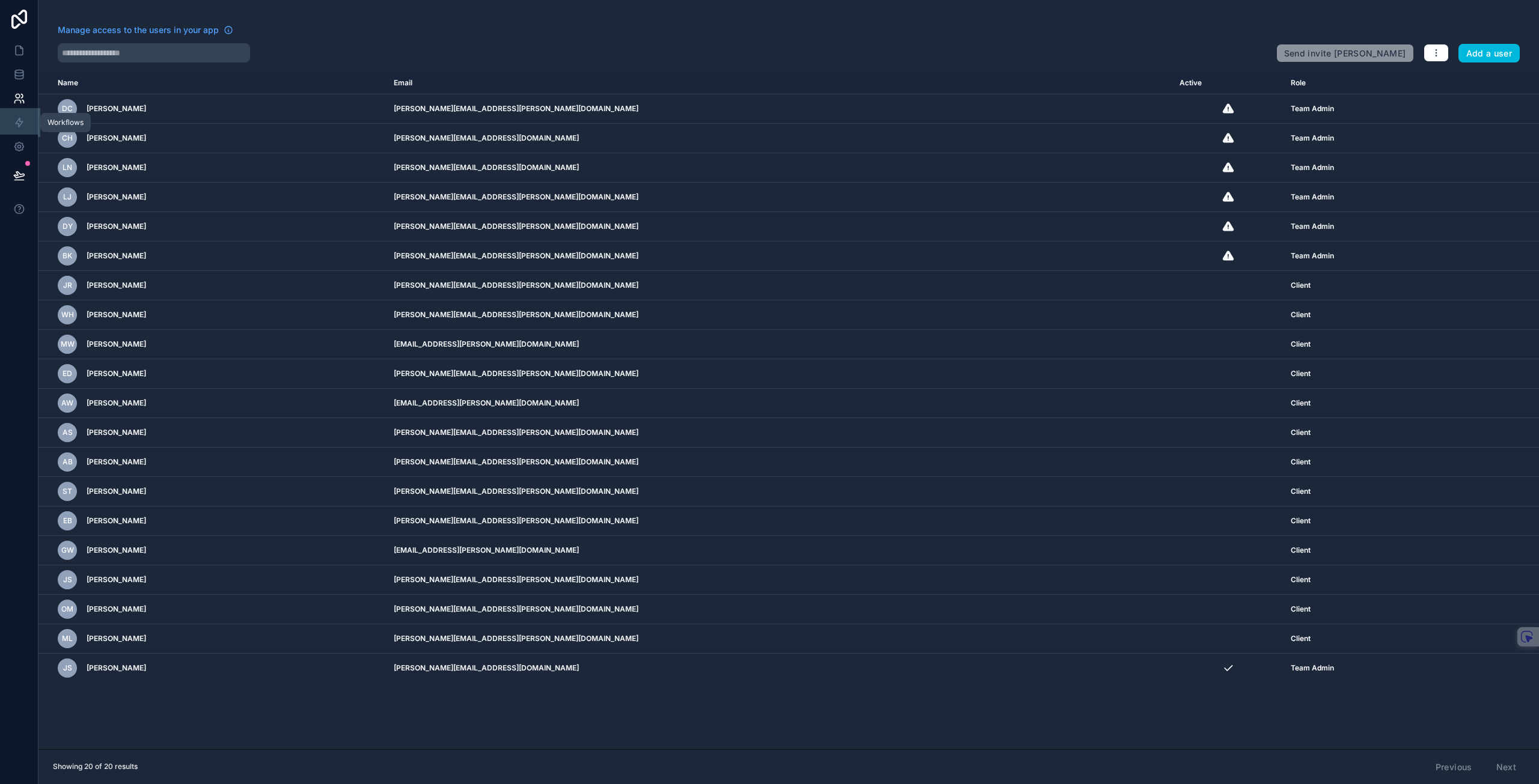
click at [25, 120] on icon at bounding box center [19, 122] width 12 height 12
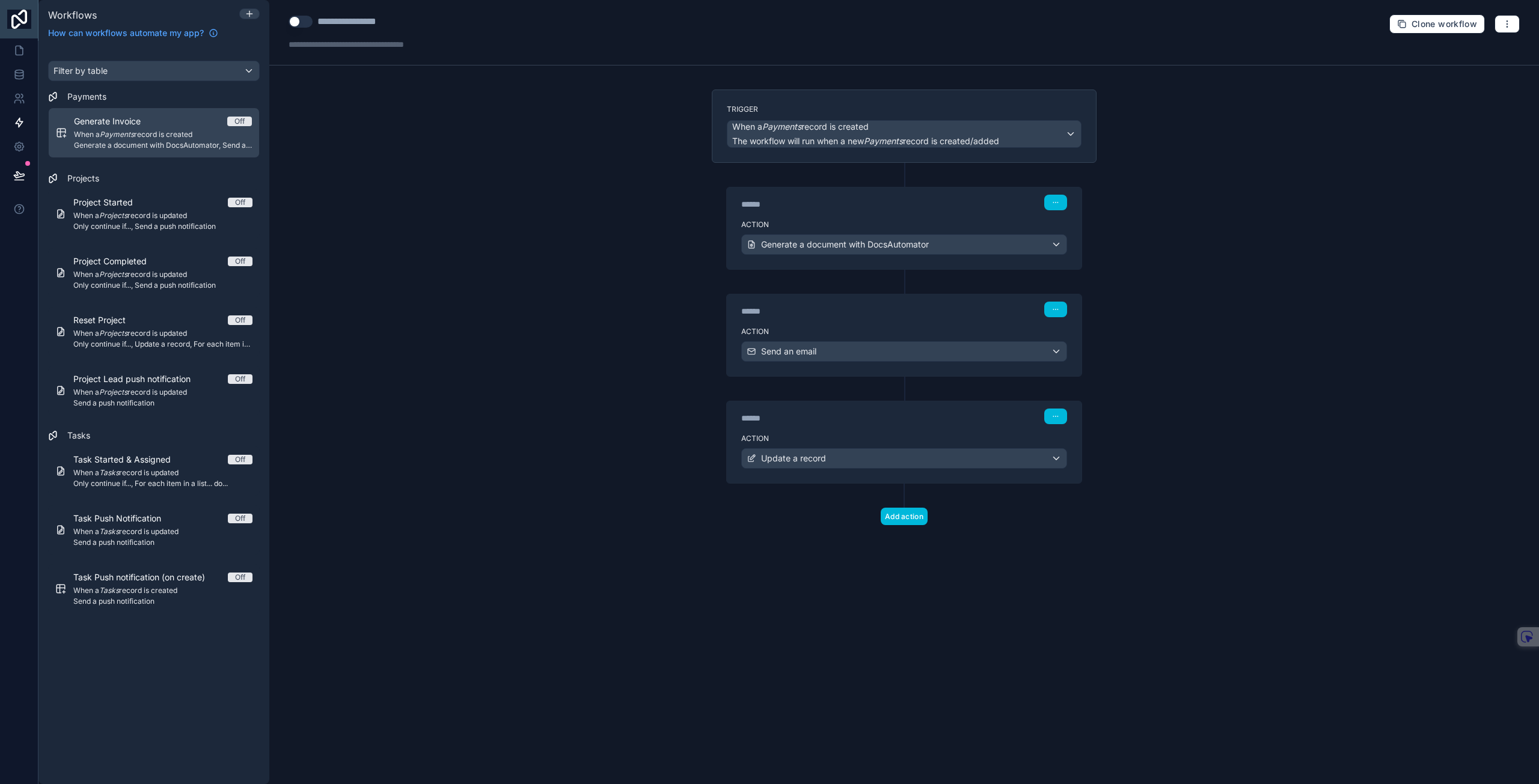
click at [29, 19] on icon at bounding box center [19, 19] width 24 height 19
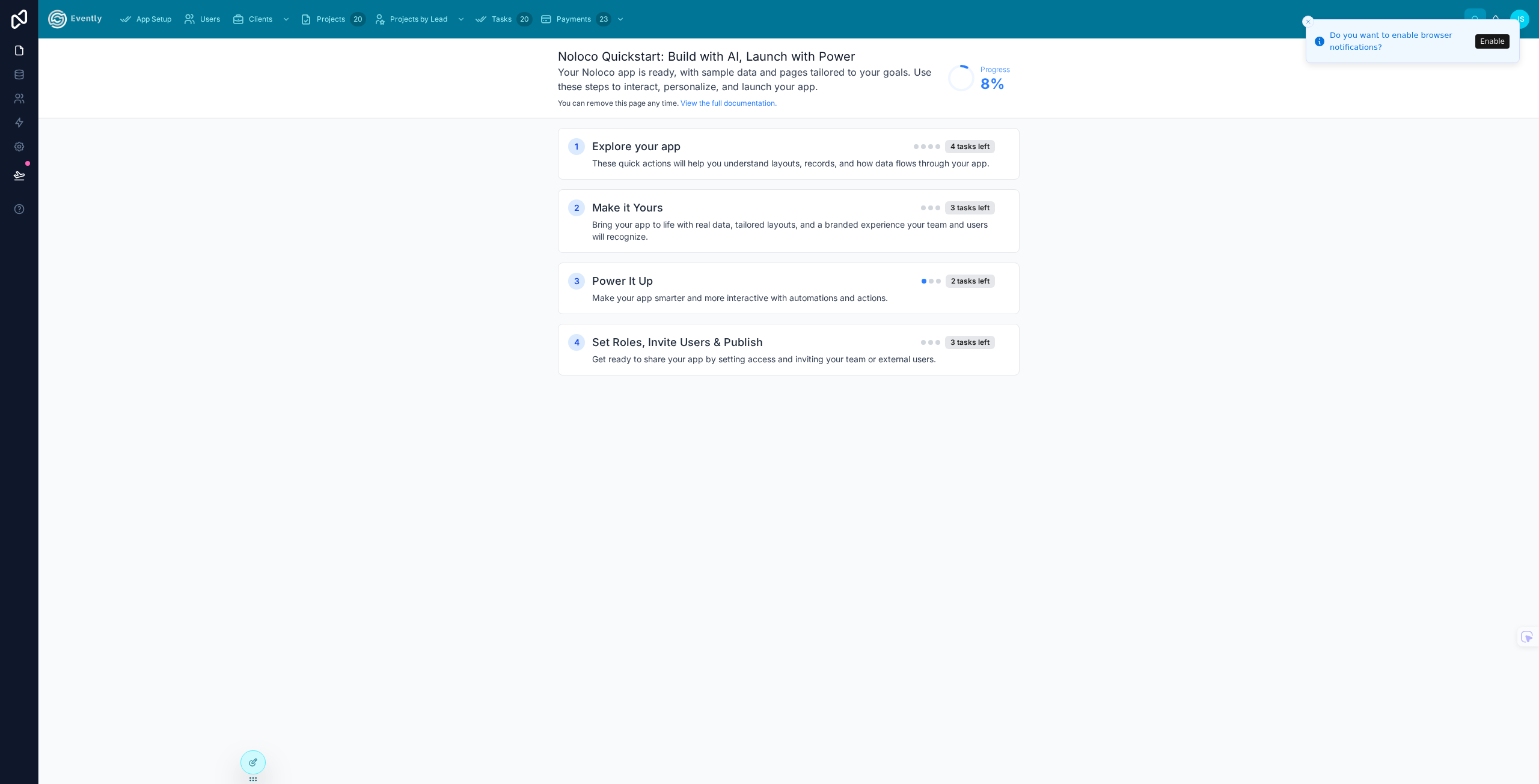
click at [300, 146] on div "1 Explore your app 4 tasks left These quick actions will help you understand la…" at bounding box center [788, 264] width 1500 height 291
click at [157, 25] on div "App Setup" at bounding box center [148, 19] width 57 height 19
click at [152, 19] on span "App Setup" at bounding box center [154, 19] width 35 height 9
click at [211, 27] on div "Users" at bounding box center [204, 19] width 42 height 19
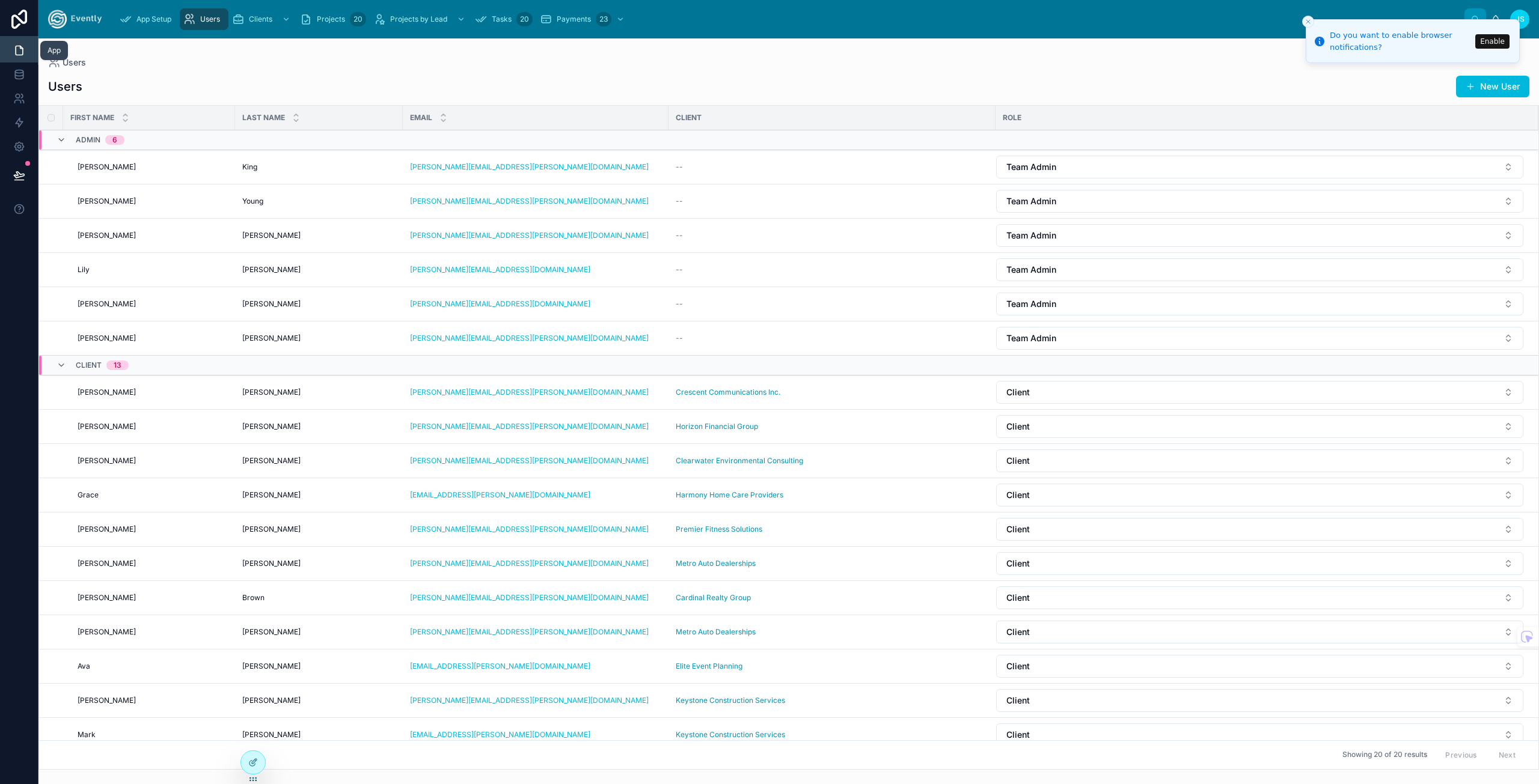
click at [21, 51] on icon at bounding box center [19, 50] width 12 height 12
click at [27, 76] on link at bounding box center [19, 75] width 38 height 24
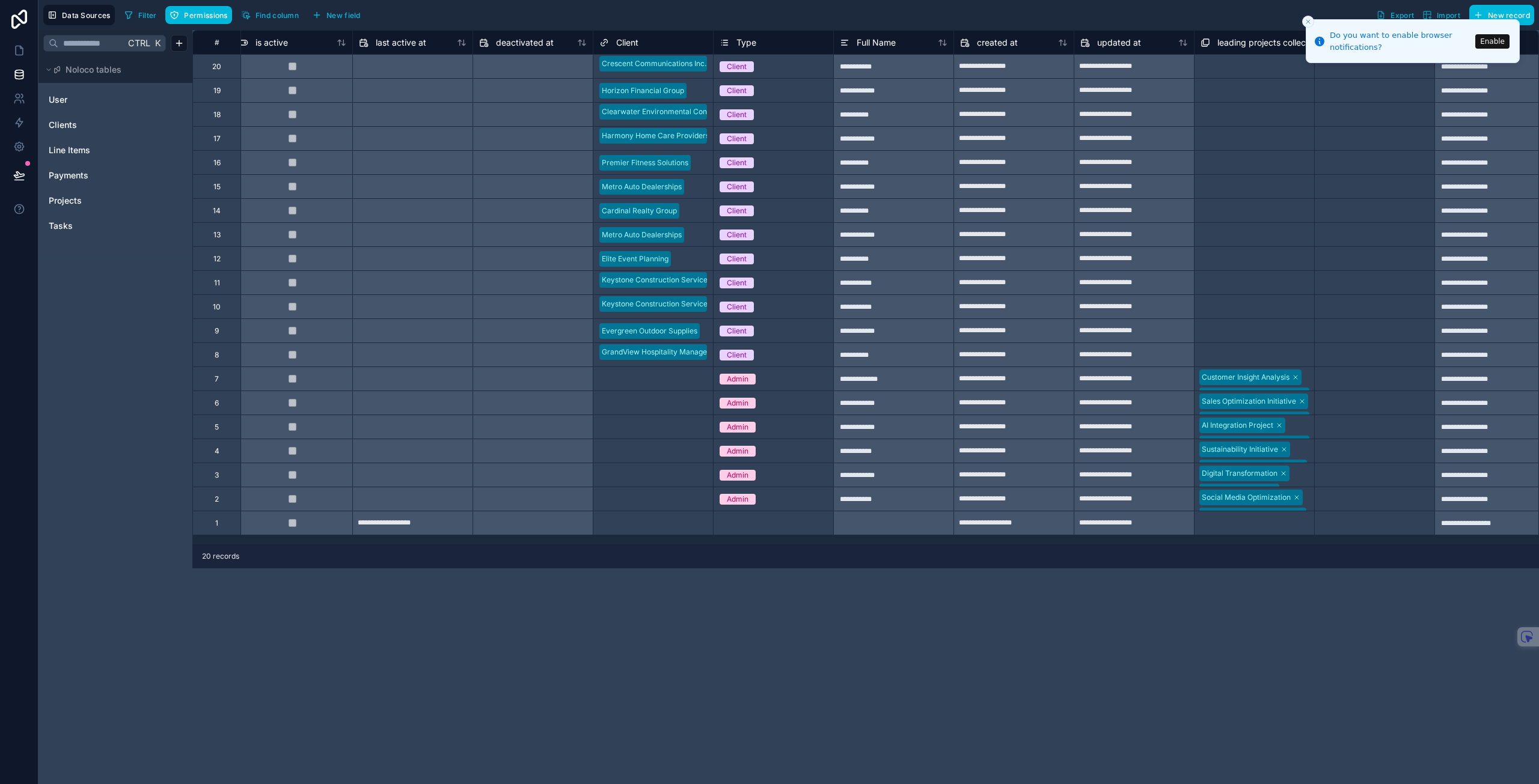
scroll to position [0, 866]
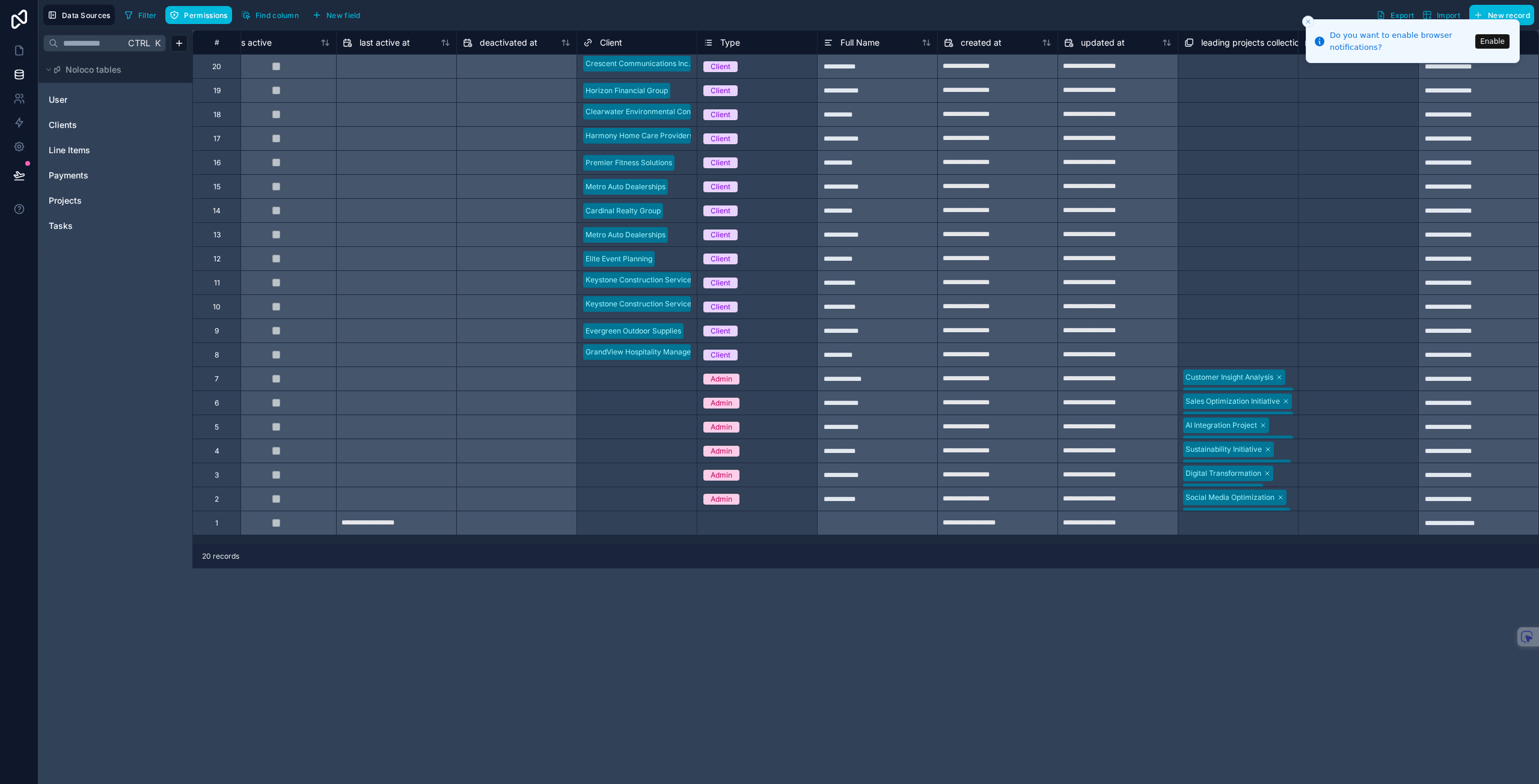
click at [1307, 25] on icon "Close toast" at bounding box center [1308, 22] width 7 height 7
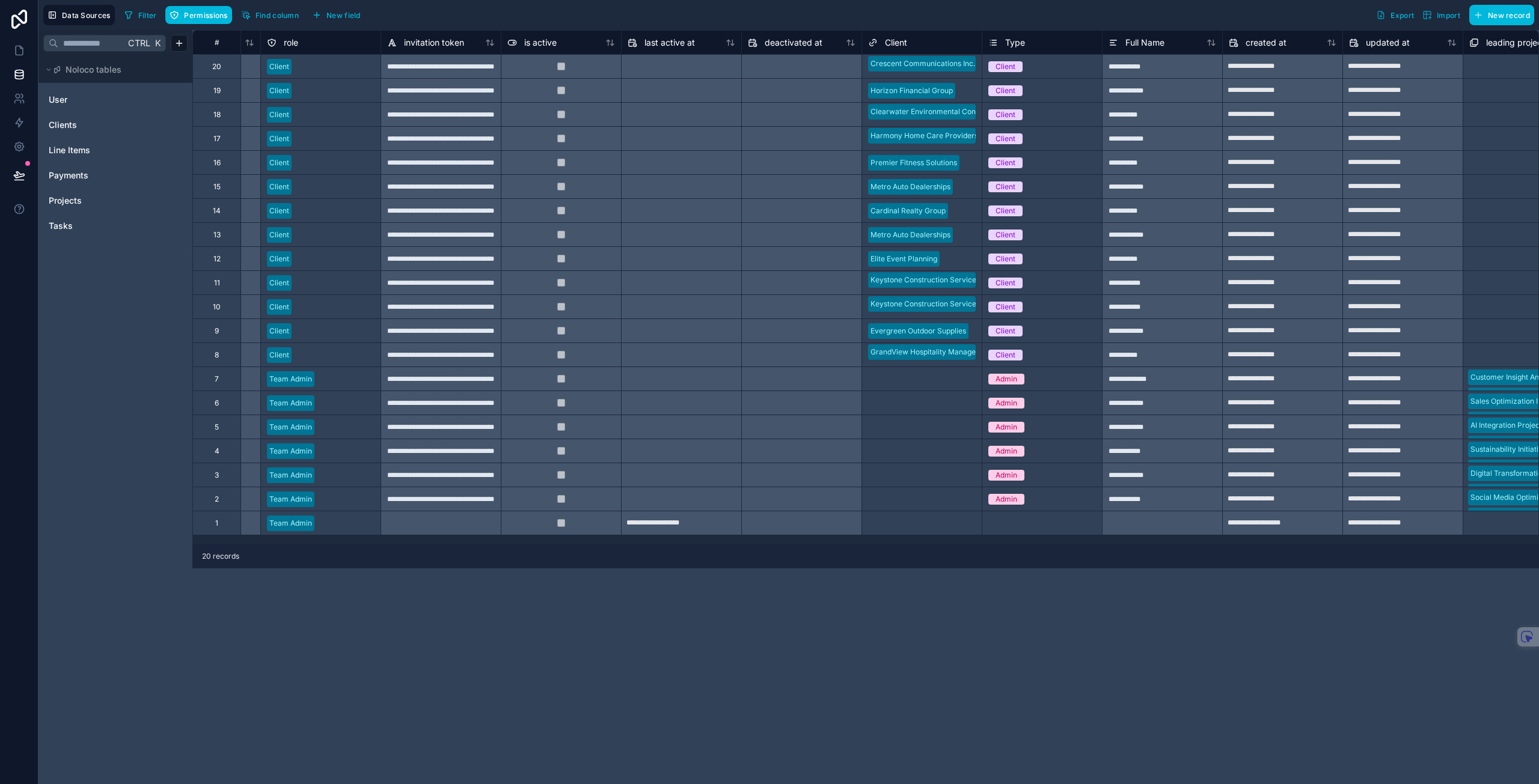
scroll to position [0, 582]
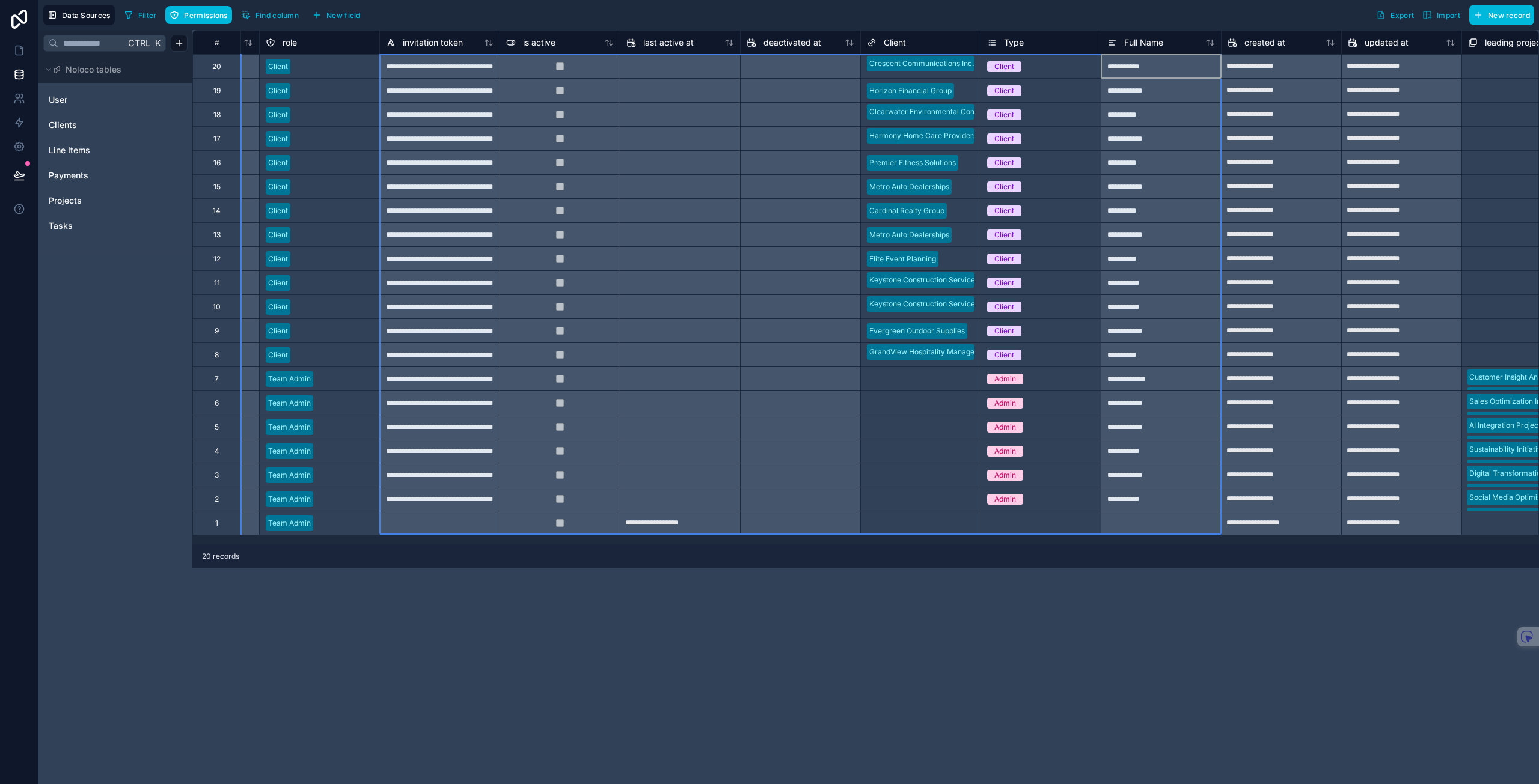
drag, startPoint x: 1139, startPoint y: 43, endPoint x: 393, endPoint y: 35, distance: 746.0
click at [393, 35] on div "# profile picture is internal role invitation token is active last active at de…" at bounding box center [716, 42] width 2212 height 24
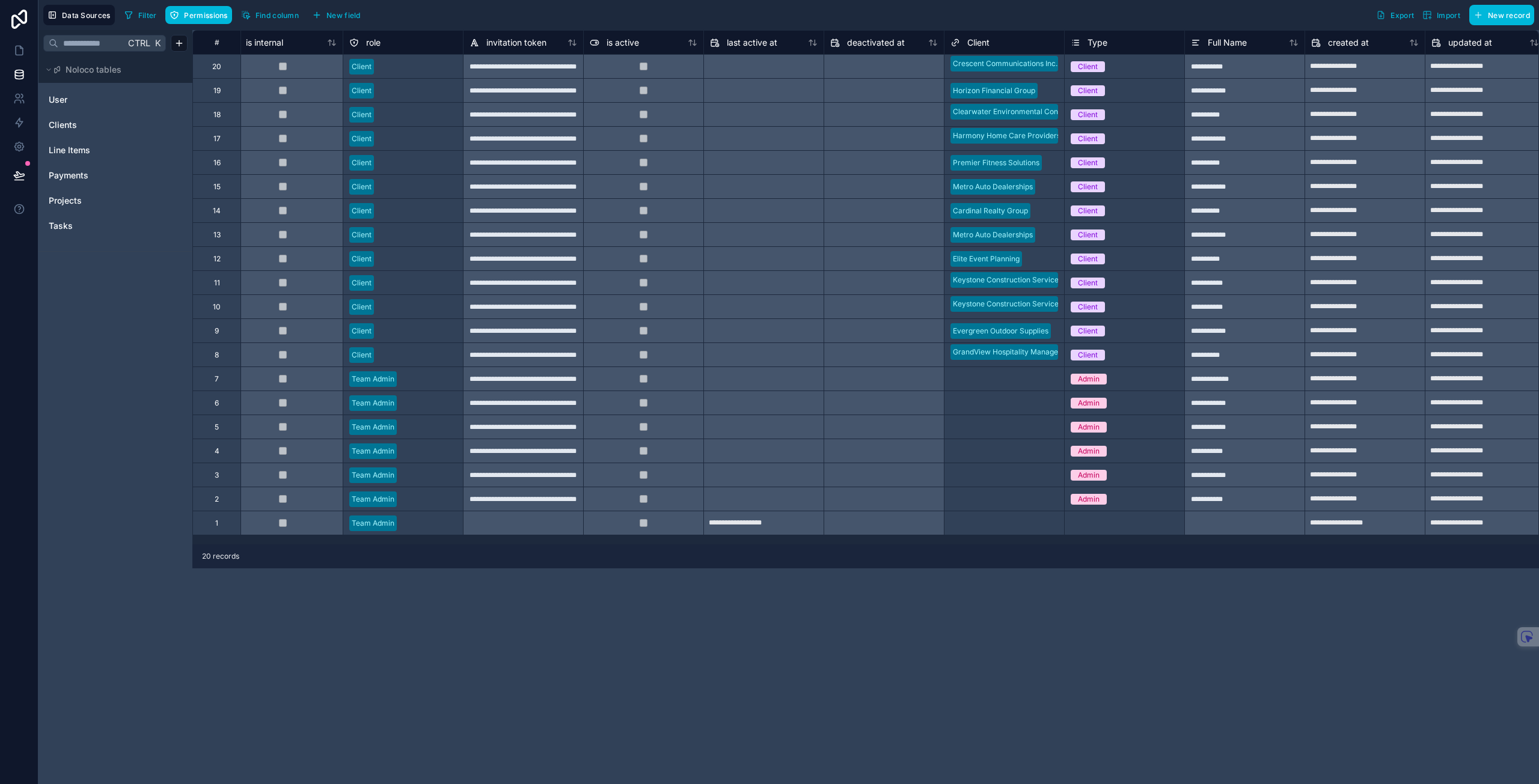
scroll to position [0, 452]
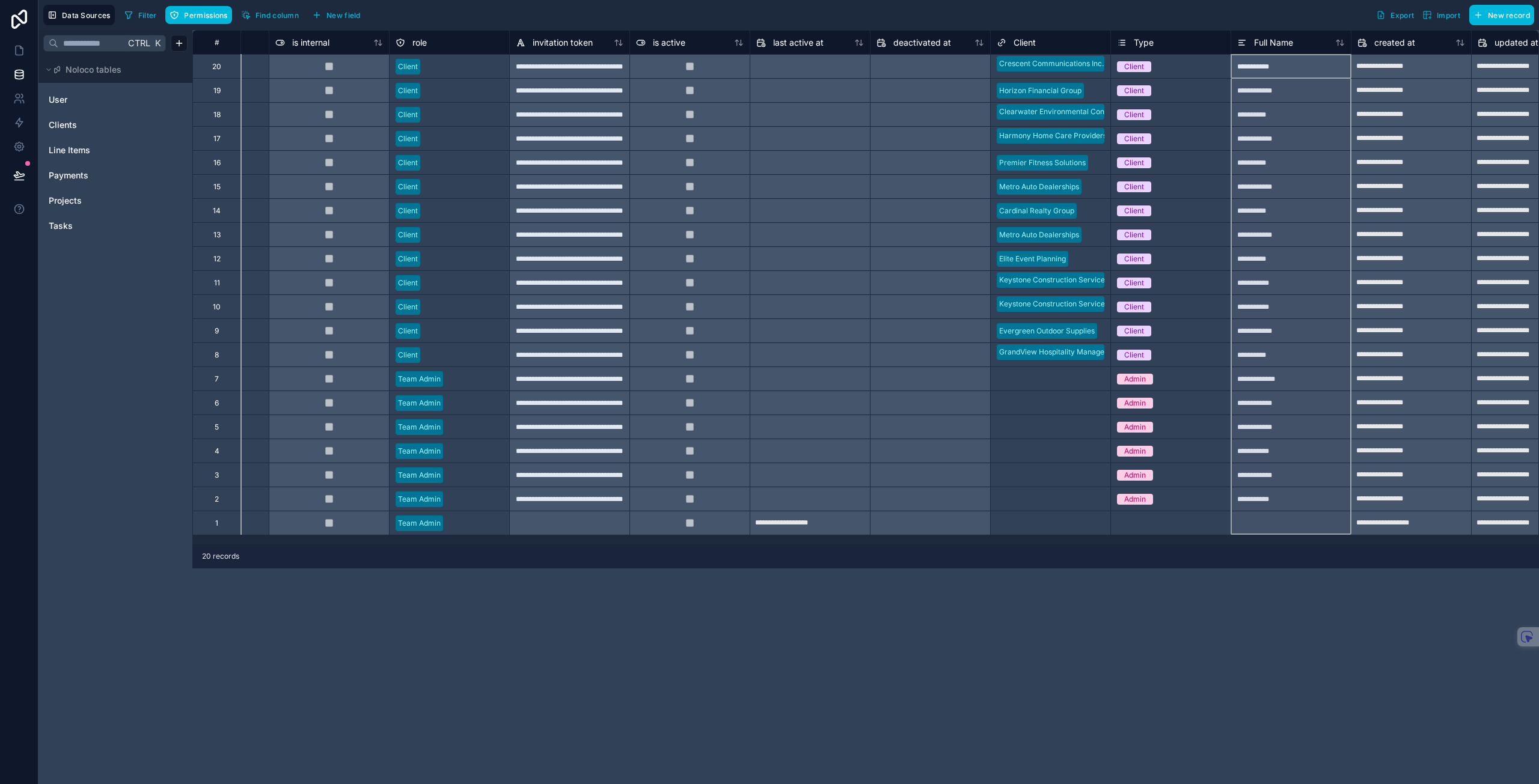
drag, startPoint x: 1287, startPoint y: 42, endPoint x: 1292, endPoint y: 50, distance: 9.4
click at [1292, 50] on div "Full Name" at bounding box center [1290, 42] width 120 height 24
click at [1304, 48] on div "Full Name" at bounding box center [1290, 42] width 107 height 14
click at [1281, 41] on span "Full Name" at bounding box center [1273, 42] width 39 height 12
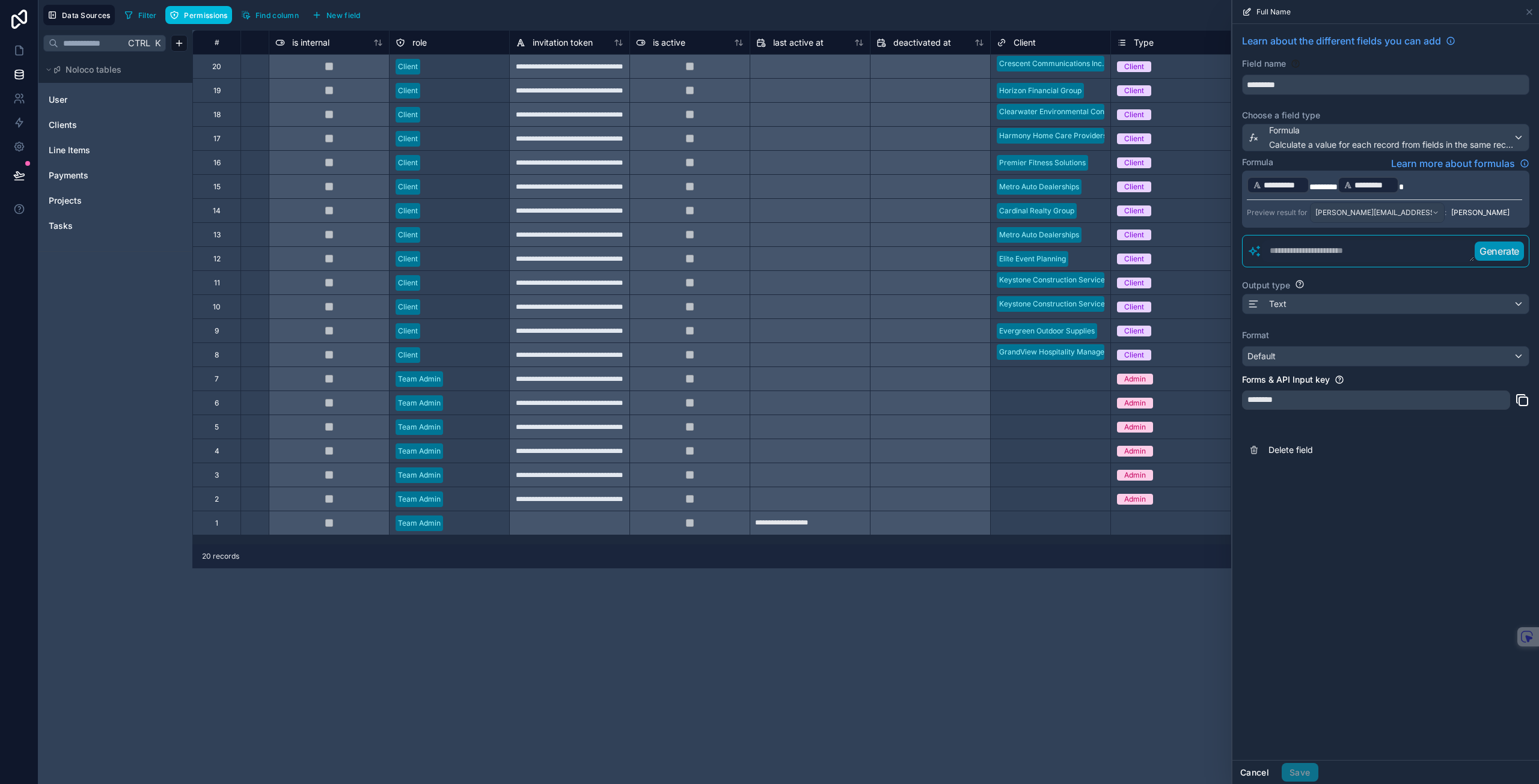
click at [1263, 769] on button "Cancel" at bounding box center [1254, 773] width 45 height 19
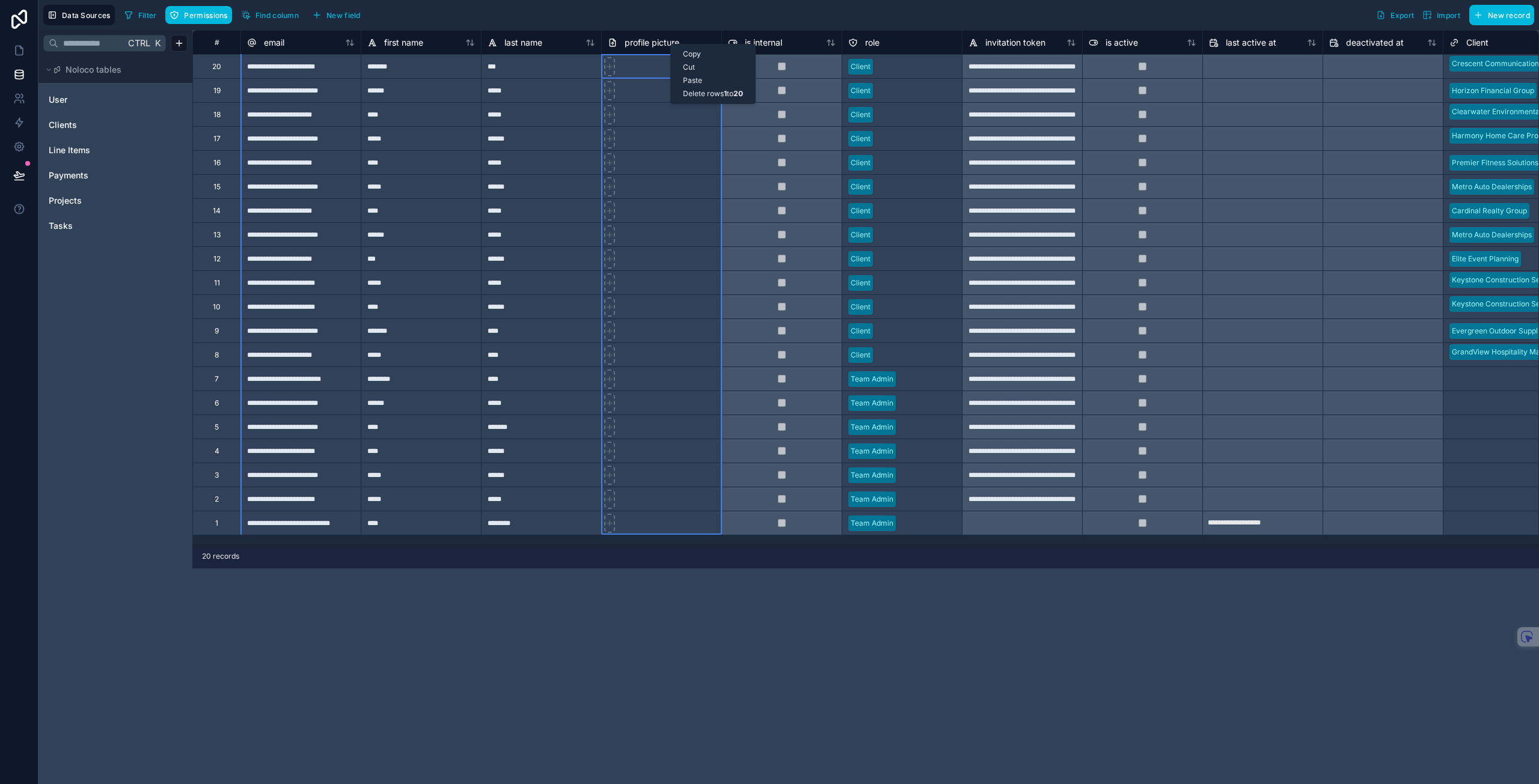
click at [654, 45] on span "profile picture" at bounding box center [652, 42] width 55 height 12
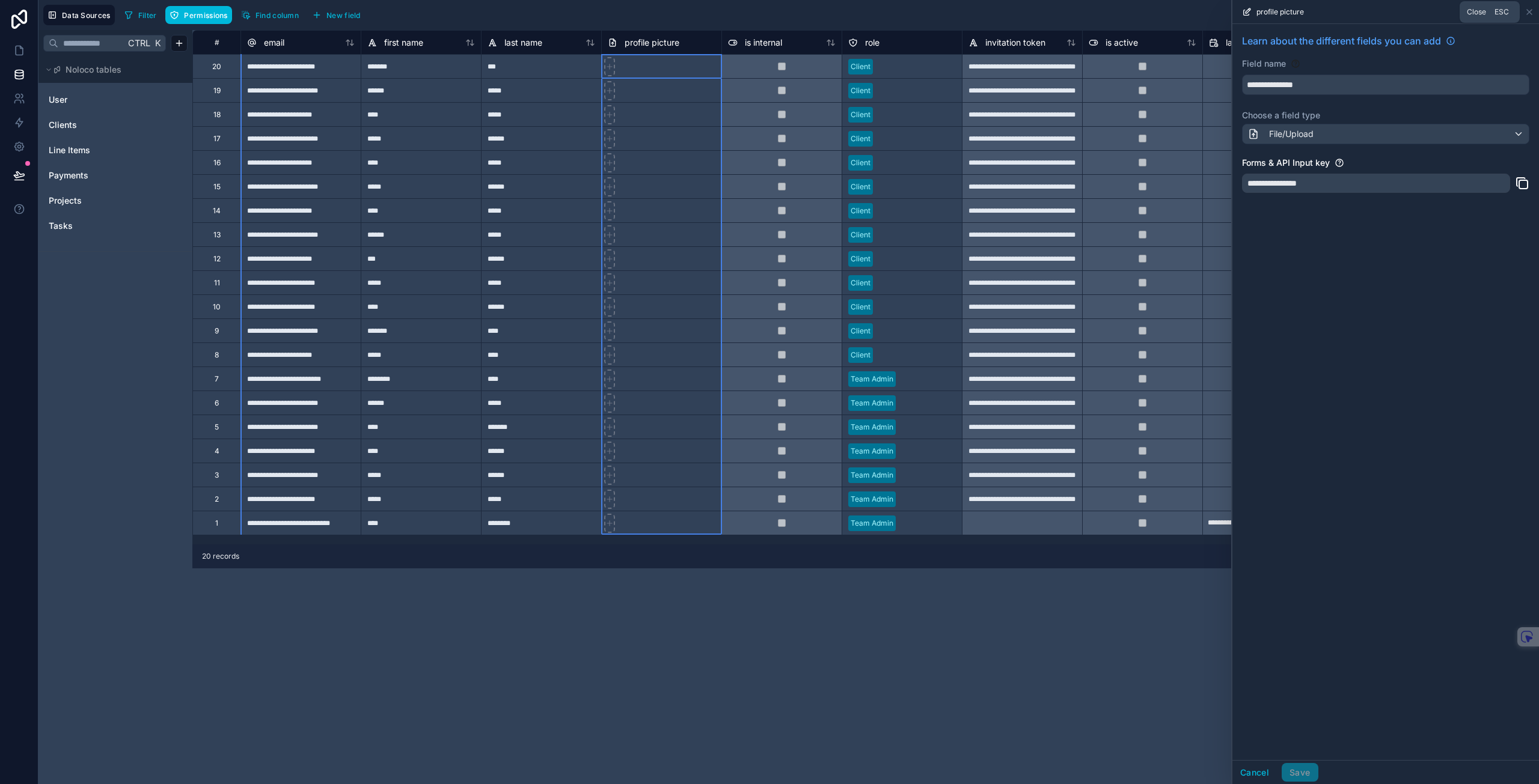
click at [1530, 7] on icon at bounding box center [1528, 12] width 9 height 9
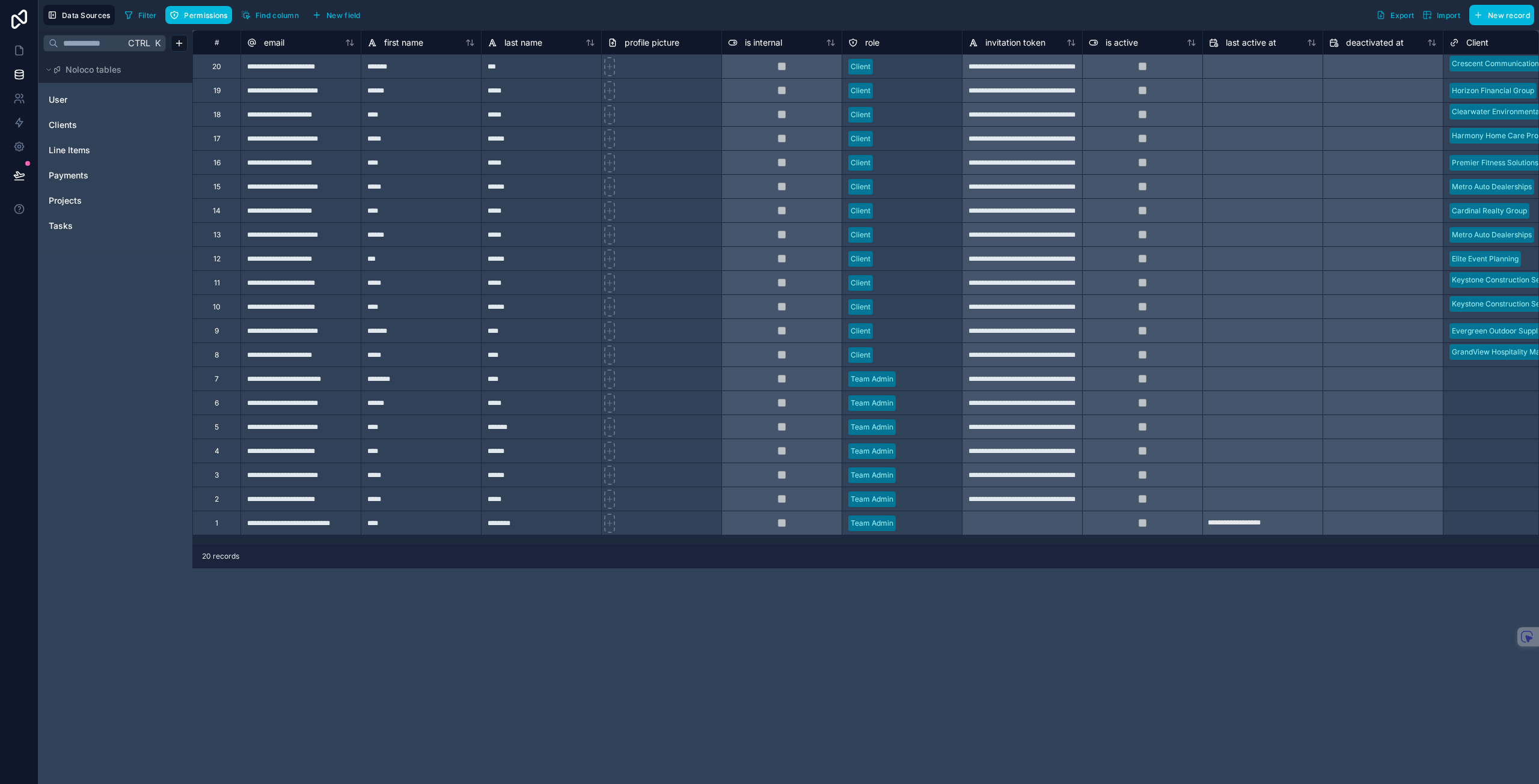
click at [107, 321] on div "Ctrl K Noloco tables User Clients Line Items Payments Projects Tasks" at bounding box center [116, 407] width 154 height 754
click at [22, 57] on link at bounding box center [19, 50] width 38 height 24
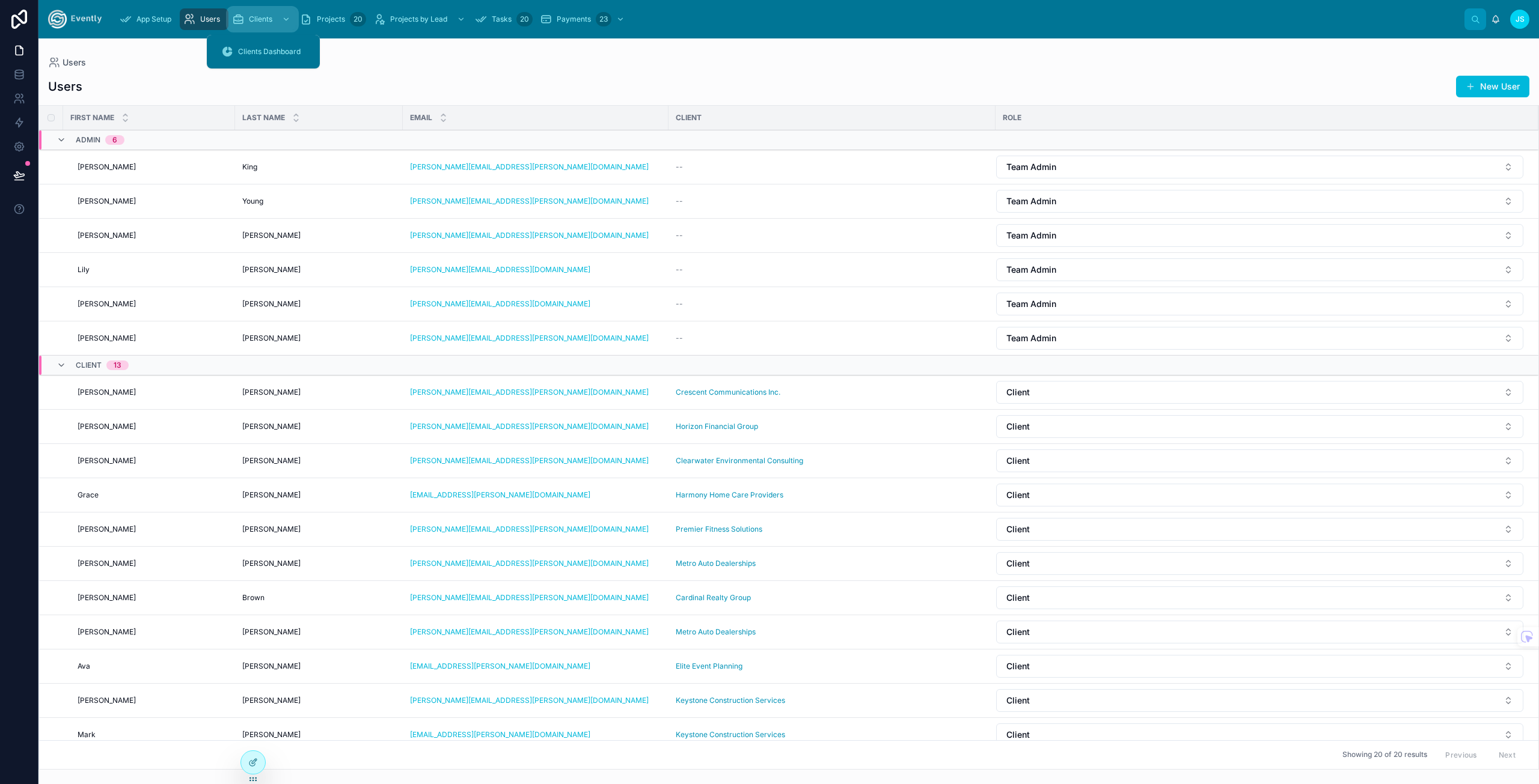
click at [257, 18] on span "Clients" at bounding box center [260, 19] width 24 height 9
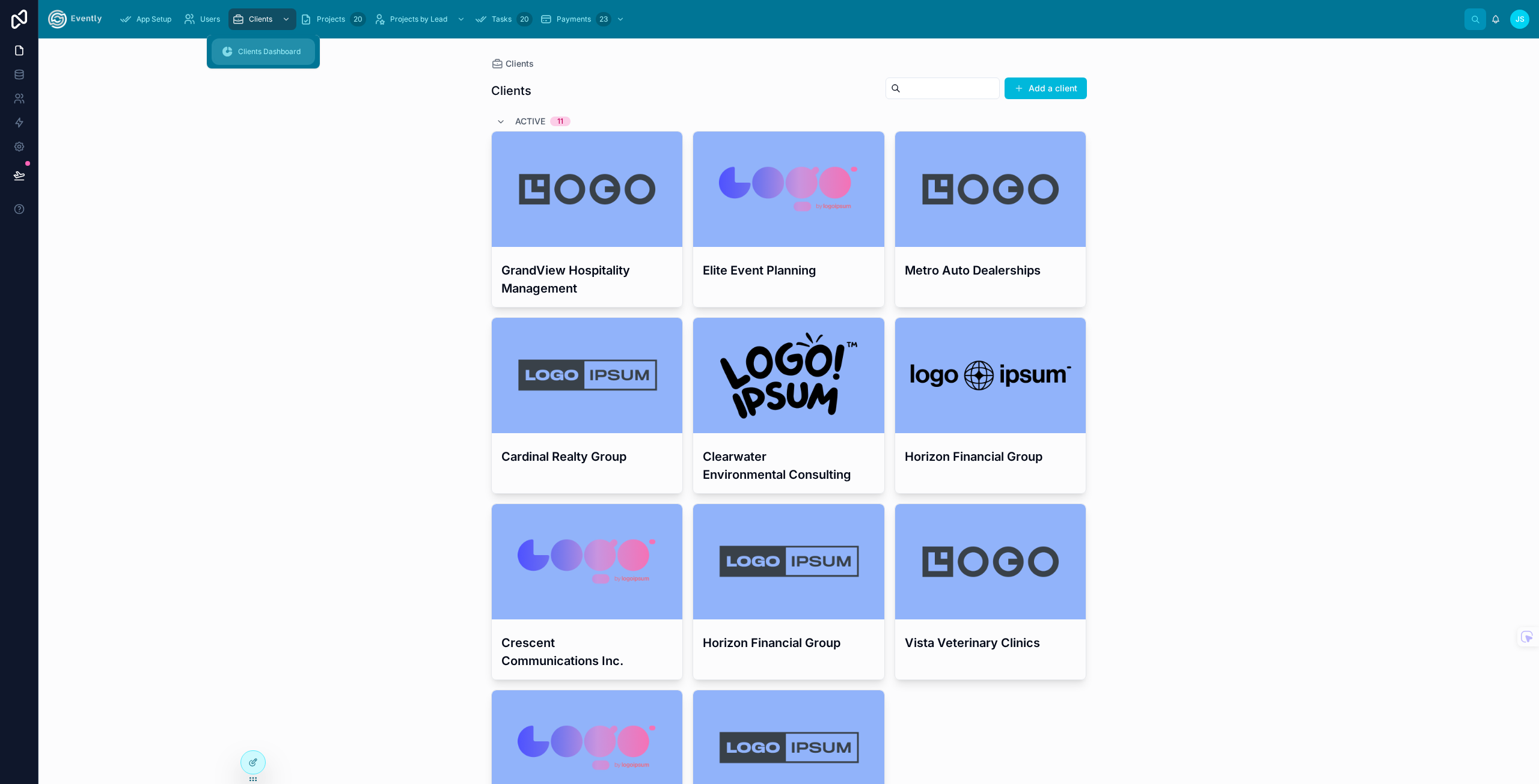
click at [263, 57] on div "Clients Dashboard" at bounding box center [263, 52] width 84 height 19
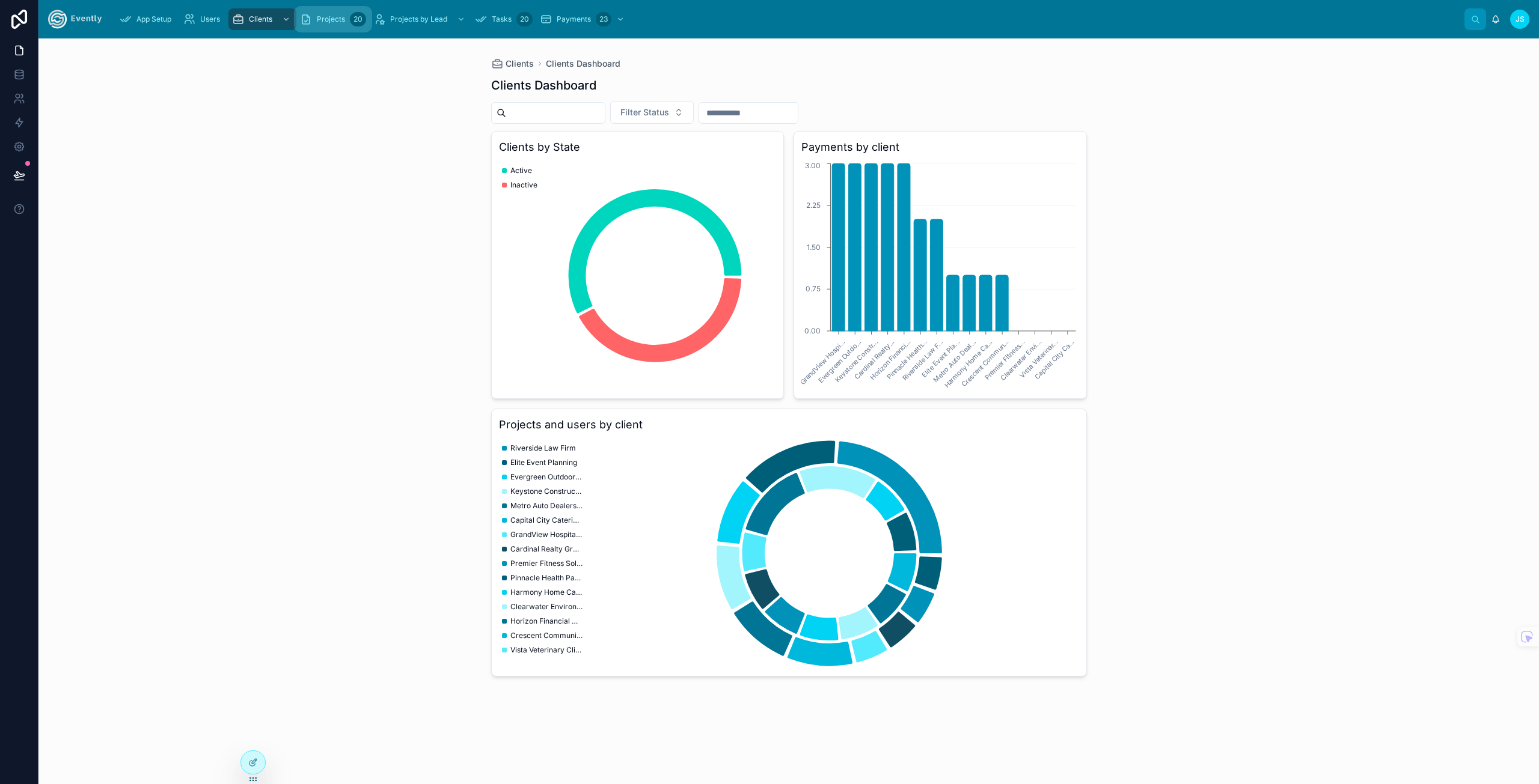
click at [338, 21] on span "Projects" at bounding box center [331, 19] width 28 height 9
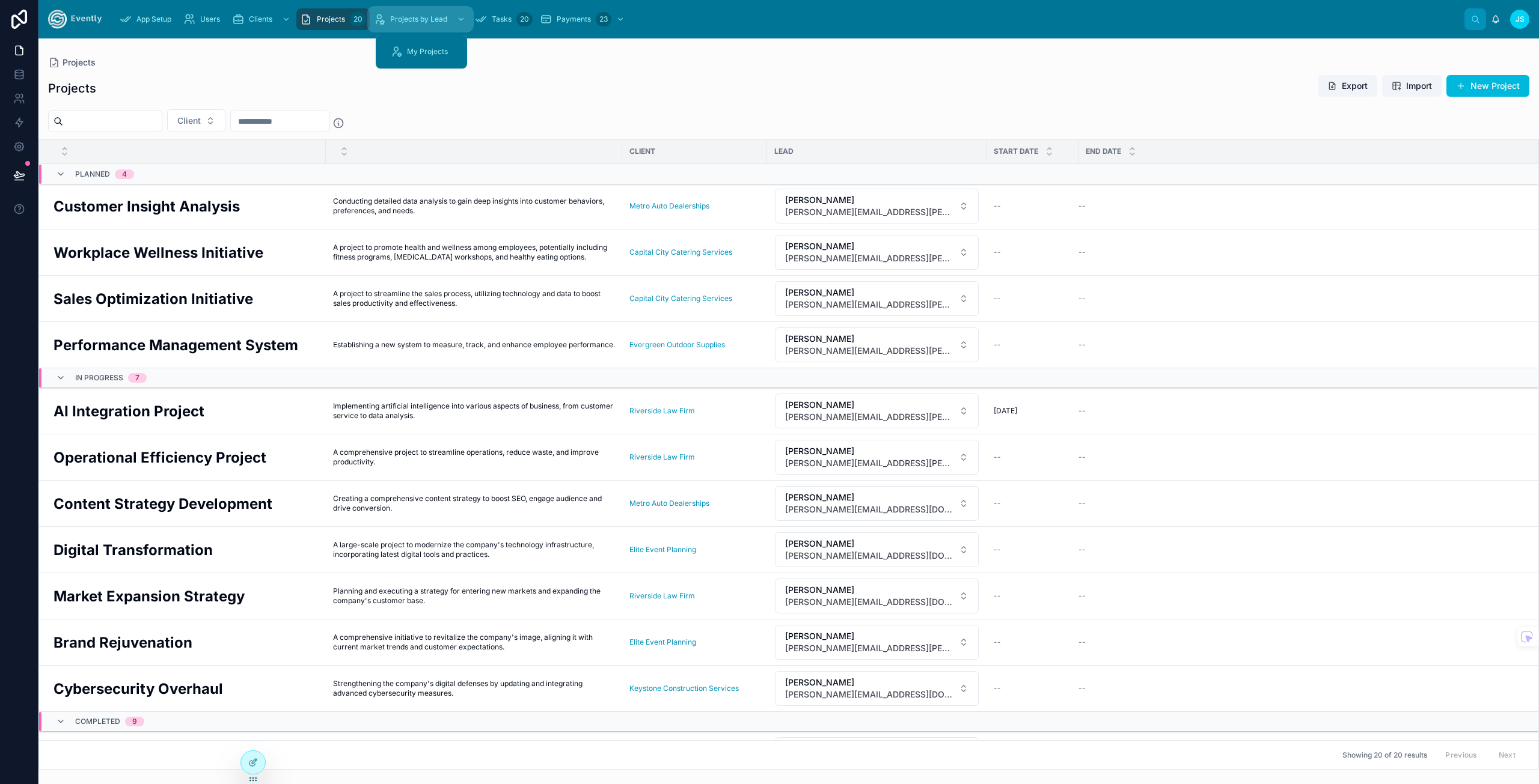
click at [441, 27] on div "Projects by Lead" at bounding box center [421, 19] width 94 height 19
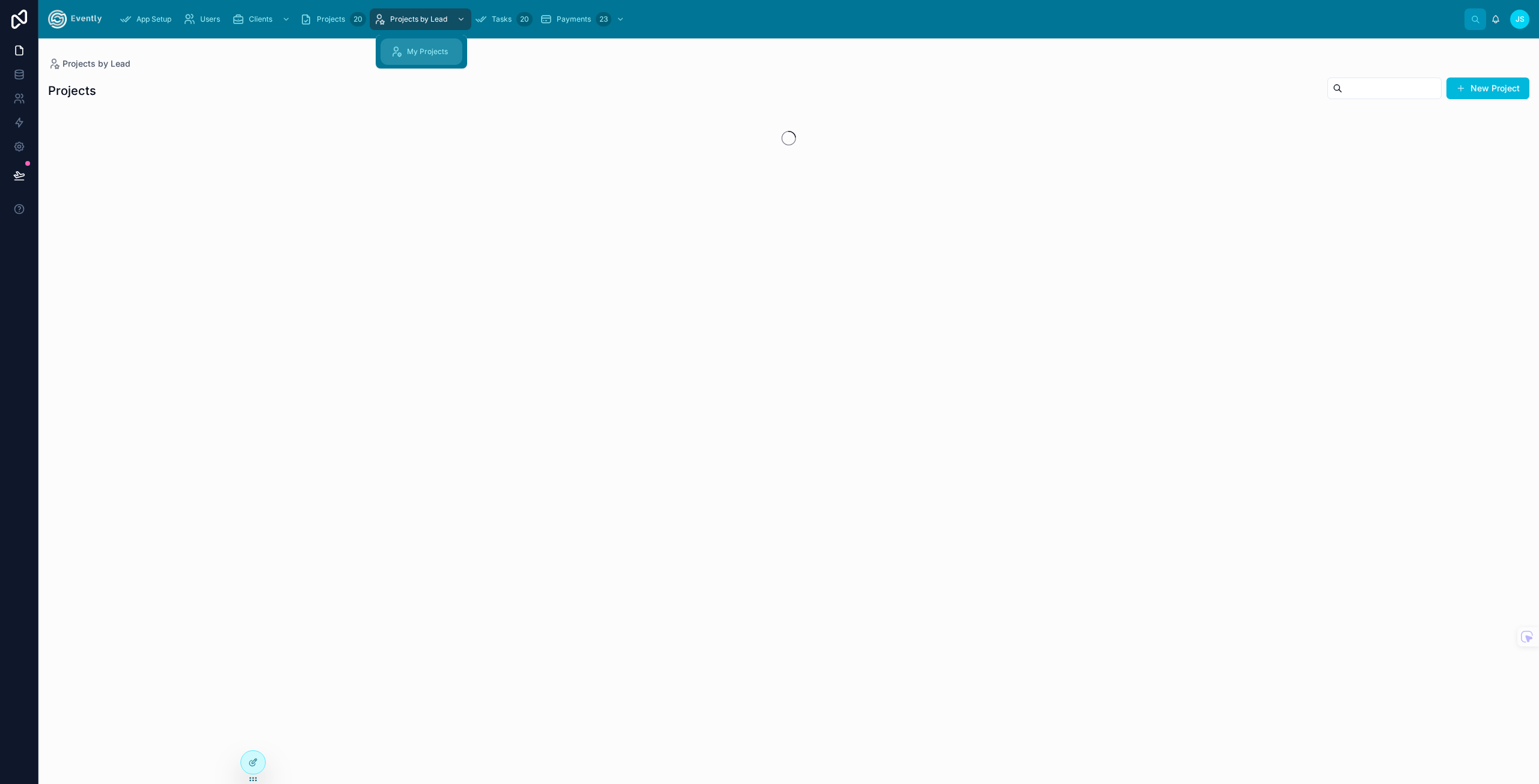
click at [427, 62] on link "My Projects" at bounding box center [421, 52] width 77 height 22
click at [501, 20] on span "Tasks" at bounding box center [501, 19] width 20 height 9
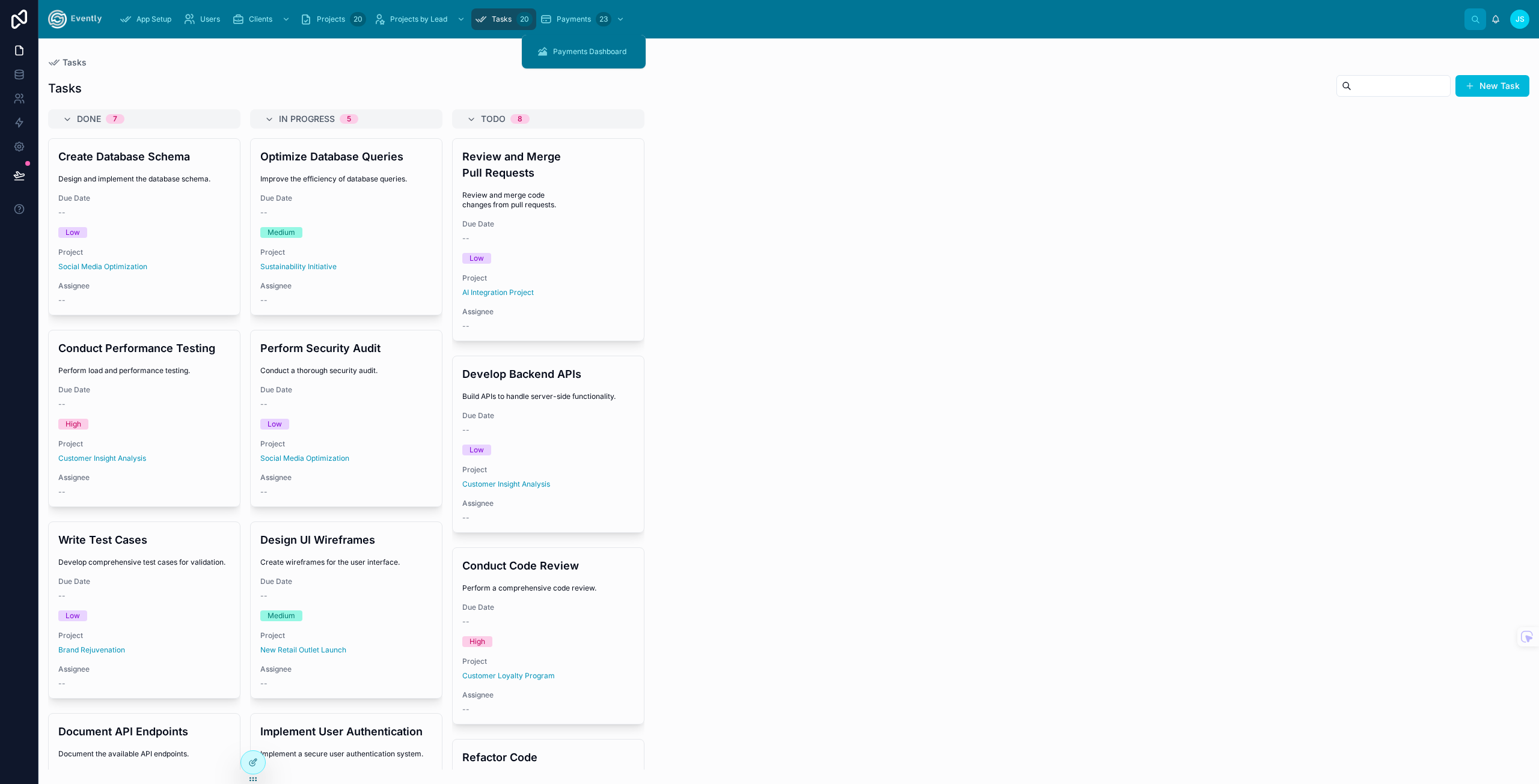
click at [565, 21] on span "Payments" at bounding box center [573, 19] width 34 height 9
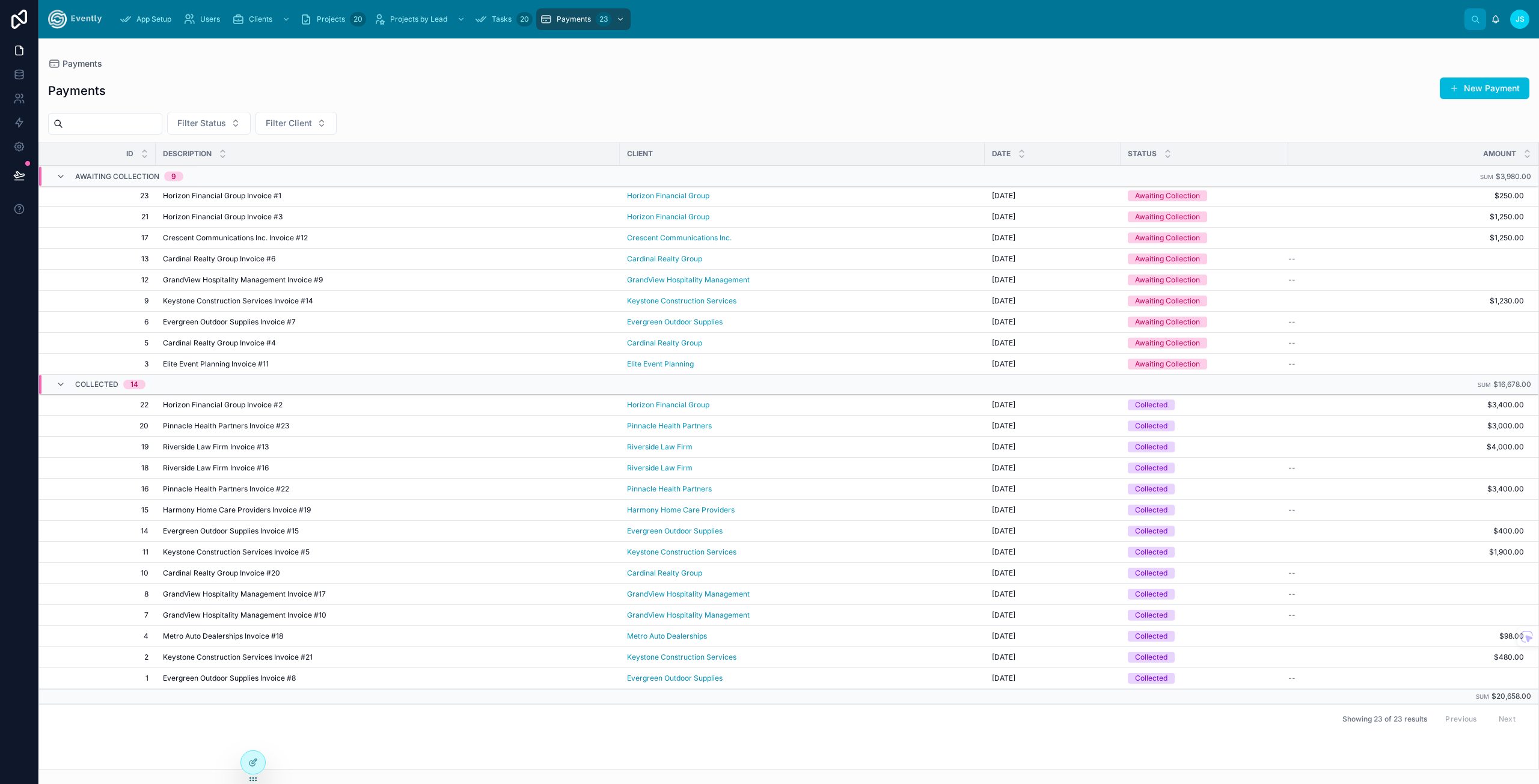
click at [411, 48] on div "Payments Payments New Payment Filter Status Filter Client Id Description Client…" at bounding box center [788, 404] width 1500 height 731
click at [24, 17] on icon at bounding box center [19, 19] width 24 height 19
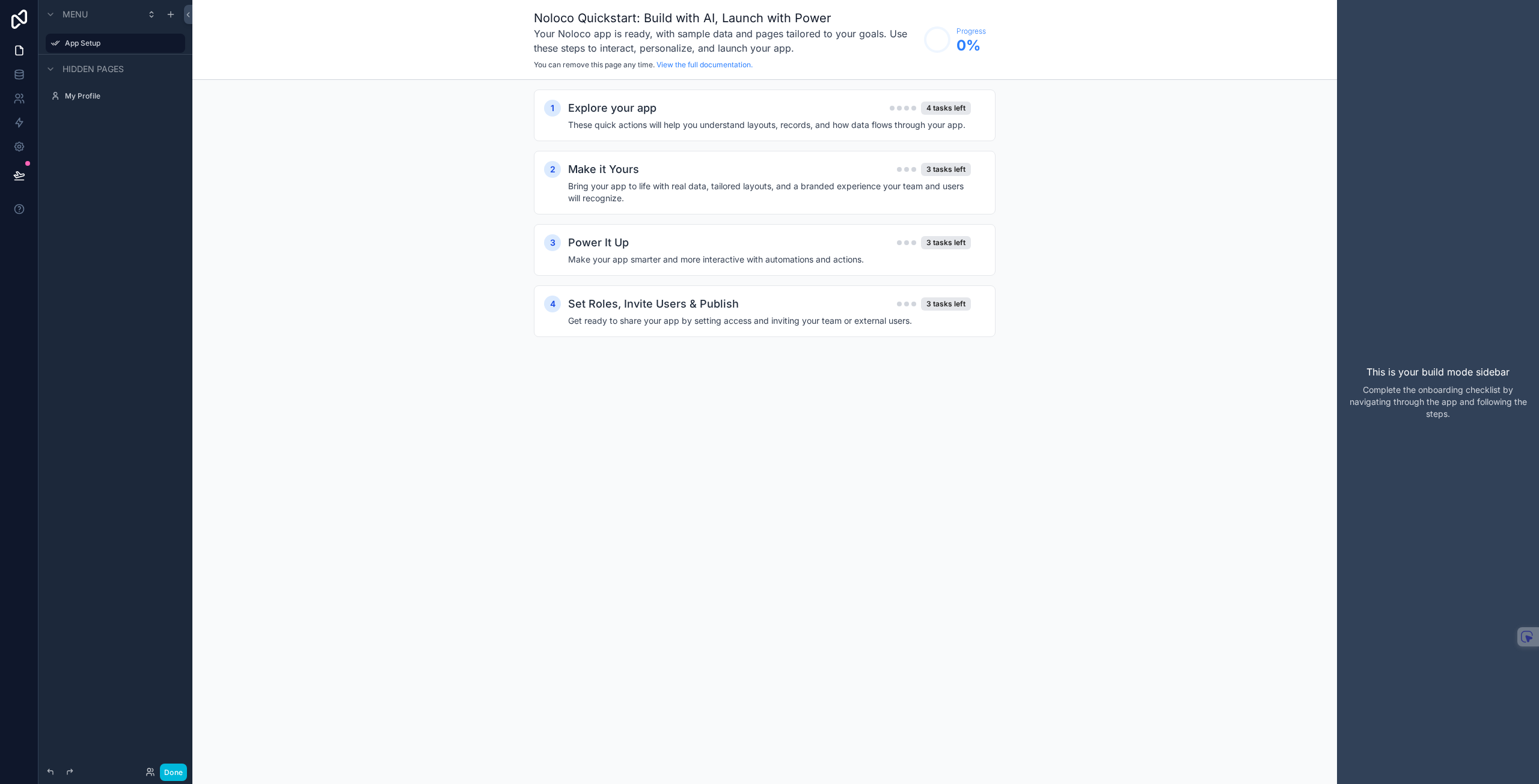
click at [80, 254] on div "Menu App Setup Hidden pages My Profile" at bounding box center [116, 385] width 154 height 770
click at [94, 39] on label "App Setup" at bounding box center [121, 43] width 113 height 9
click at [19, 48] on icon at bounding box center [19, 50] width 12 height 12
click at [1391, 380] on div "This is your build mode sidebar Complete the onboarding checklist by navigating…" at bounding box center [1437, 392] width 202 height 784
click at [601, 106] on h2 "Explore your app" at bounding box center [612, 108] width 88 height 17
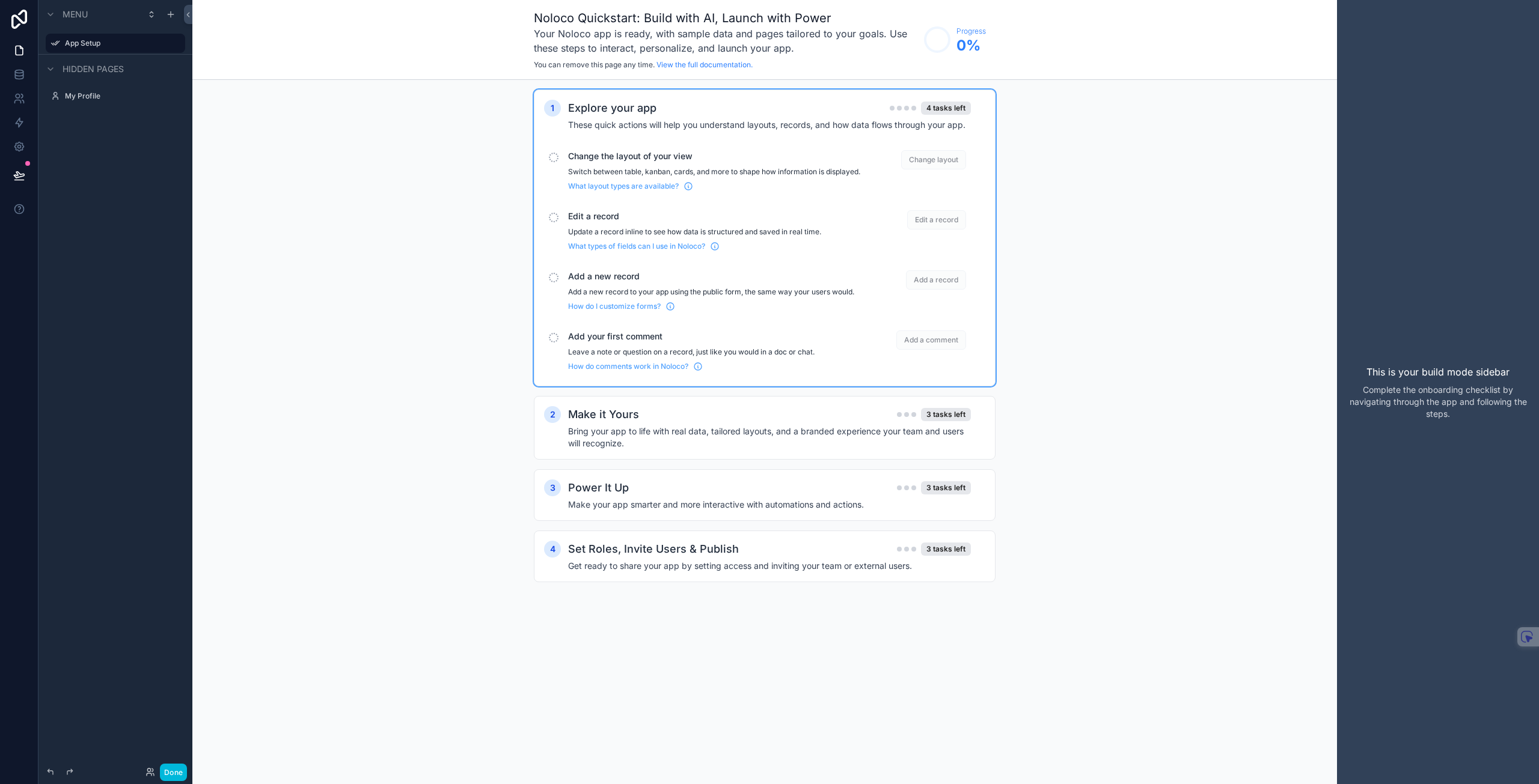
click at [556, 157] on div "scrollable content" at bounding box center [553, 157] width 9 height 9
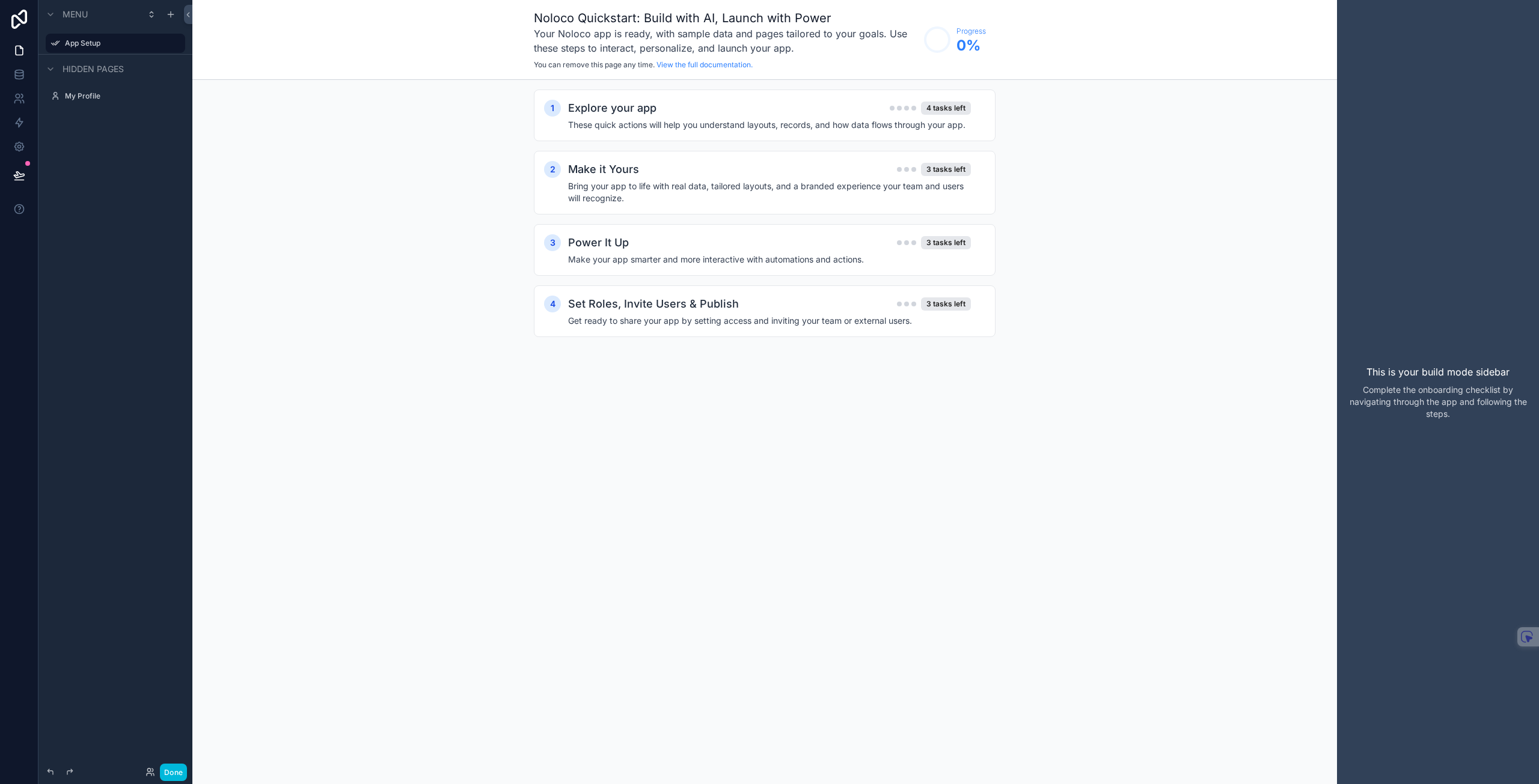
click at [667, 121] on h4 "These quick actions will help you understand layouts, records, and how data flo…" at bounding box center [769, 125] width 403 height 12
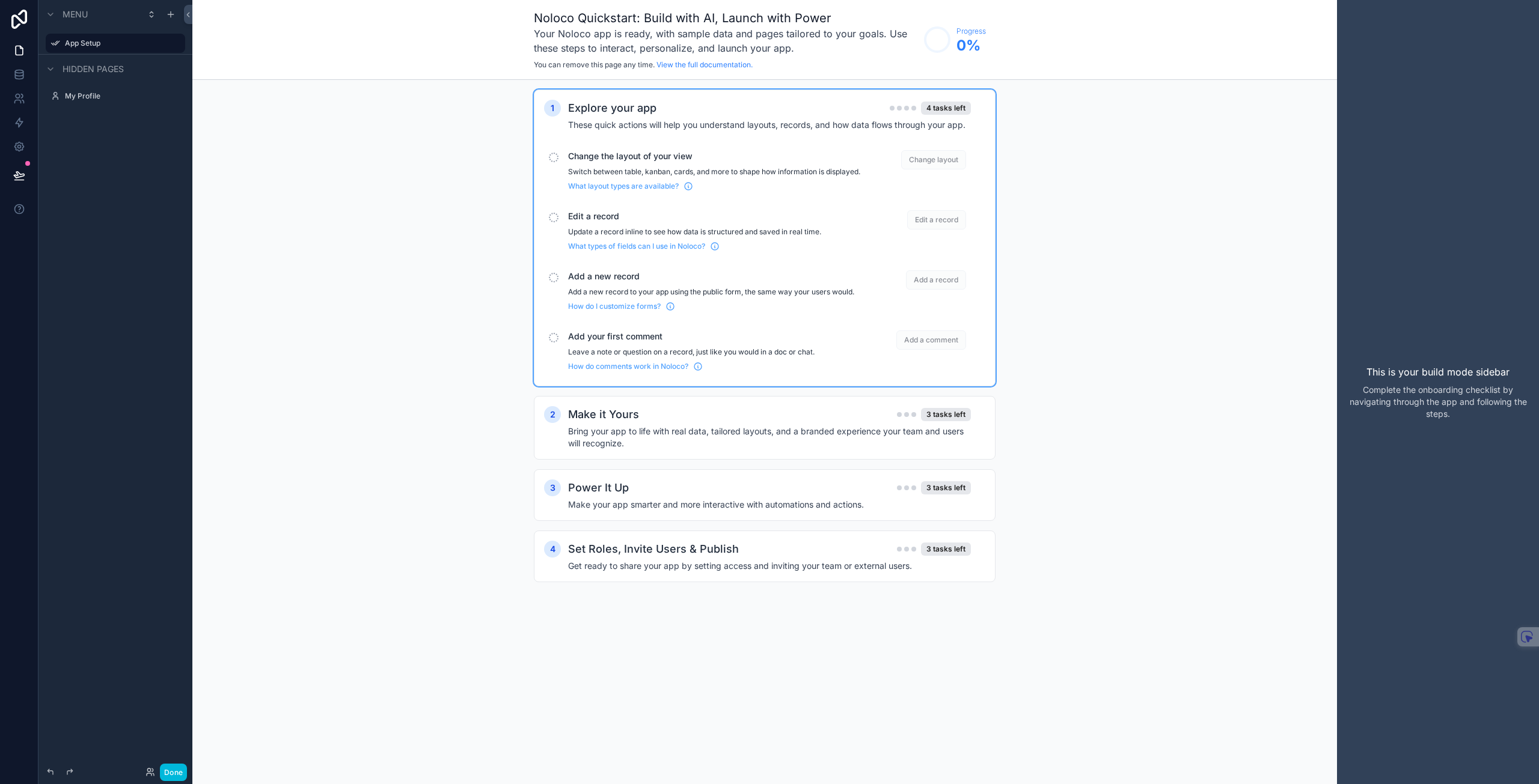
click at [937, 167] on span "Change layout" at bounding box center [933, 160] width 65 height 19
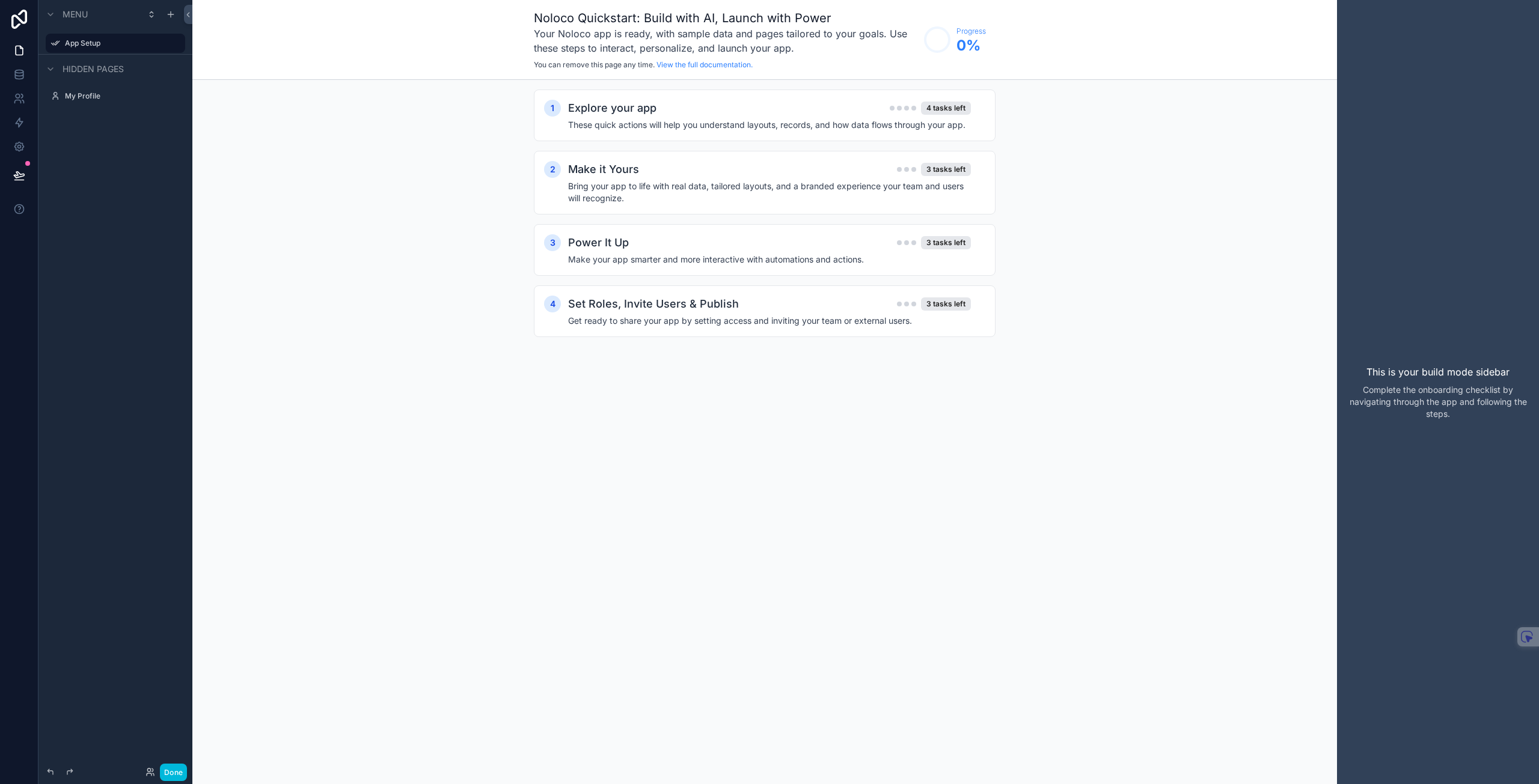
click at [882, 122] on h4 "These quick actions will help you understand layouts, records, and how data flo…" at bounding box center [769, 125] width 403 height 12
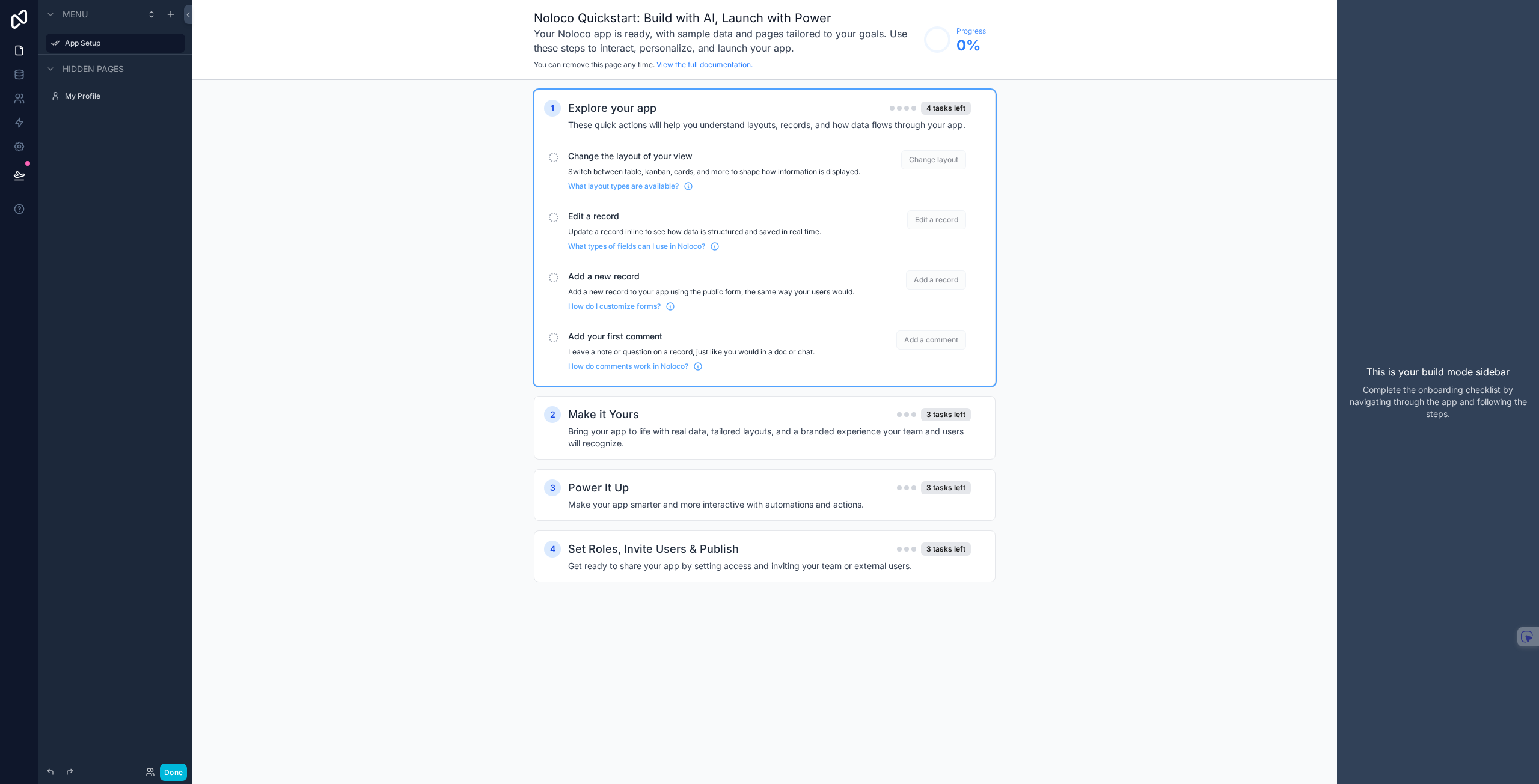
click at [956, 157] on span "Change layout" at bounding box center [933, 160] width 65 height 19
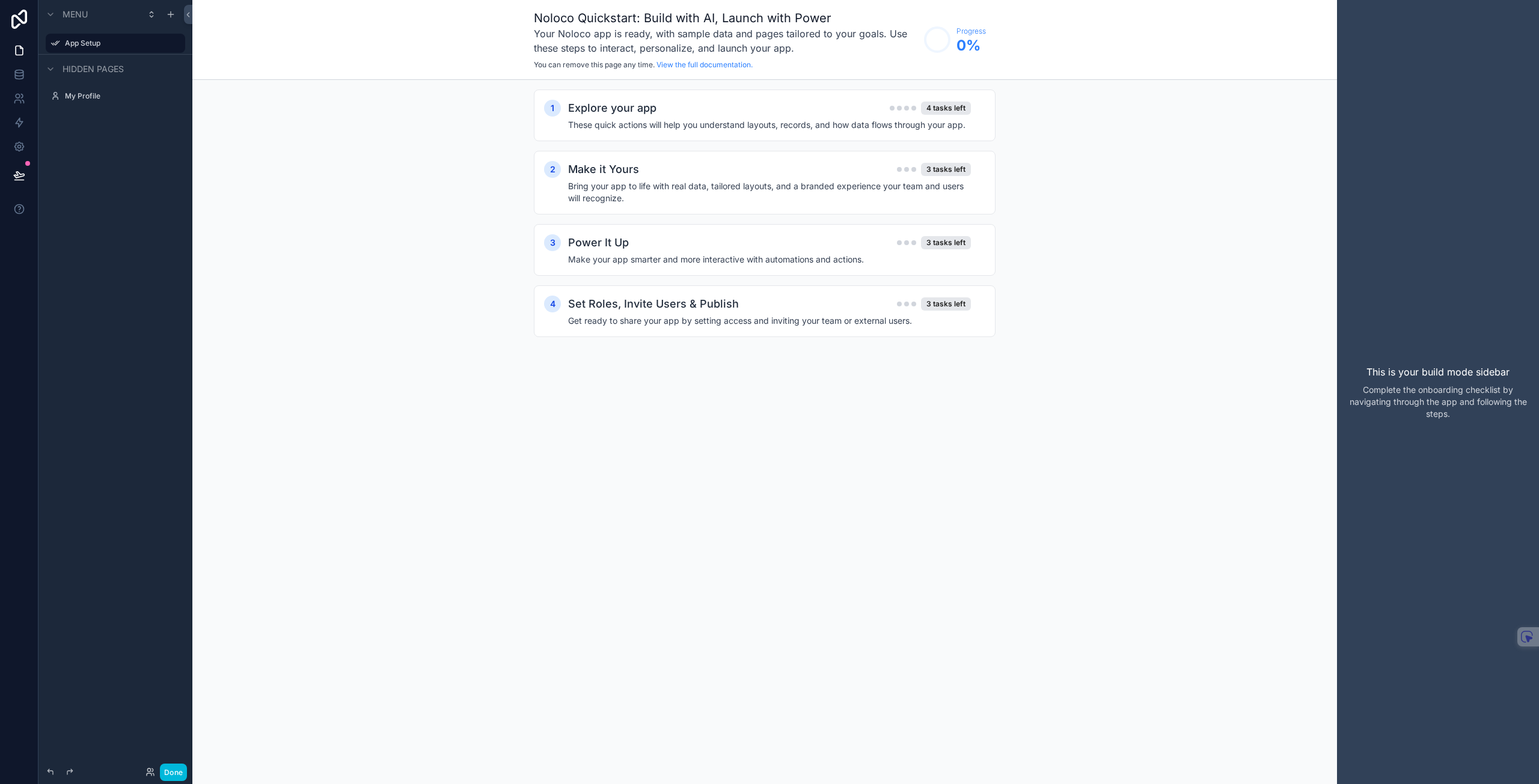
click at [1345, 157] on div "This is your build mode sidebar Complete the onboarding checklist by navigating…" at bounding box center [1437, 392] width 202 height 784
drag, startPoint x: 1397, startPoint y: 348, endPoint x: 1427, endPoint y: 486, distance: 141.2
click at [1397, 351] on div "This is your build mode sidebar Complete the onboarding checklist by navigating…" at bounding box center [1437, 392] width 202 height 784
click at [19, 19] on icon at bounding box center [19, 19] width 16 height 19
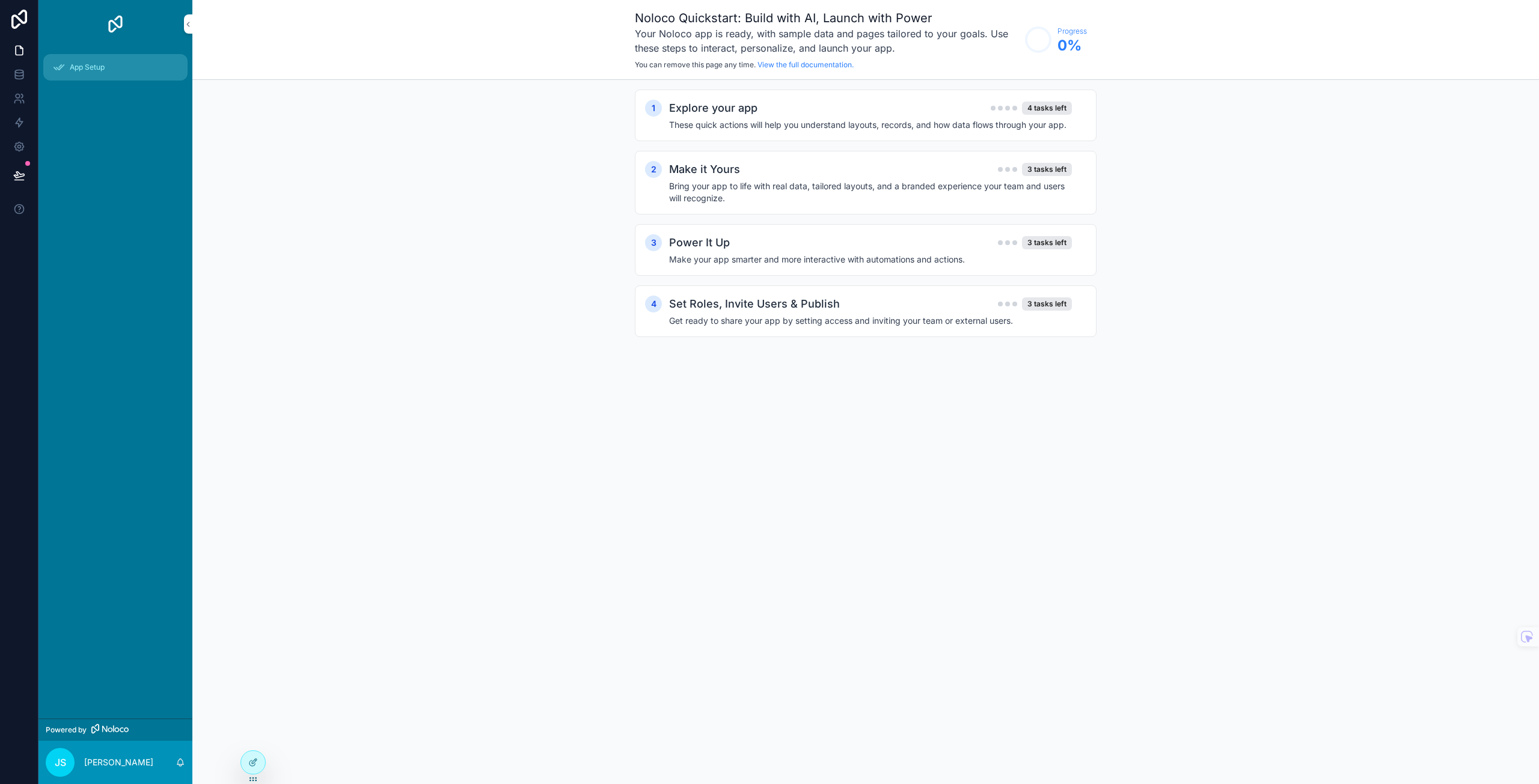
click at [97, 75] on div "App Setup" at bounding box center [115, 67] width 125 height 19
click at [95, 67] on span "App Setup" at bounding box center [87, 67] width 35 height 9
click at [16, 74] on icon at bounding box center [19, 74] width 12 height 12
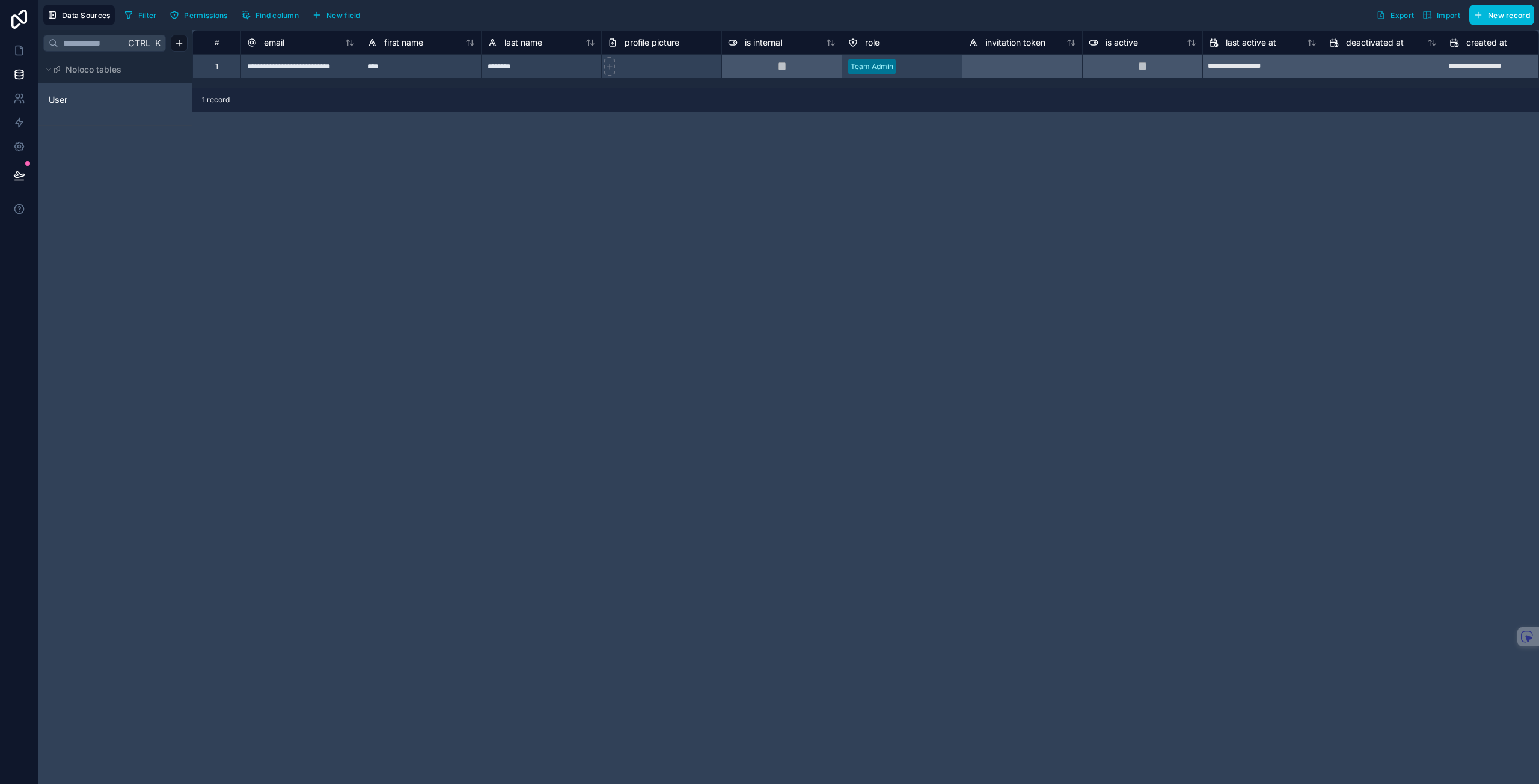
click at [177, 98] on icon "User" at bounding box center [177, 99] width 9 height 9
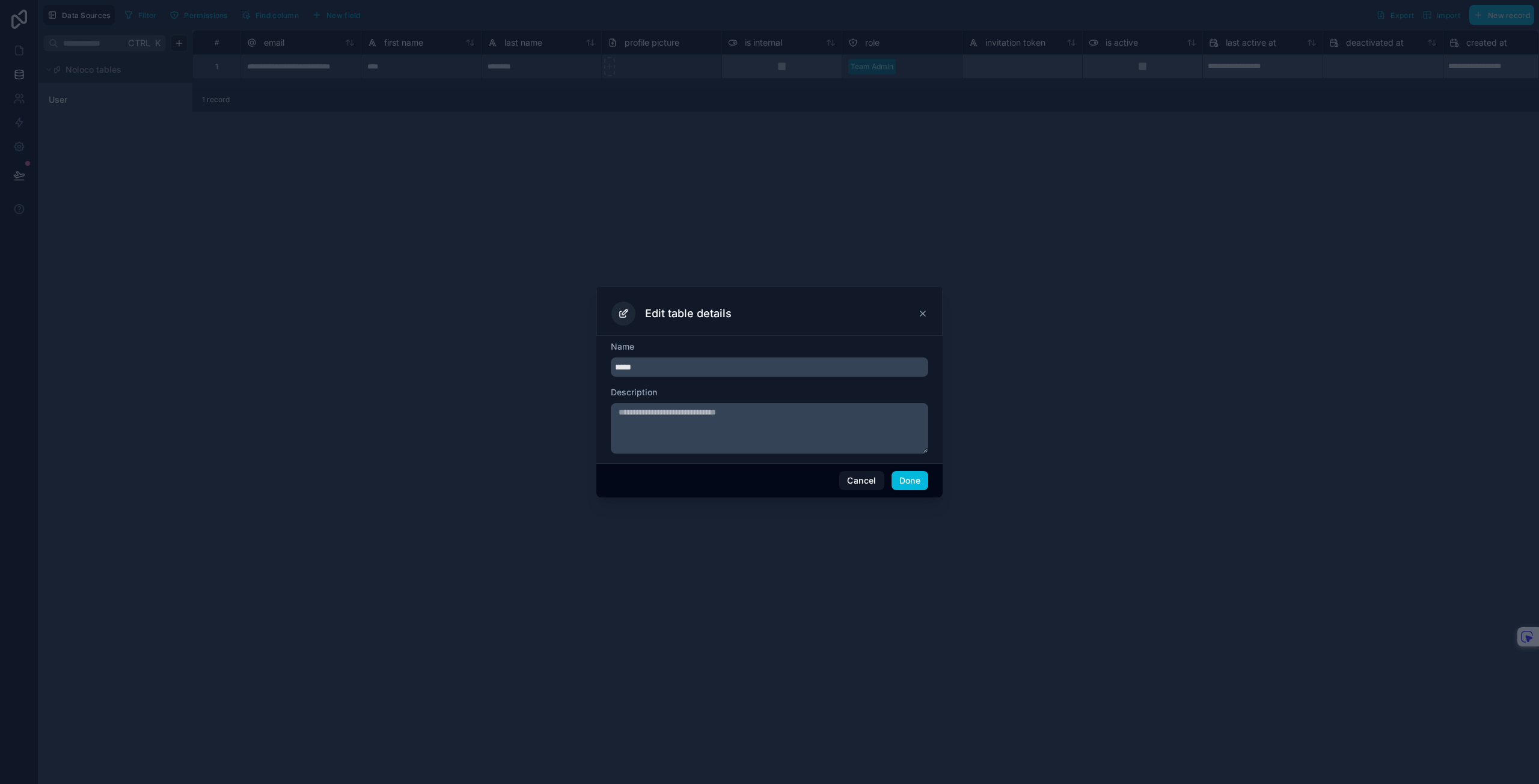
type input "*****"
click at [908, 482] on button "Done" at bounding box center [910, 480] width 37 height 19
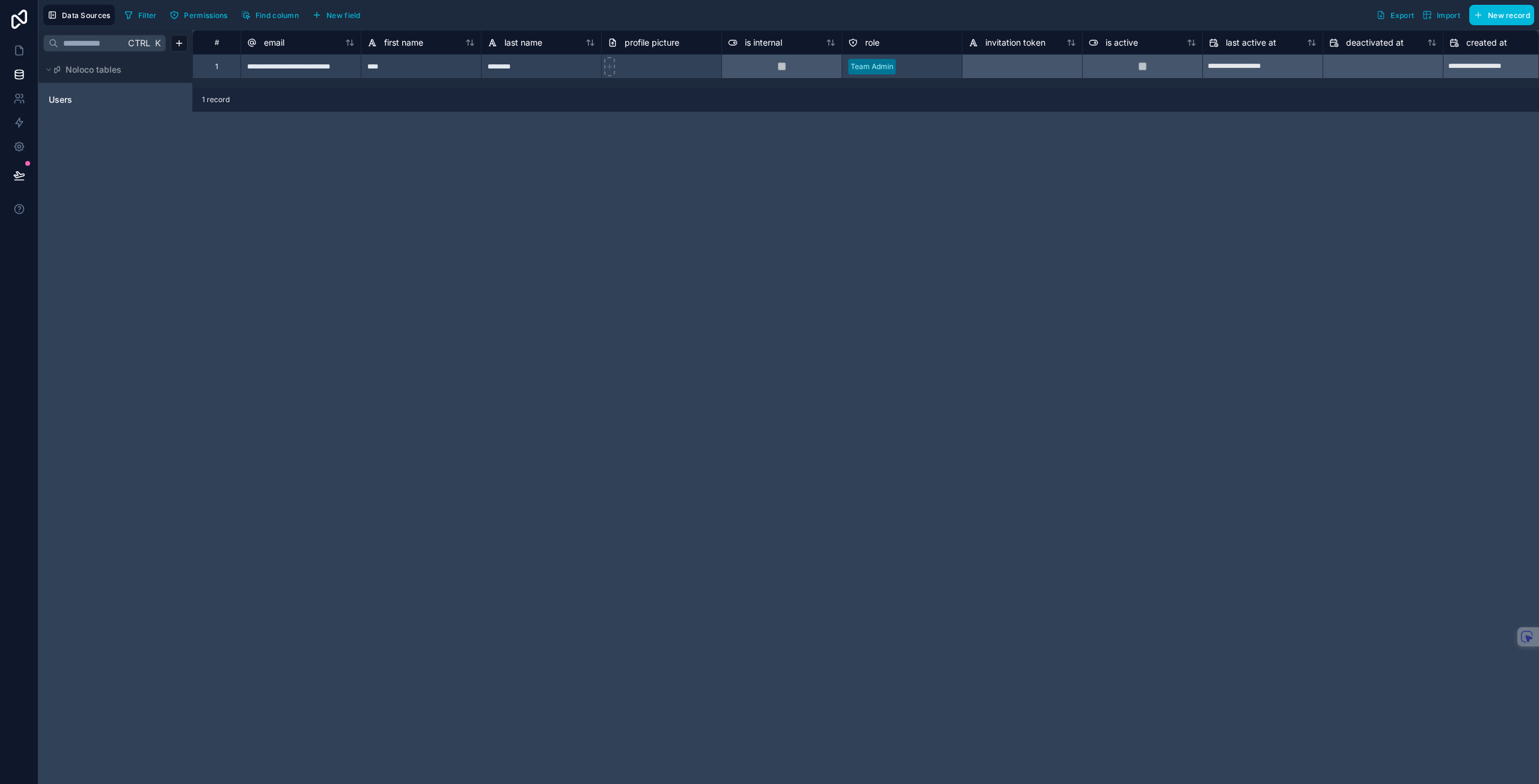
click at [874, 41] on span "role" at bounding box center [872, 42] width 14 height 12
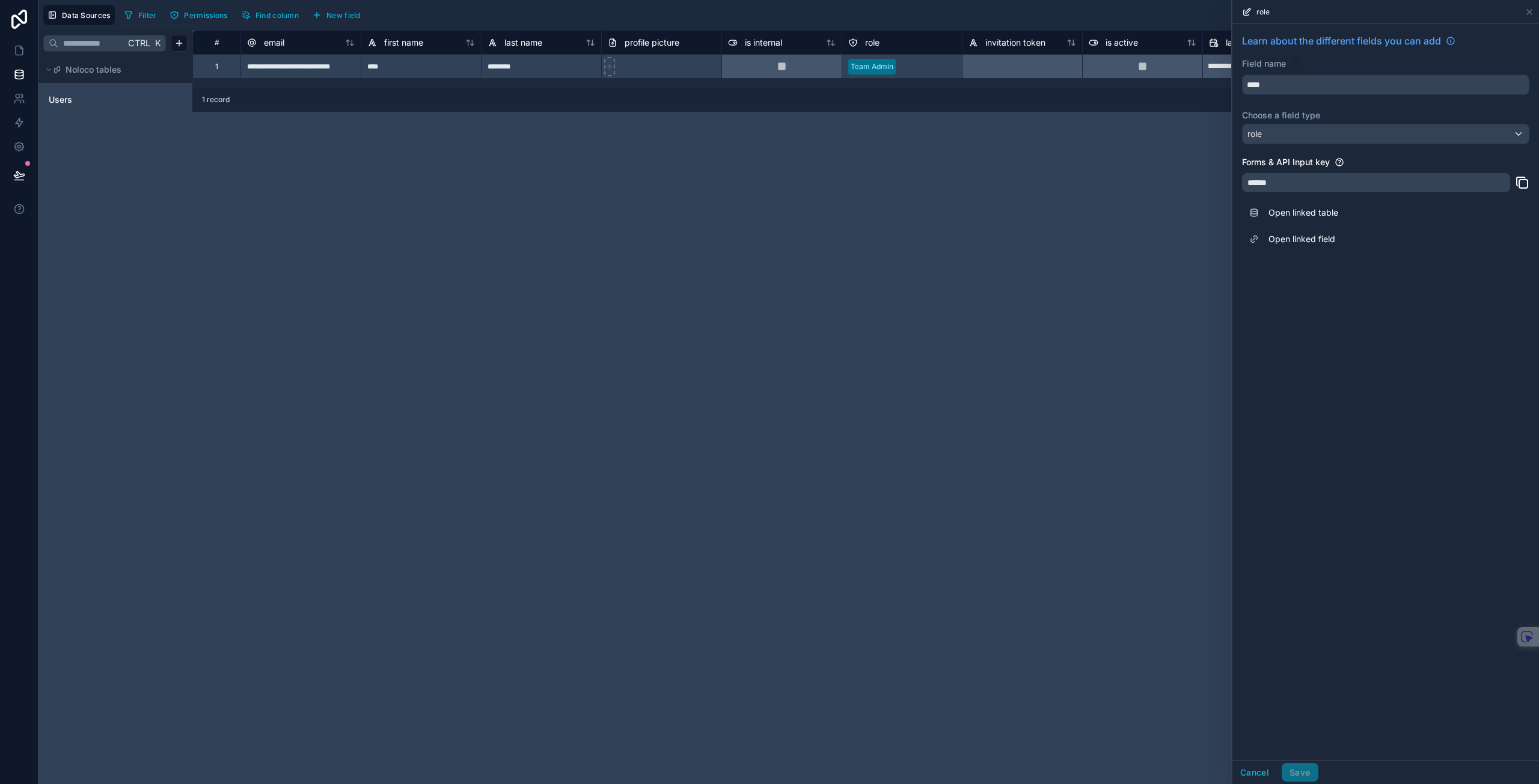
click at [1391, 326] on div "Learn about the different fields you can add Field name **** Choose a field typ…" at bounding box center [1385, 392] width 306 height 736
click at [967, 293] on div "**********" at bounding box center [865, 407] width 1346 height 754
click at [915, 65] on div at bounding box center [928, 66] width 55 height 12
click at [890, 248] on div "**********" at bounding box center [865, 407] width 1346 height 754
click at [874, 162] on div "**********" at bounding box center [865, 407] width 1346 height 754
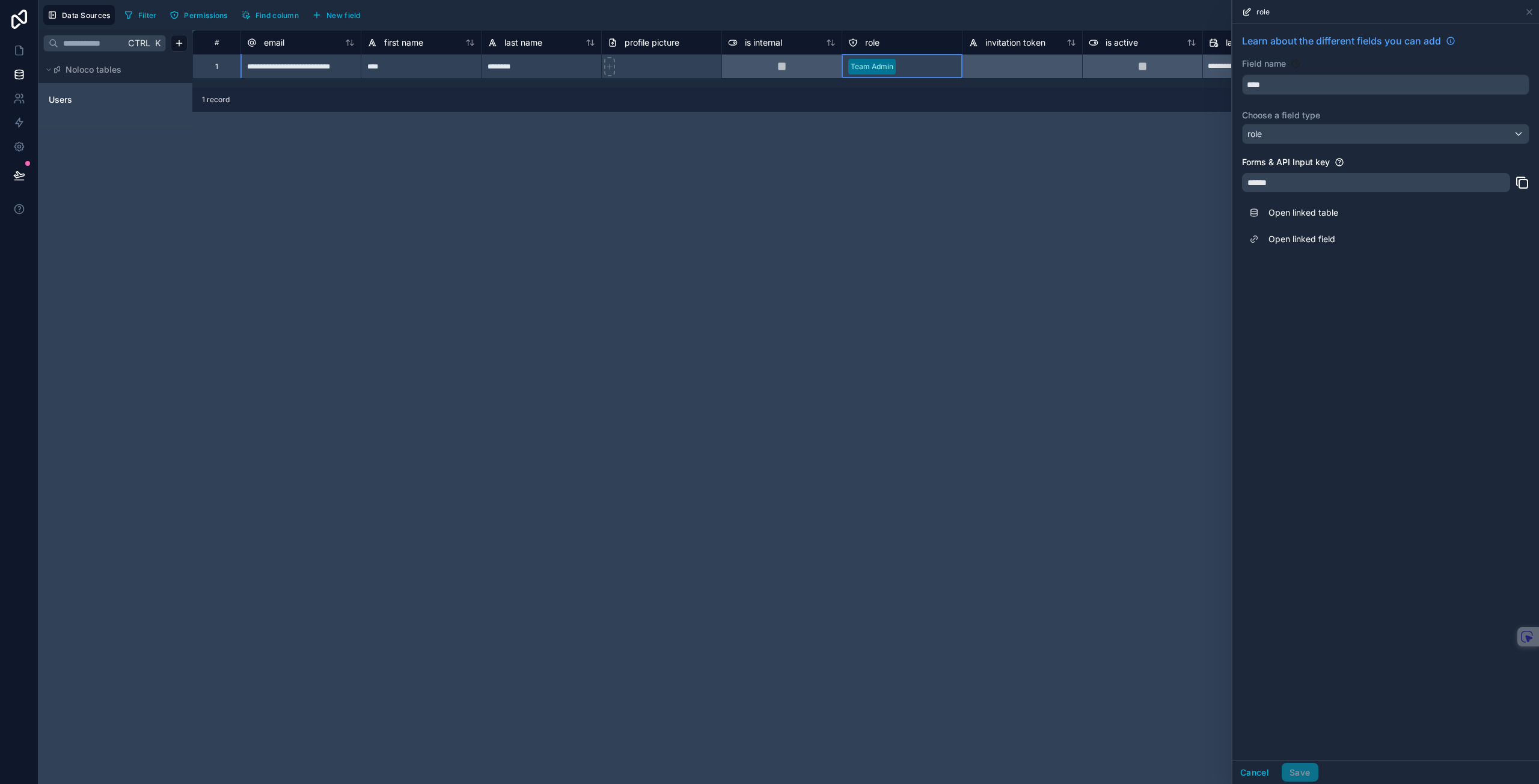
click at [875, 43] on span "role" at bounding box center [872, 42] width 14 height 12
click at [22, 51] on icon at bounding box center [19, 50] width 12 height 12
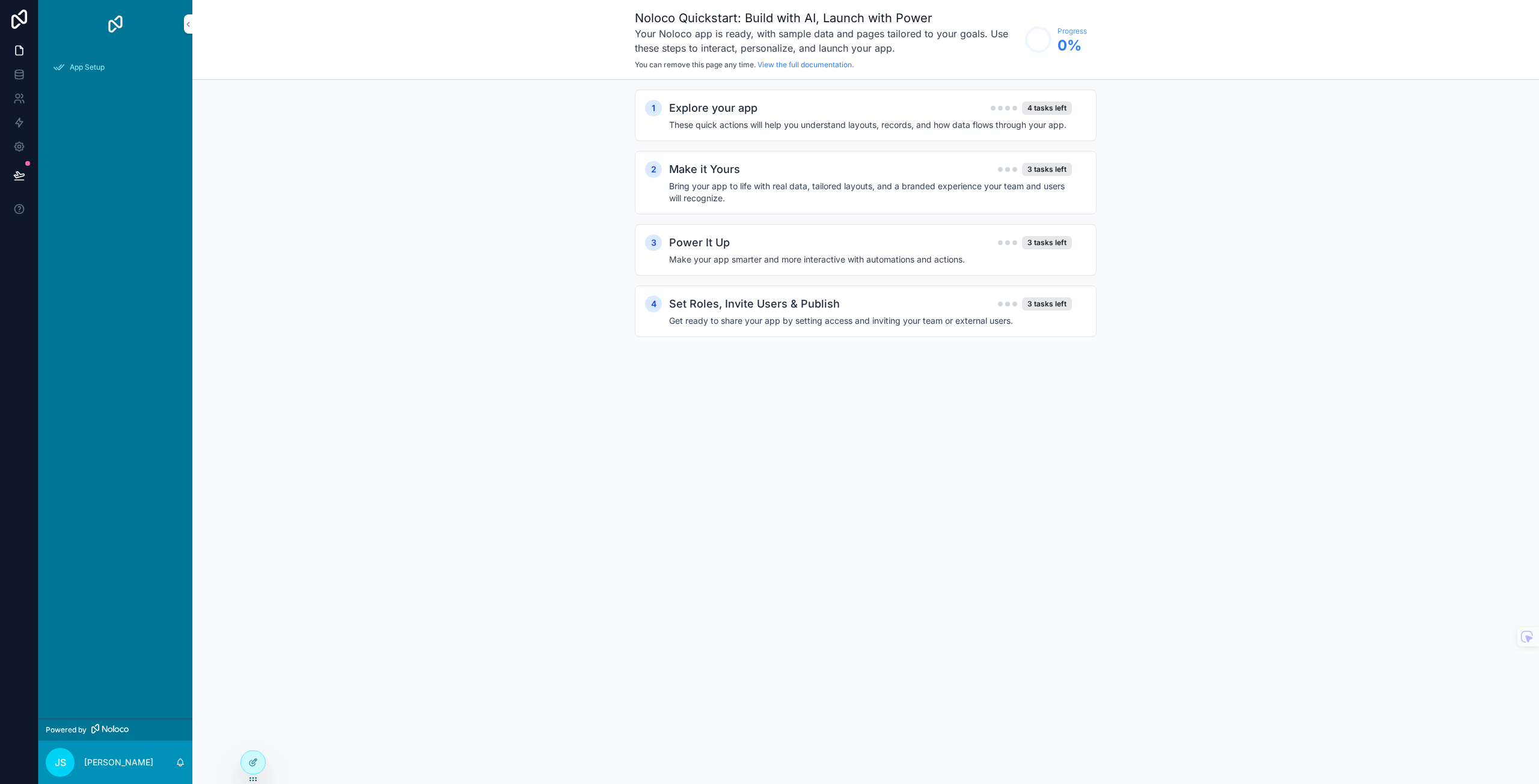
click at [1023, 111] on div "4 tasks left" at bounding box center [1047, 107] width 50 height 13
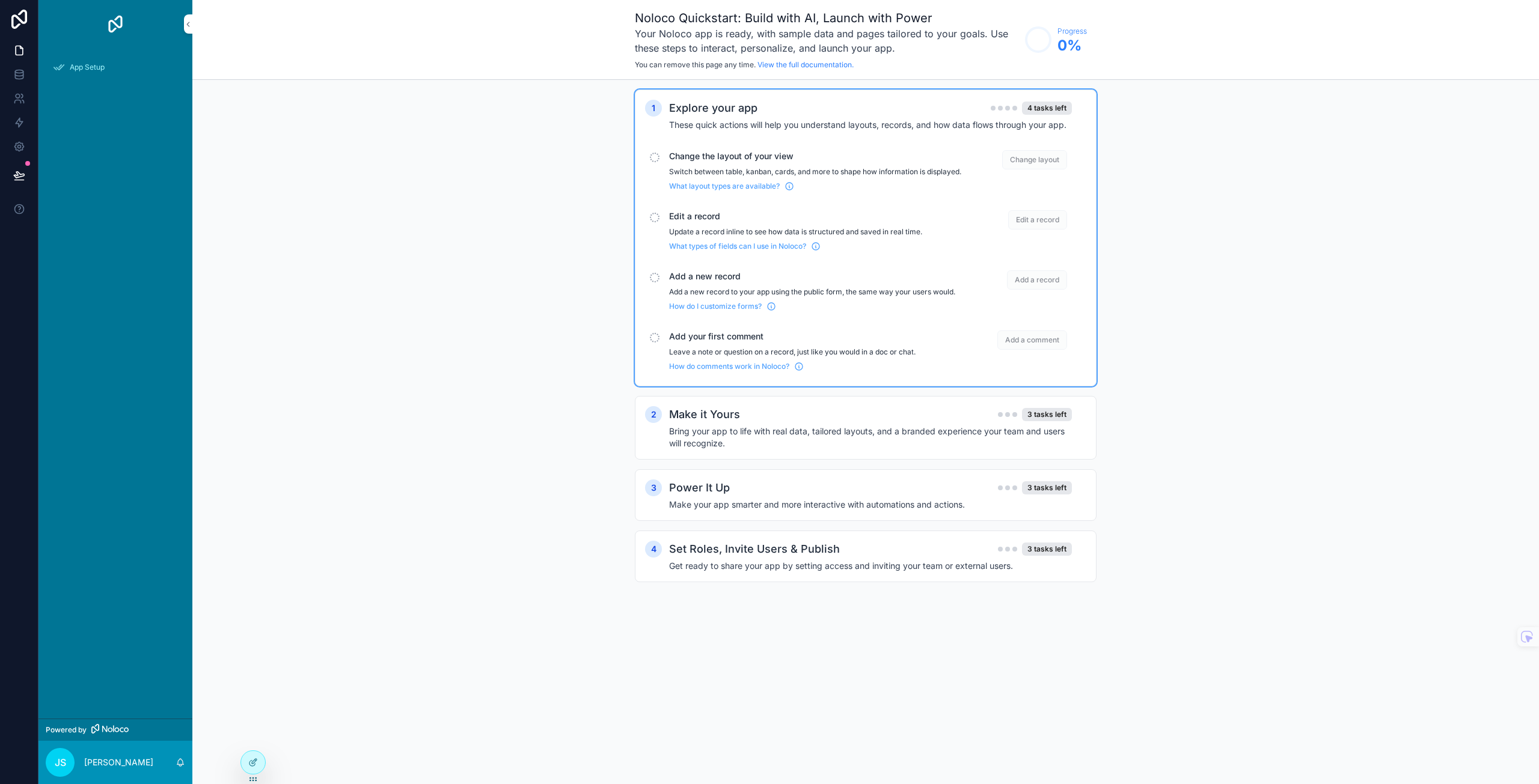
click at [654, 283] on div "scrollable content" at bounding box center [654, 277] width 9 height 9
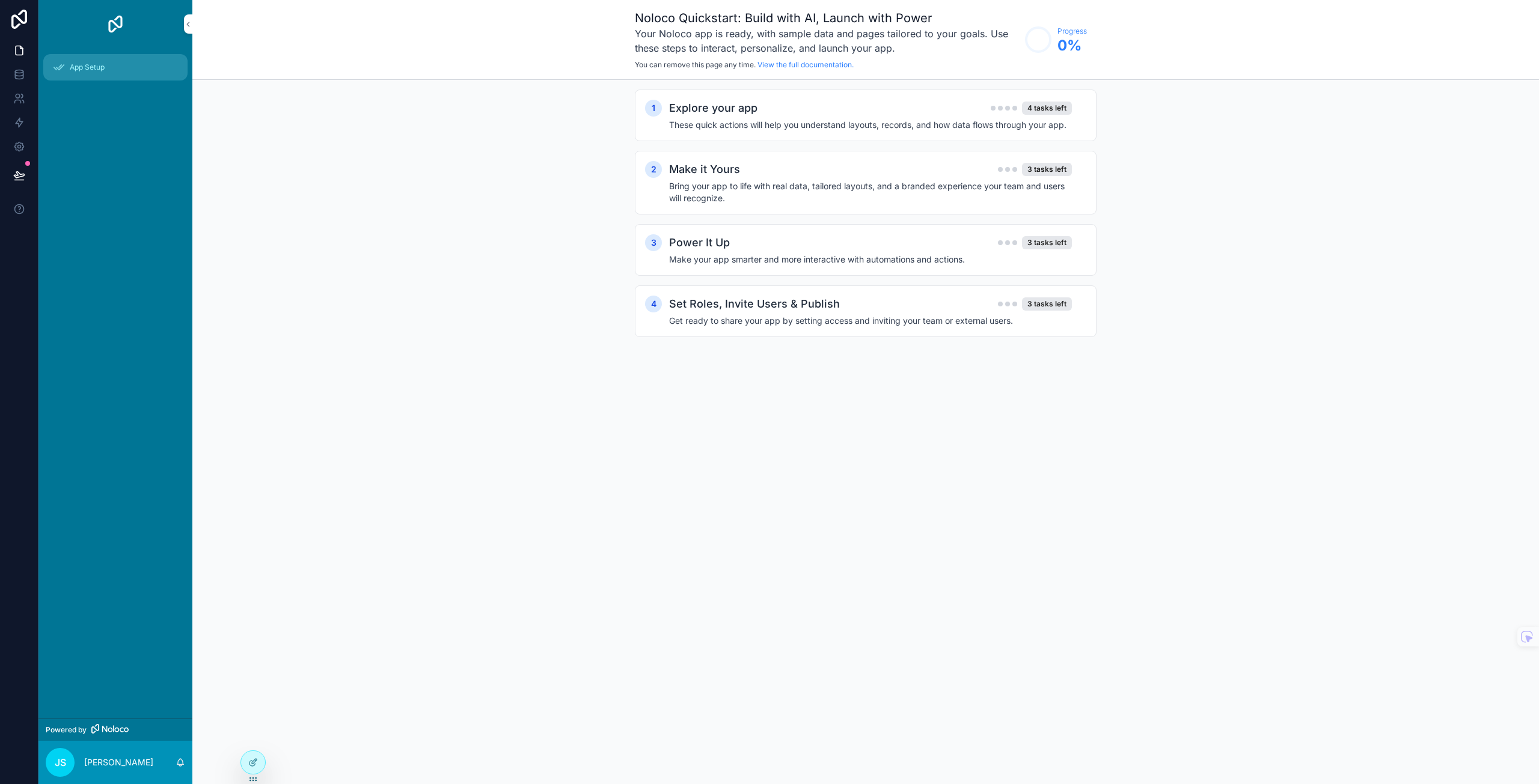
click at [84, 62] on div "App Setup" at bounding box center [115, 67] width 125 height 19
click at [84, 64] on span "App Setup" at bounding box center [87, 67] width 35 height 9
click at [85, 64] on span "App Setup" at bounding box center [87, 67] width 35 height 9
click at [194, 21] on div "Noloco Quickstart: Build with AI, Launch with Power Your Noloco app is ready, w…" at bounding box center [865, 40] width 1346 height 80
click at [188, 27] on icon "scrollable content" at bounding box center [188, 24] width 9 height 9
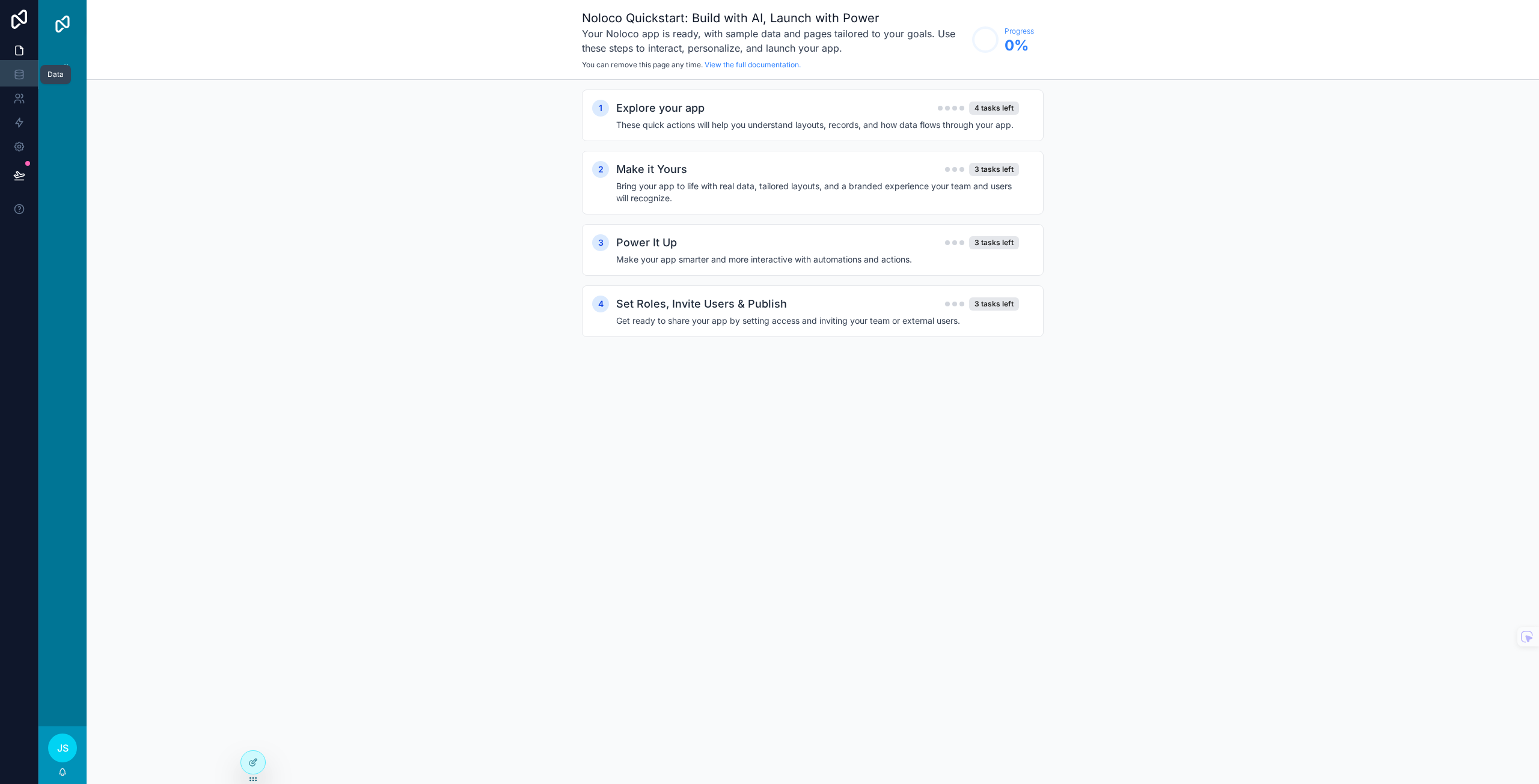
click at [15, 76] on icon at bounding box center [19, 77] width 8 height 5
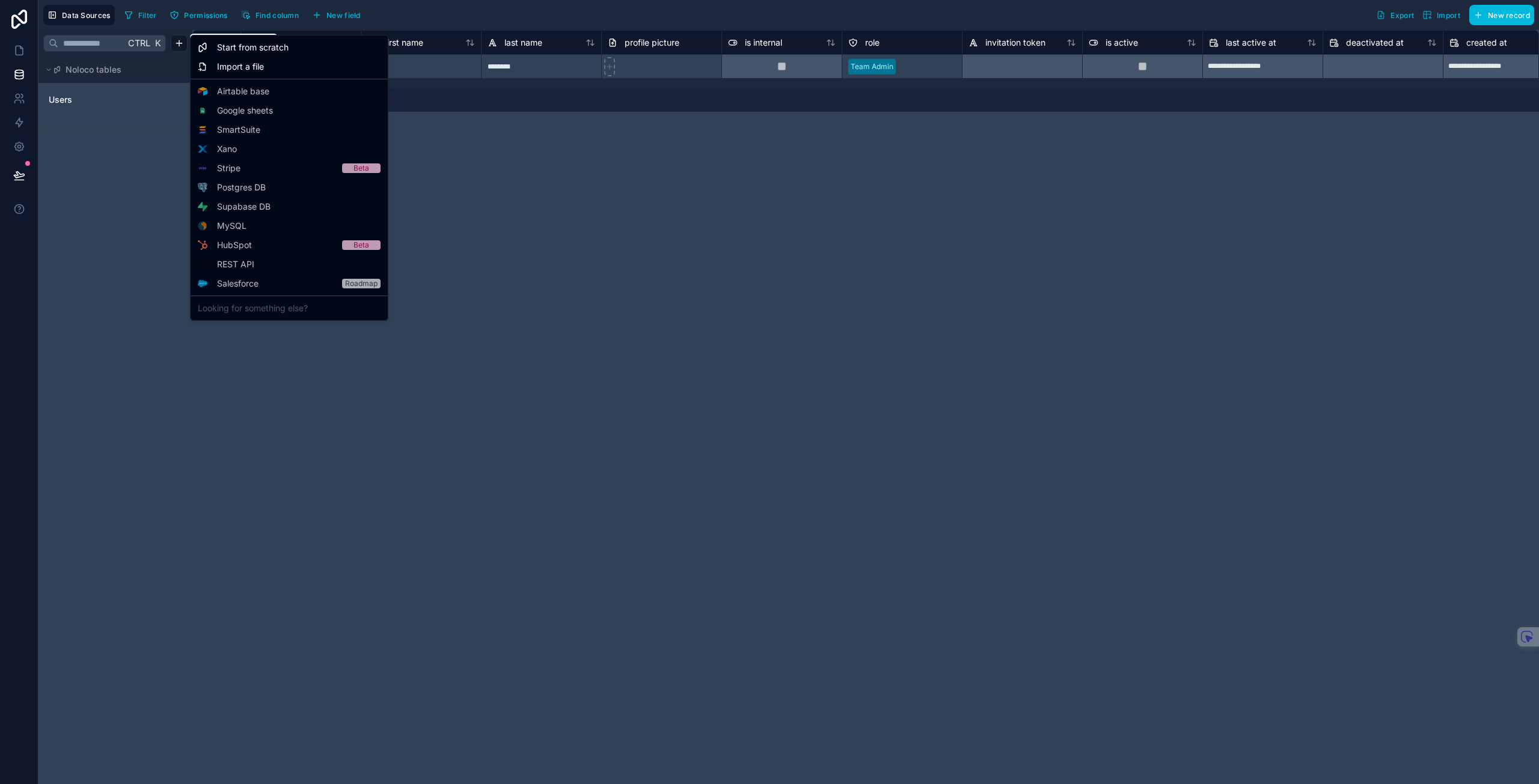
click at [181, 40] on html "**********" at bounding box center [769, 392] width 1539 height 784
click at [256, 47] on span "Start from scratch" at bounding box center [252, 47] width 71 height 12
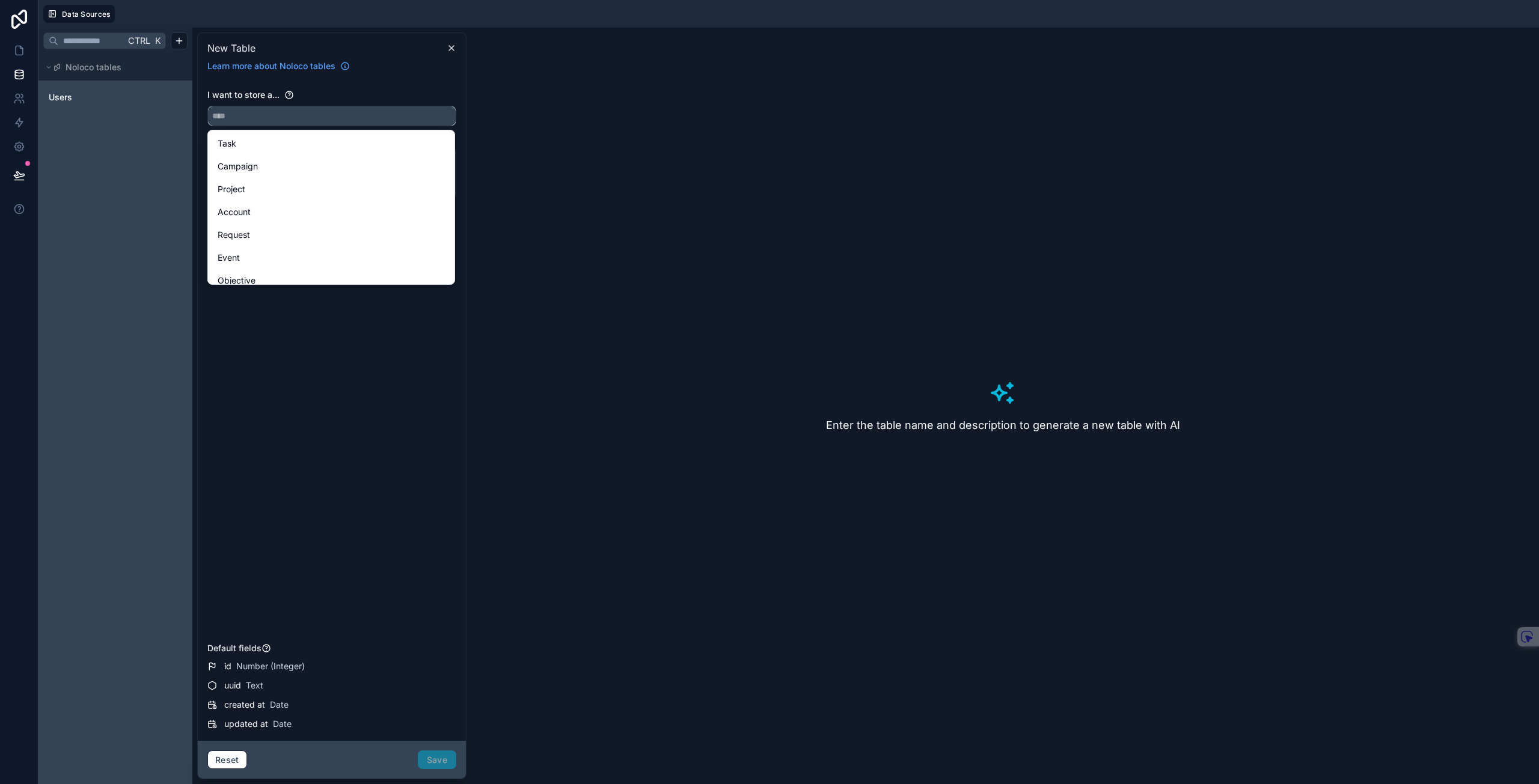
click at [283, 114] on input "text" at bounding box center [332, 116] width 248 height 19
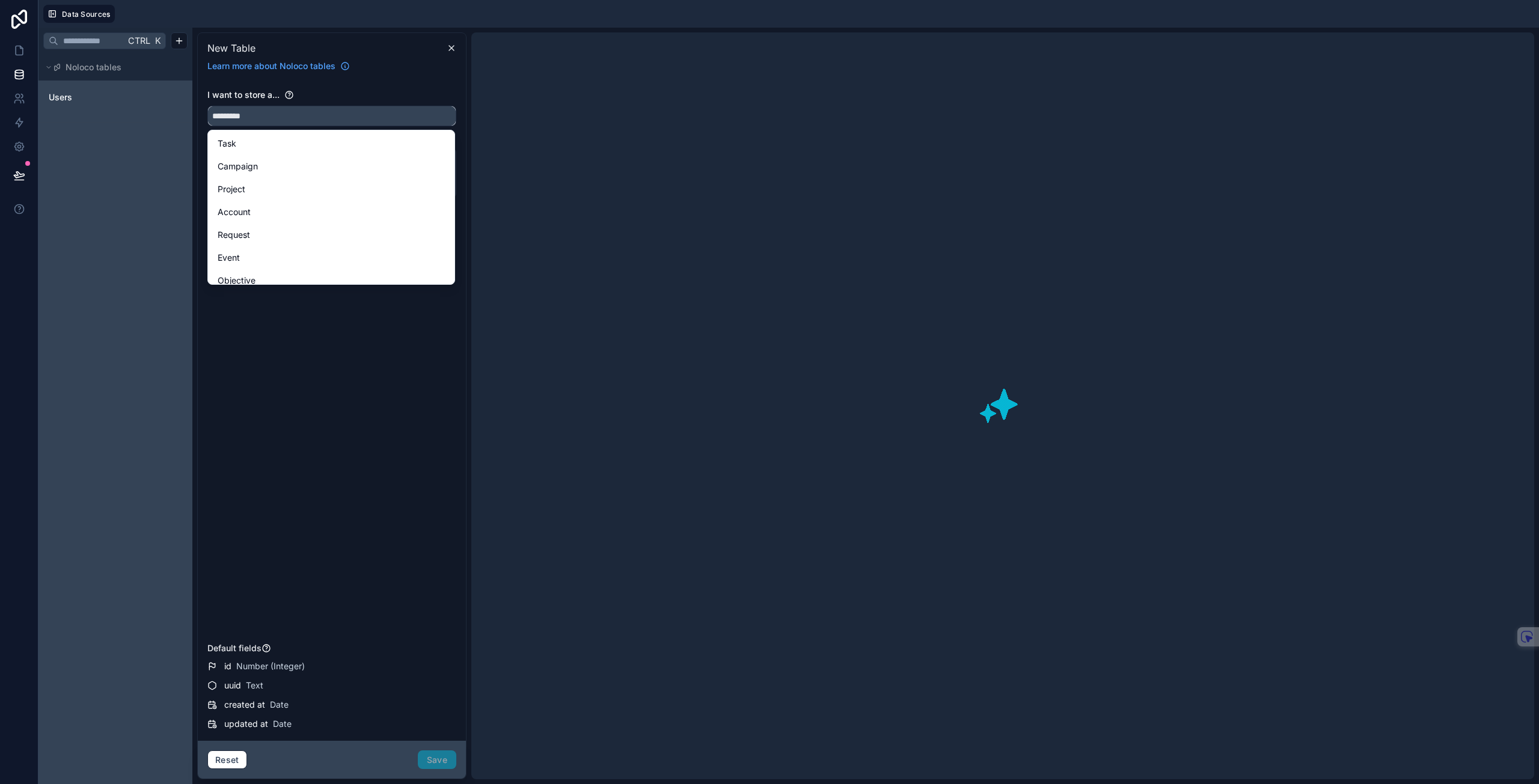
click at [208, 106] on button "********" at bounding box center [332, 116] width 249 height 21
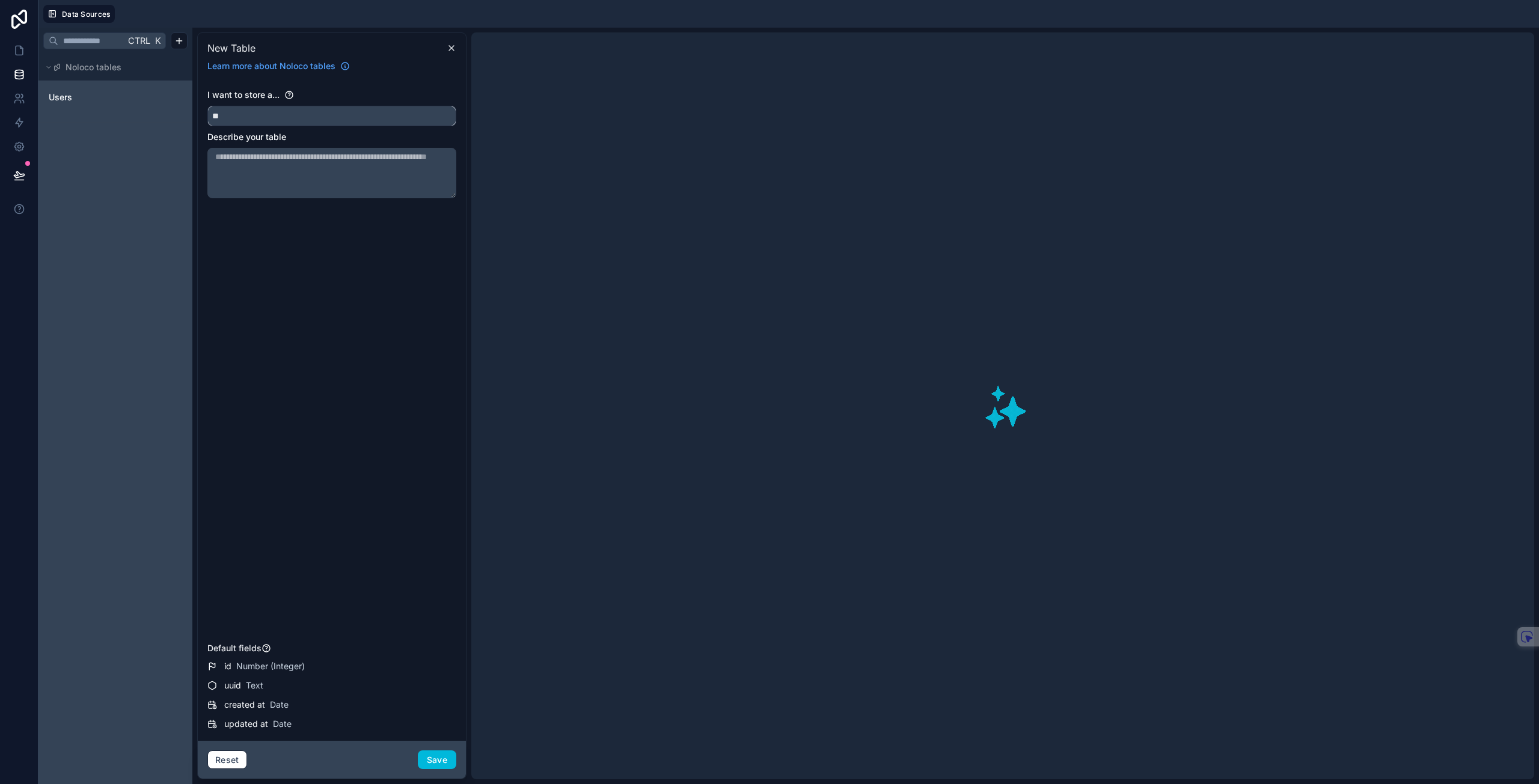
type input "*"
type input "**********"
click at [273, 168] on textarea at bounding box center [332, 173] width 249 height 50
click at [442, 764] on button "Save" at bounding box center [437, 760] width 39 height 19
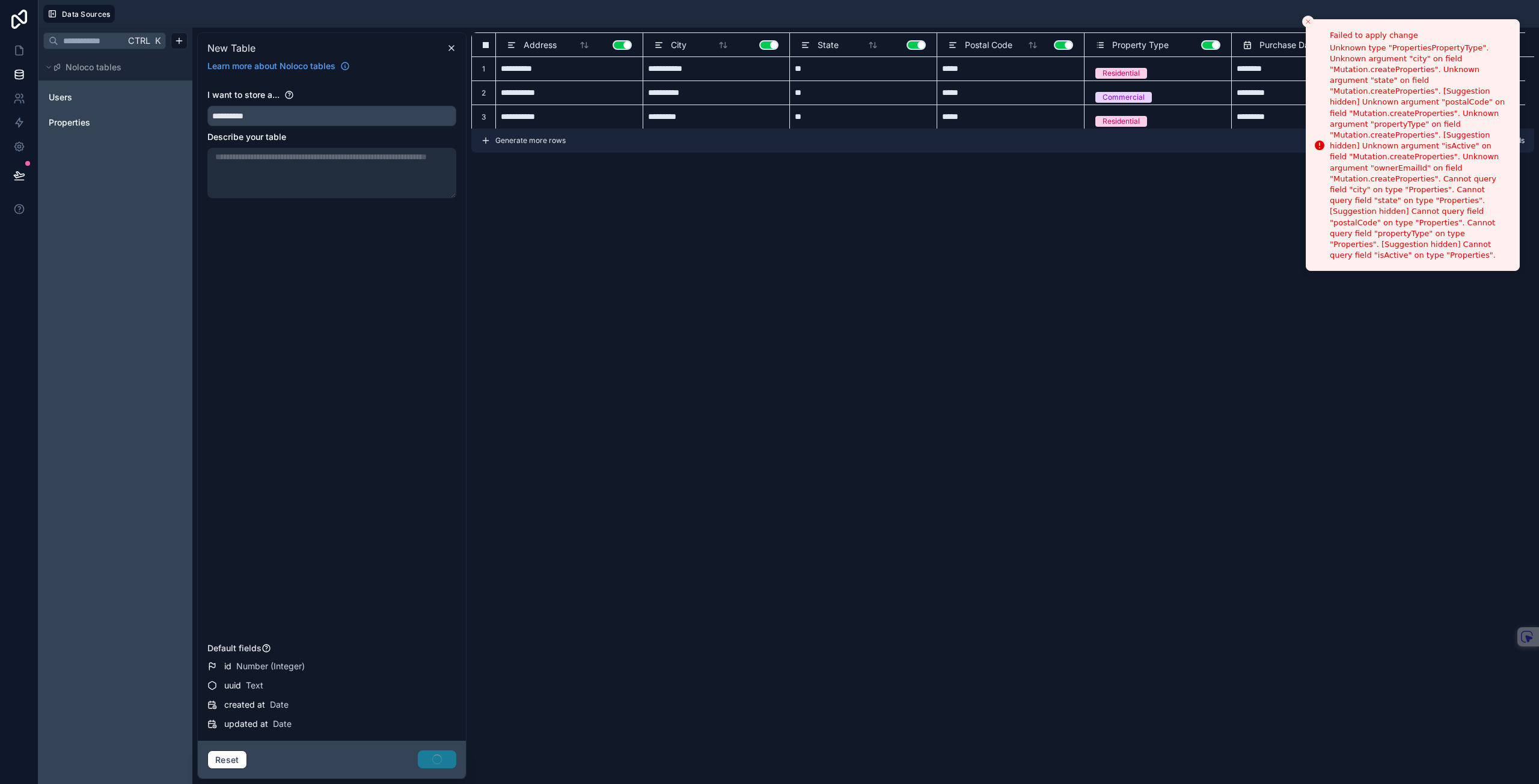
type input "*********"
type input "**"
type input "********"
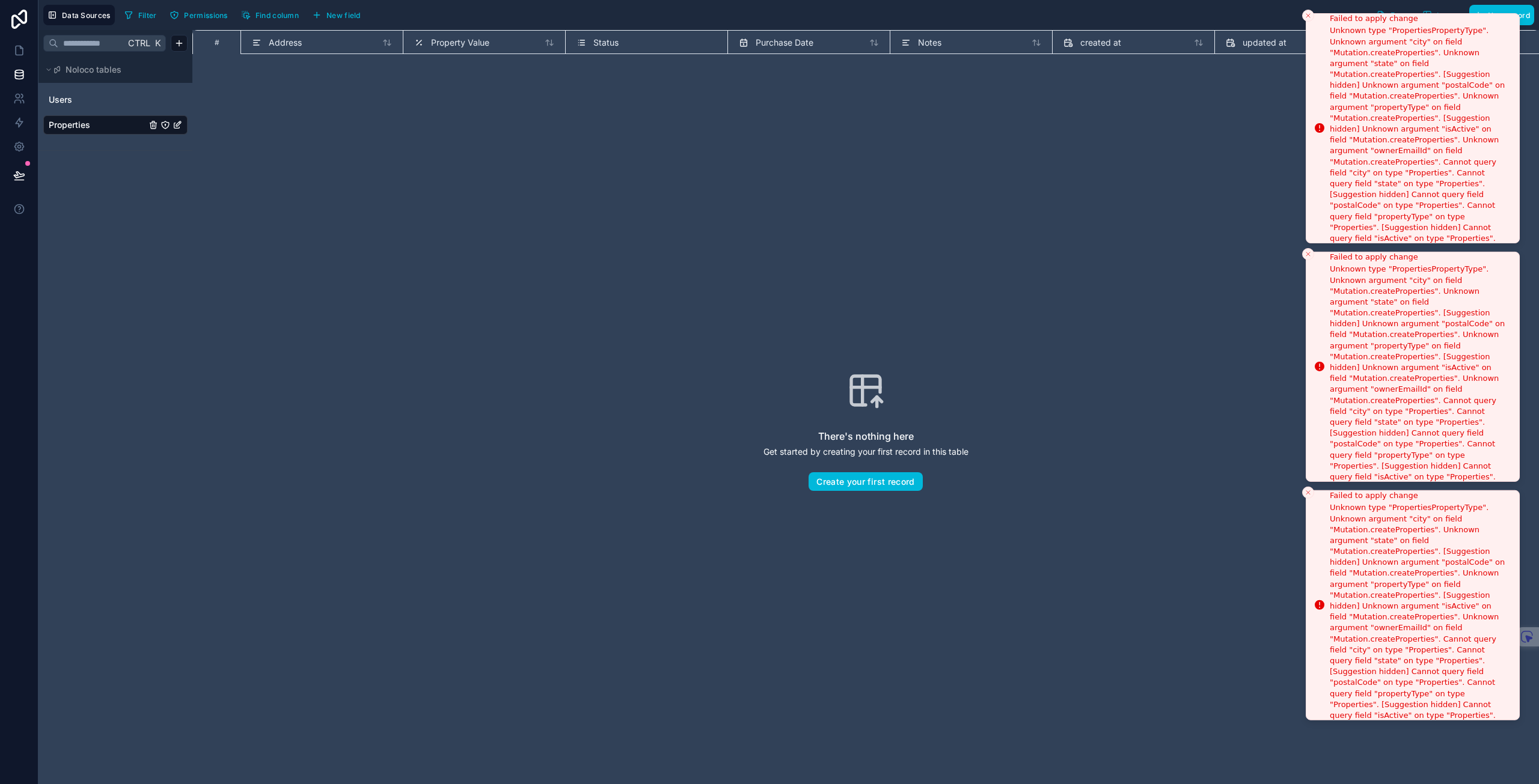
click at [1306, 16] on icon "Close toast" at bounding box center [1308, 16] width 7 height 7
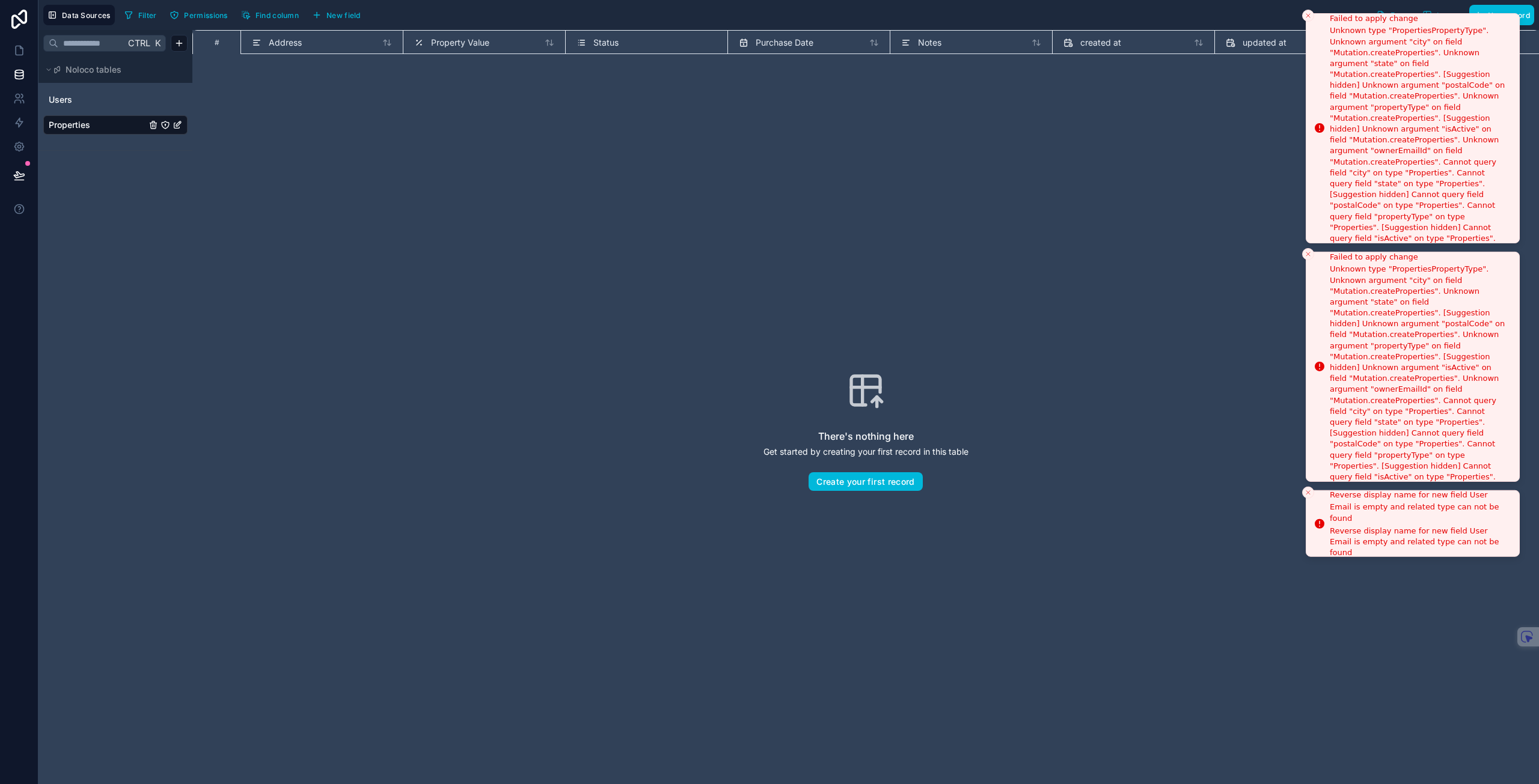
click at [1311, 19] on button "Close toast" at bounding box center [1307, 15] width 12 height 12
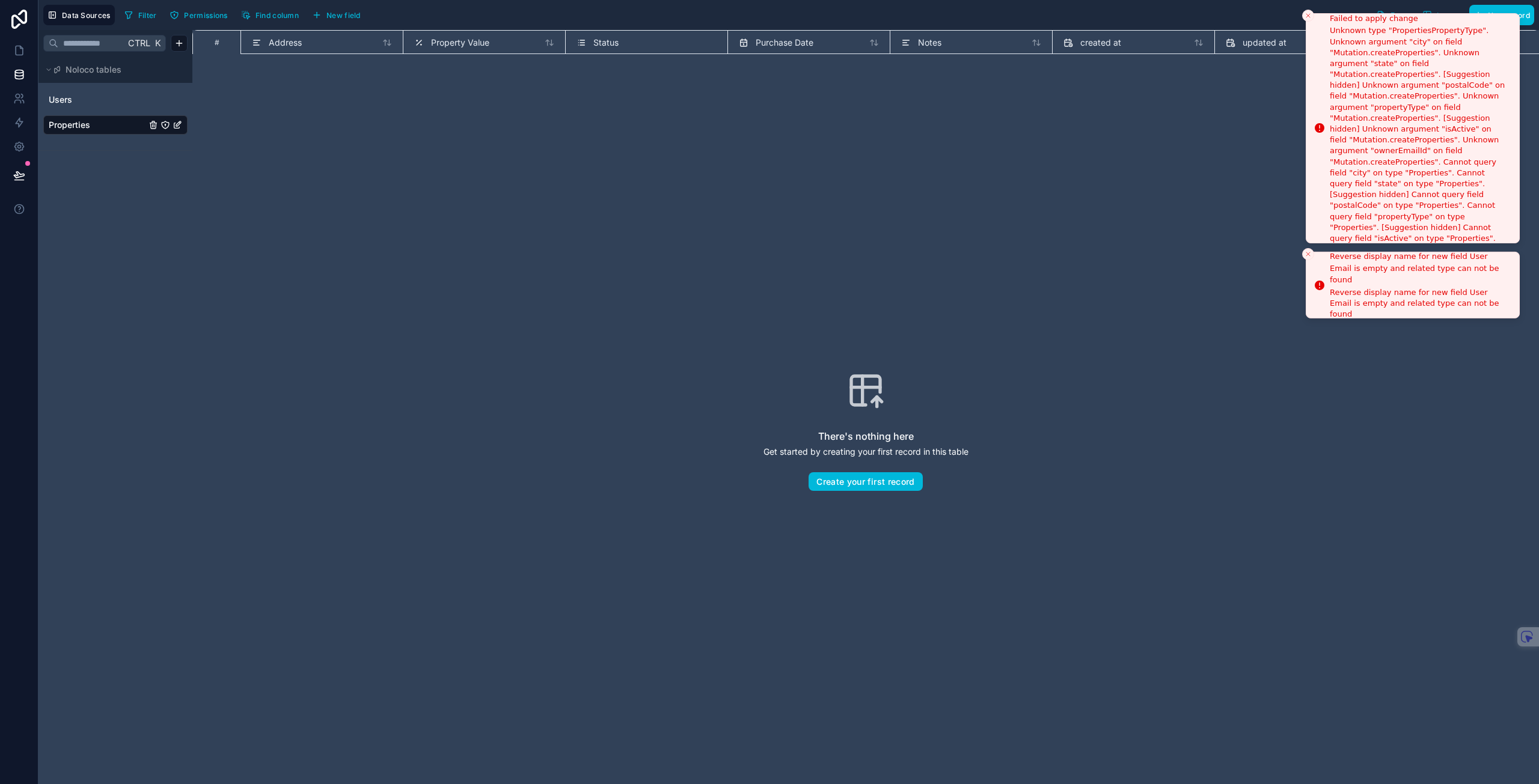
click at [1311, 20] on button "Close toast" at bounding box center [1307, 15] width 12 height 12
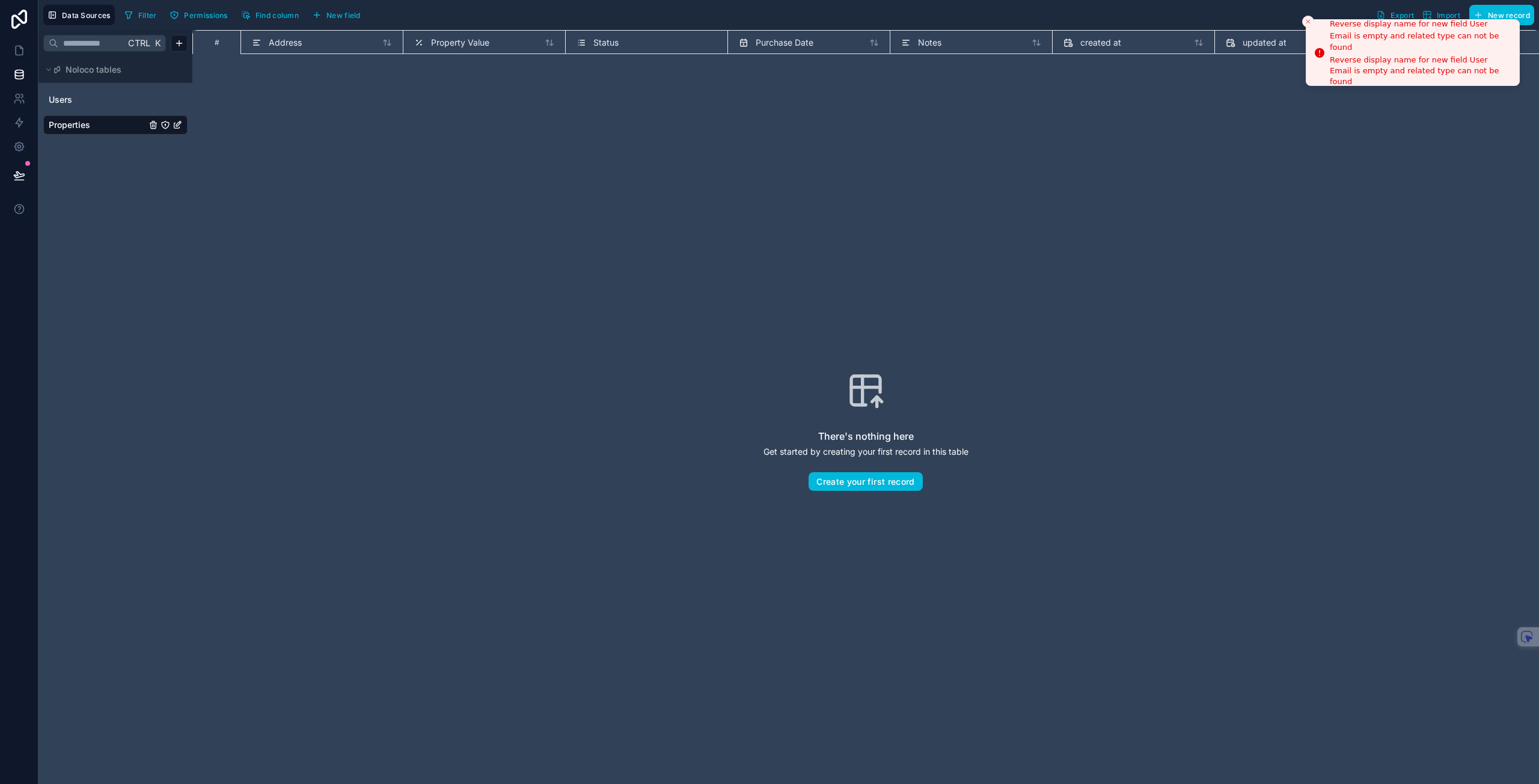
click at [1310, 20] on icon "Close toast" at bounding box center [1308, 22] width 7 height 7
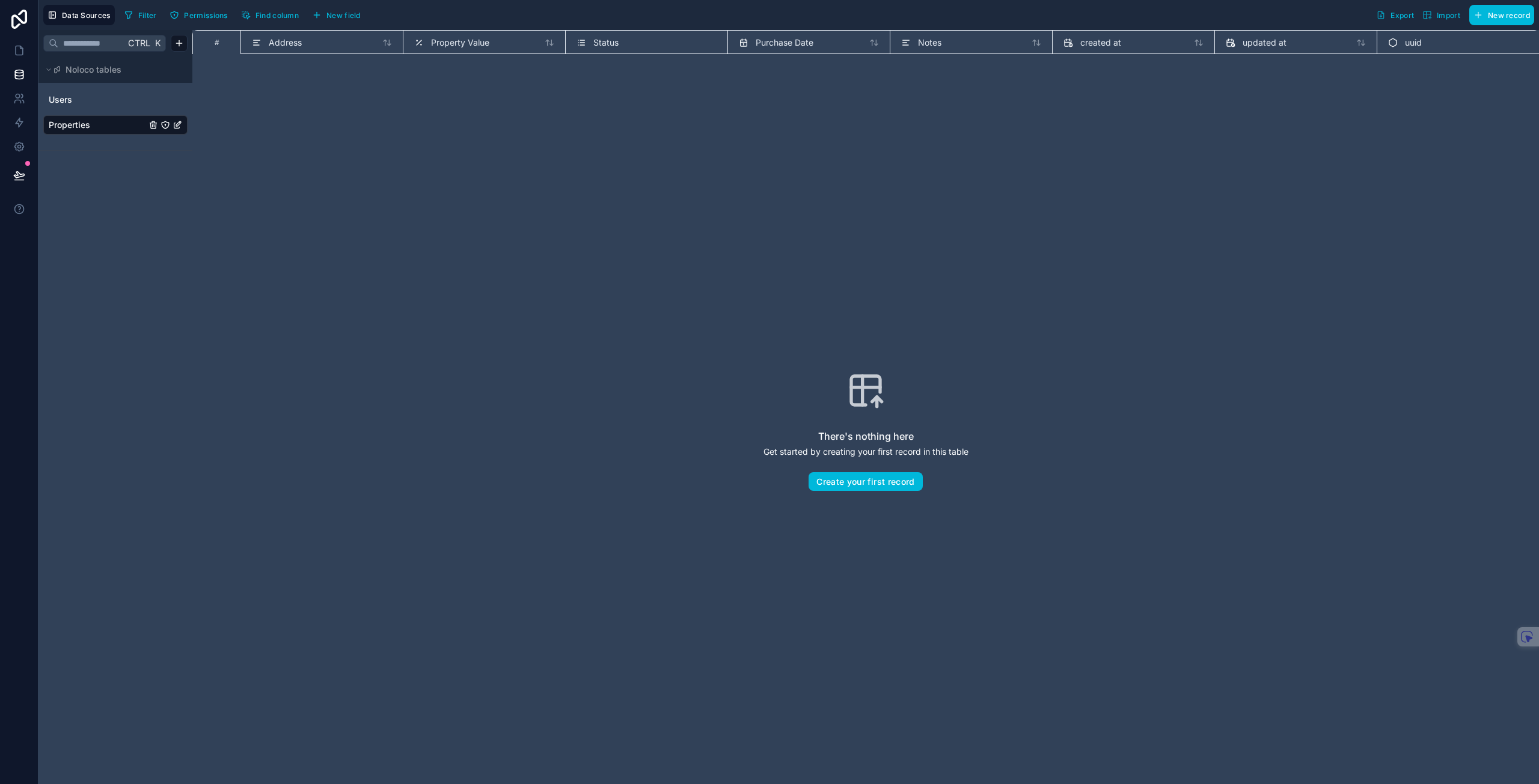
click at [289, 82] on div "There's nothing here Get started by creating your first record in this table Cr…" at bounding box center [865, 431] width 1346 height 754
click at [291, 51] on div "Address" at bounding box center [321, 42] width 162 height 24
click at [296, 41] on span "Address" at bounding box center [285, 42] width 33 height 12
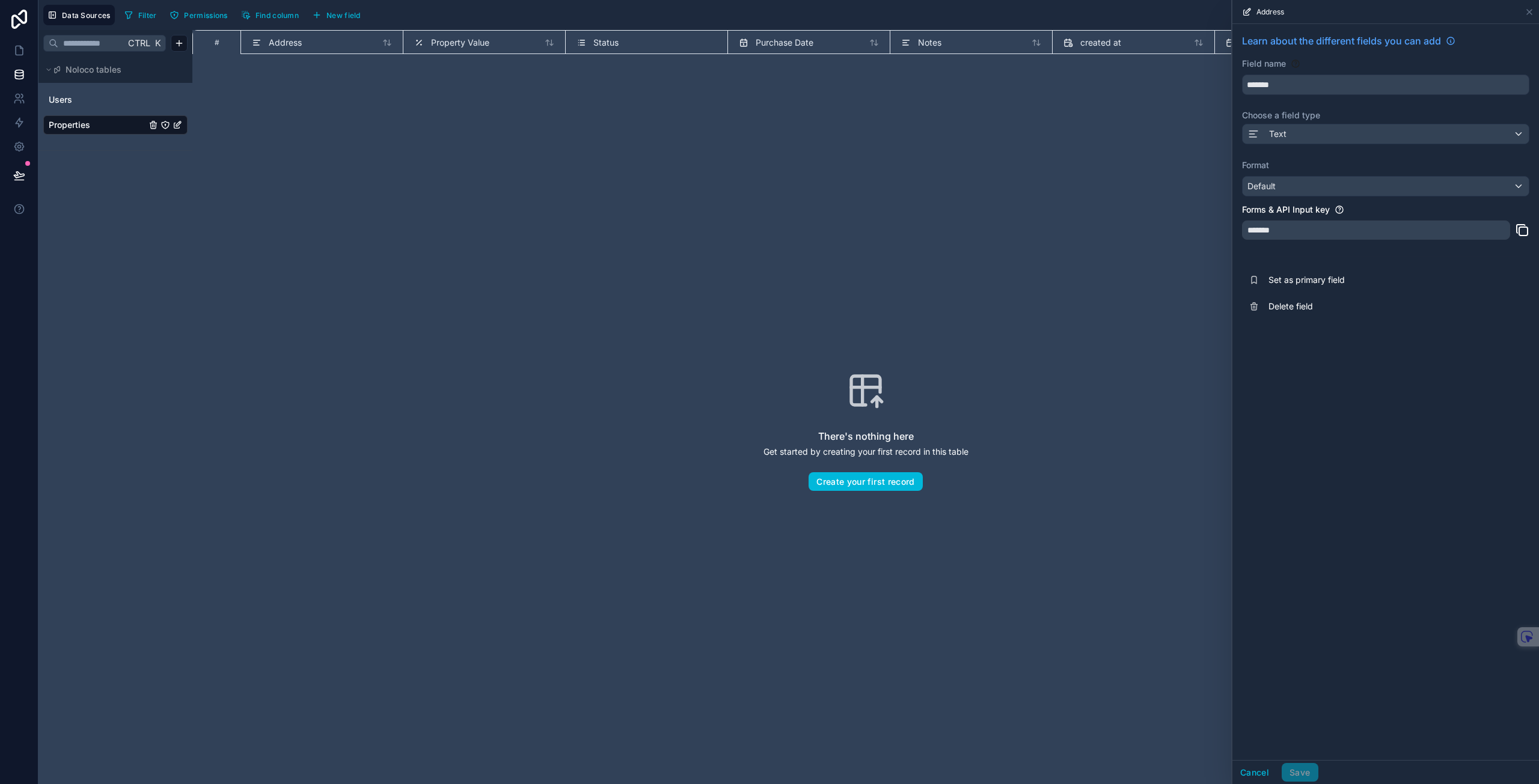
click at [452, 49] on div "Property Value" at bounding box center [452, 42] width 75 height 14
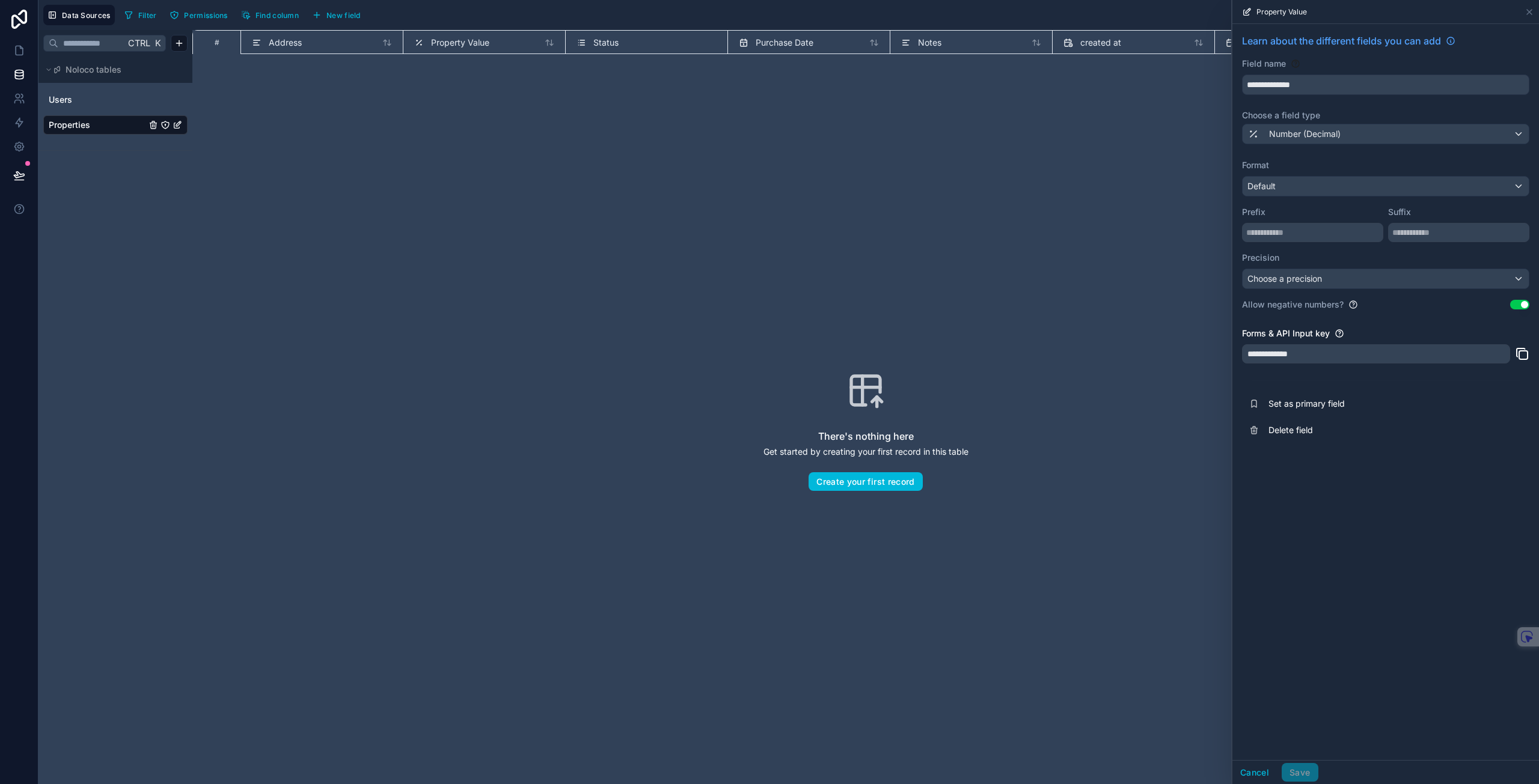
click at [1044, 211] on div "There's nothing here Get started by creating your first record in this table Cr…" at bounding box center [865, 431] width 1269 height 677
click at [1531, 9] on icon at bounding box center [1529, 12] width 5 height 5
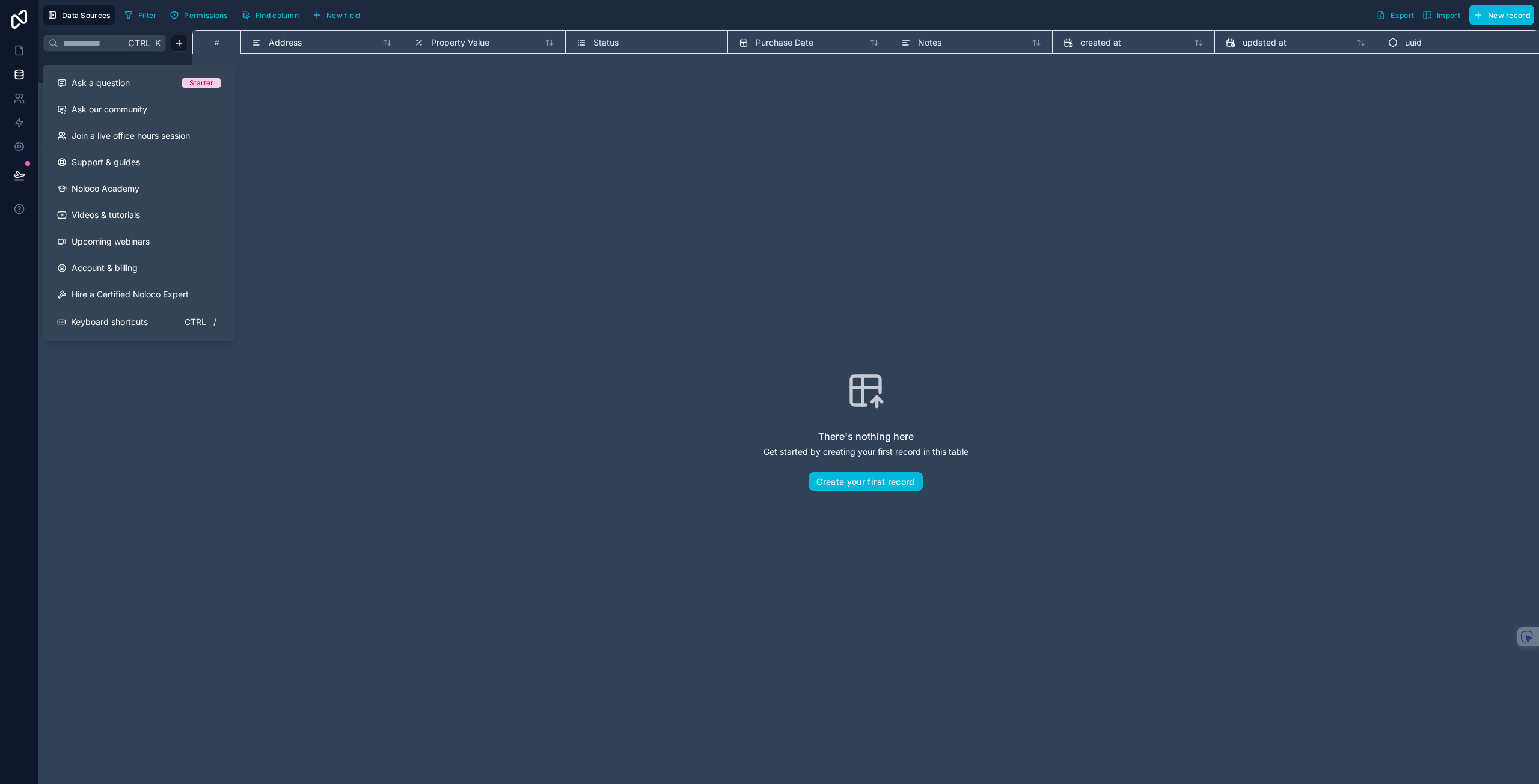
click at [762, 191] on div "There's nothing here Get started by creating your first record in this table Cr…" at bounding box center [865, 431] width 1269 height 677
